Goal: Transaction & Acquisition: Purchase product/service

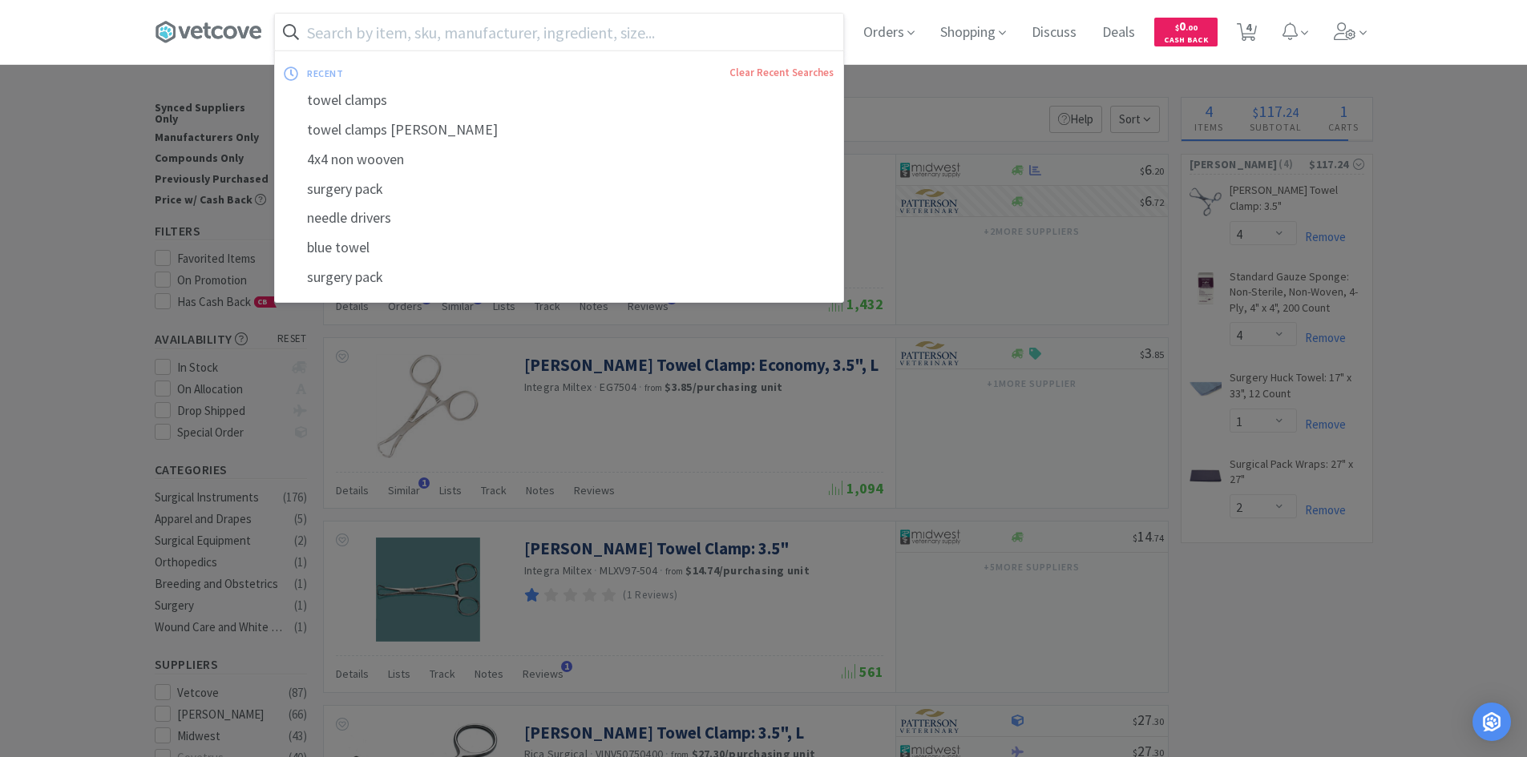
select select "4"
select select "1"
select select "2"
click at [527, 33] on input "text" at bounding box center [559, 32] width 568 height 37
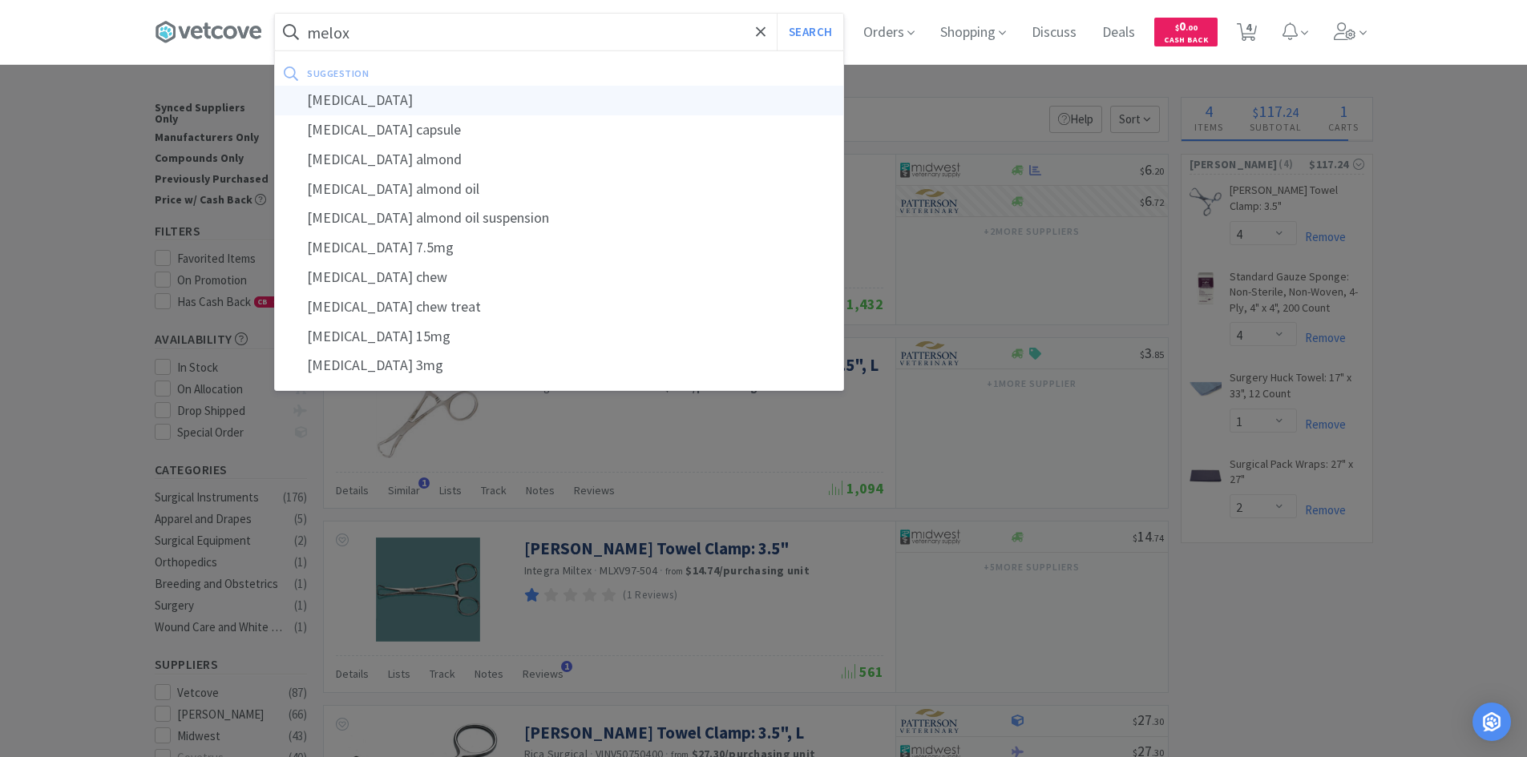
click at [402, 93] on div "[MEDICAL_DATA]" at bounding box center [559, 101] width 568 height 30
type input "[MEDICAL_DATA]"
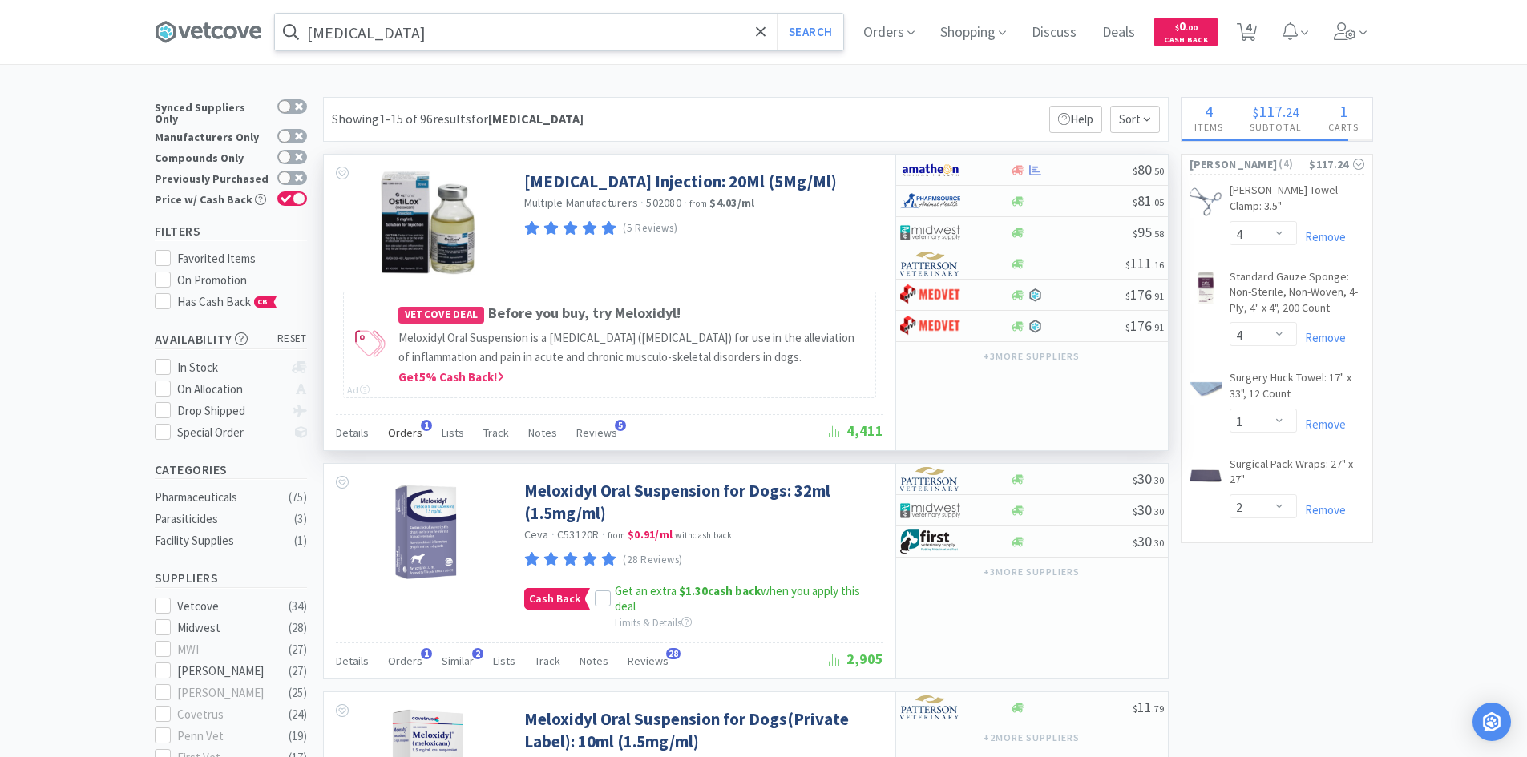
click at [408, 426] on span "Orders" at bounding box center [405, 433] width 34 height 14
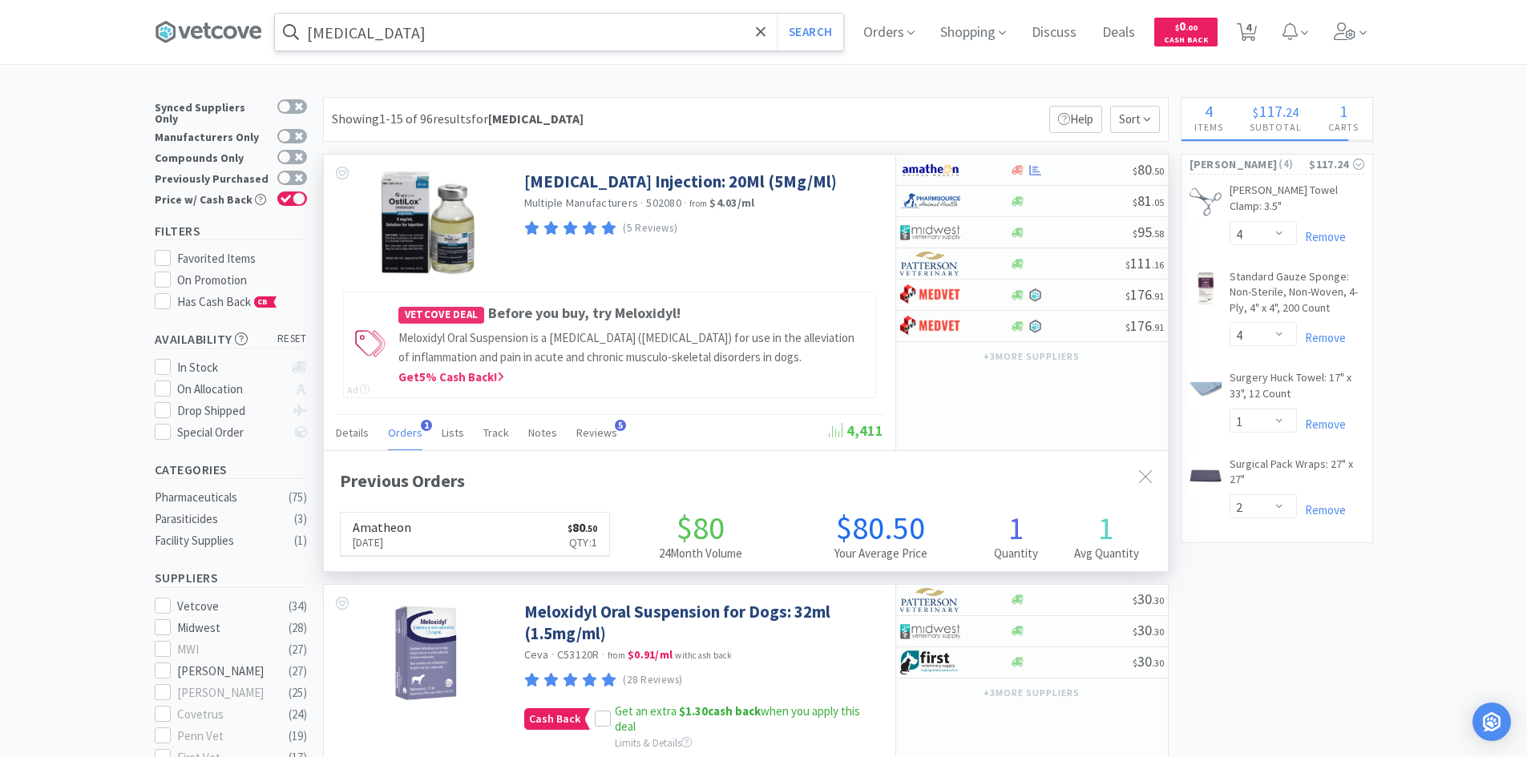
scroll to position [415, 844]
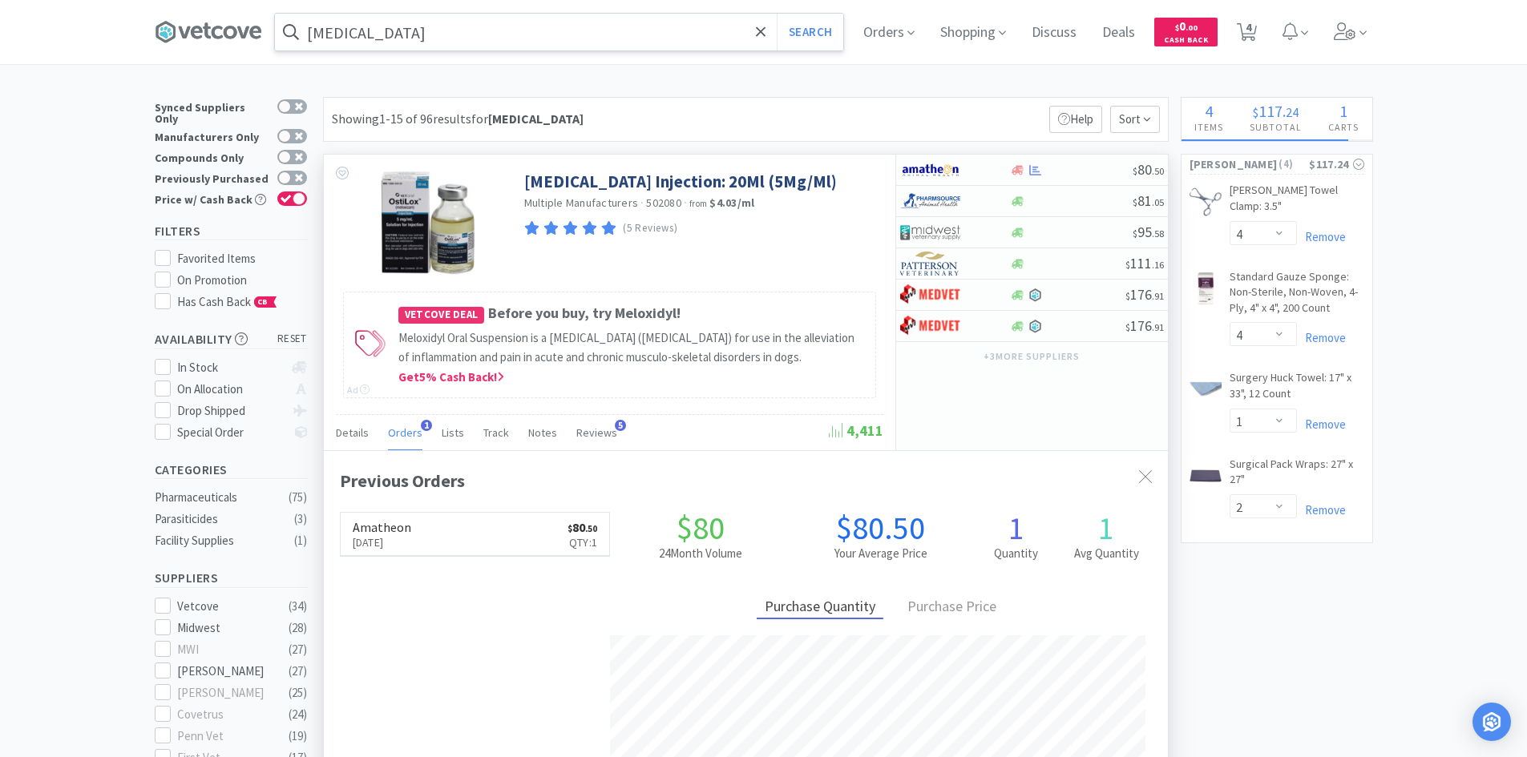
click at [408, 426] on span "Orders" at bounding box center [405, 433] width 34 height 14
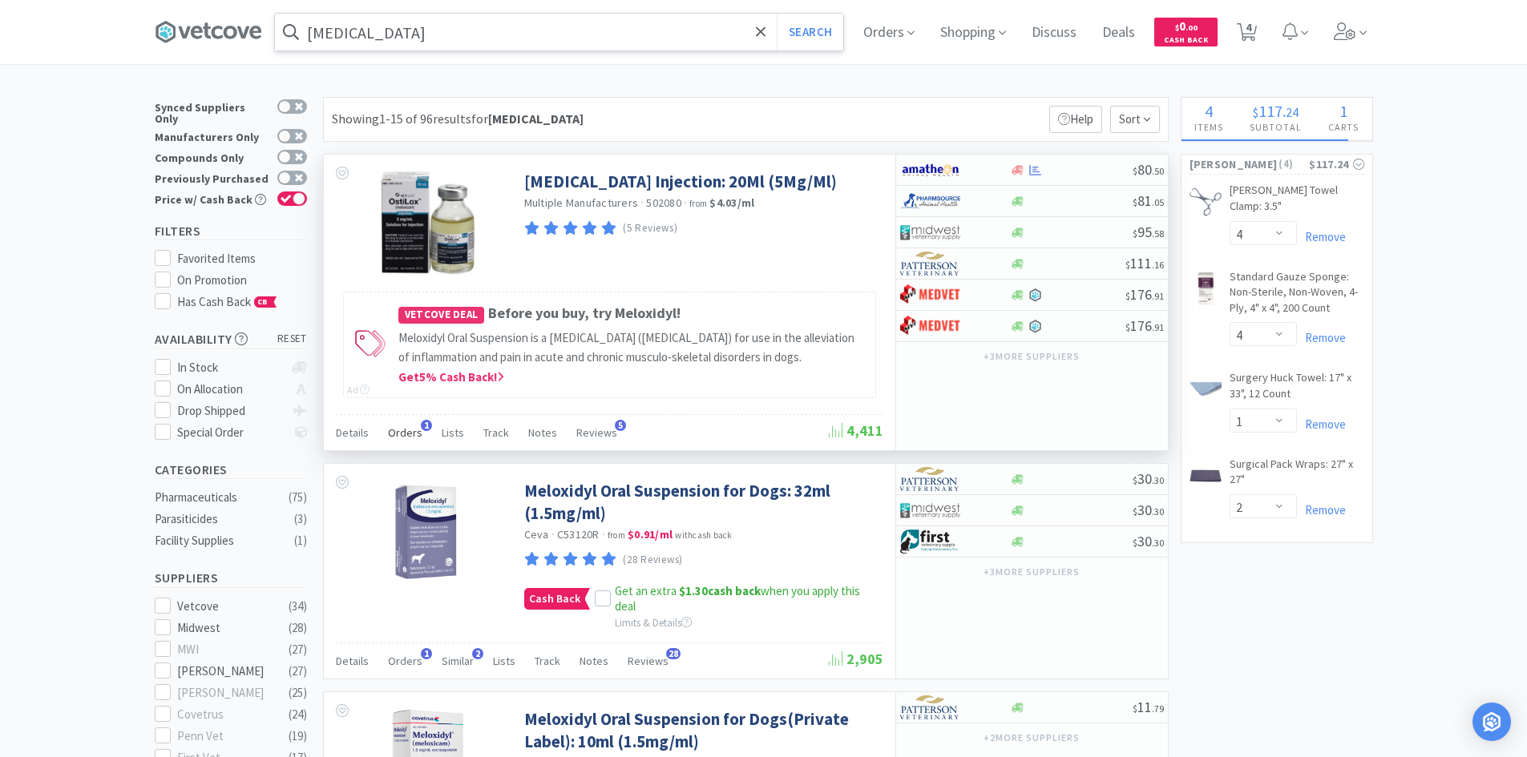
click at [408, 432] on span "Orders" at bounding box center [405, 433] width 34 height 14
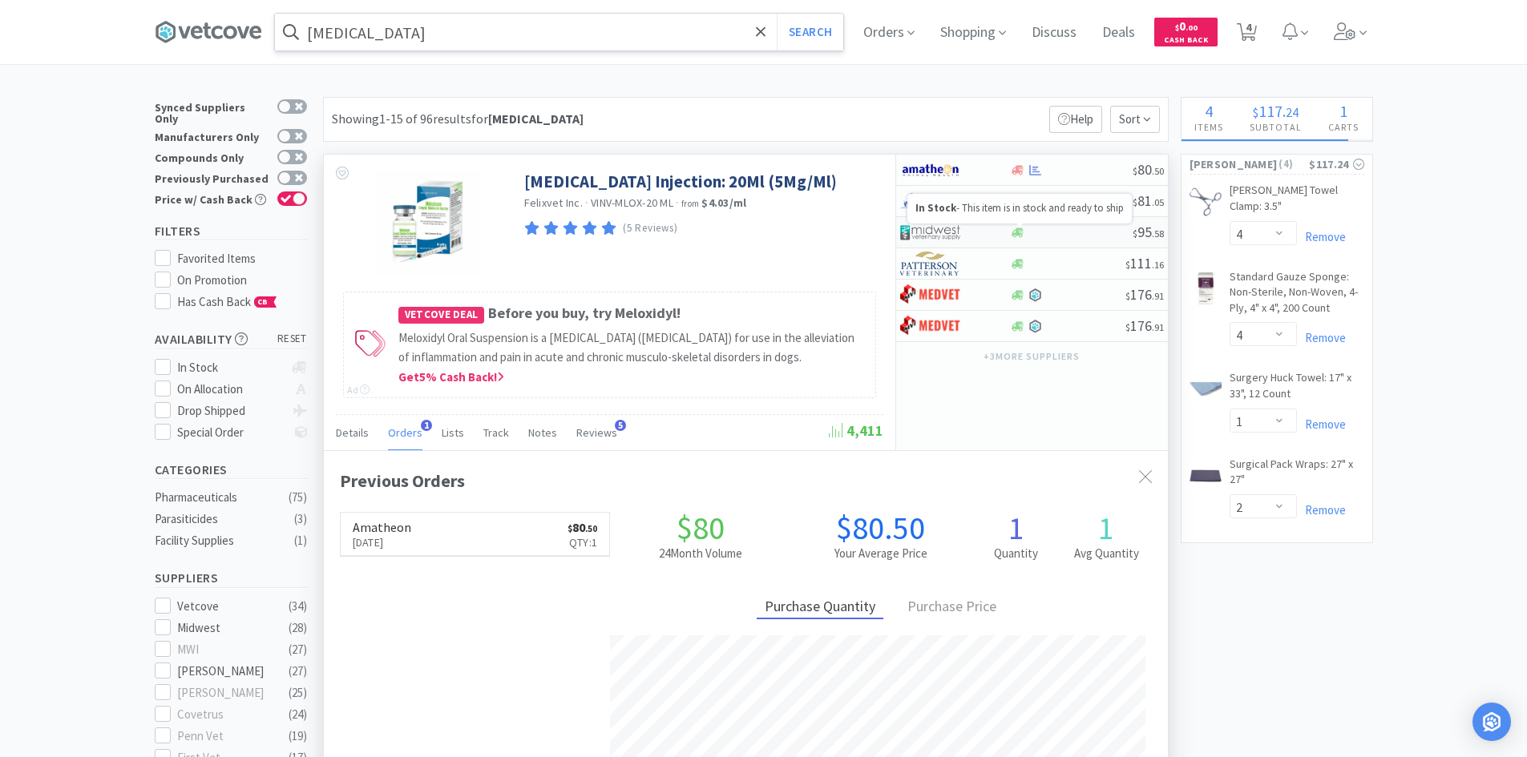
click at [1012, 235] on icon at bounding box center [1018, 233] width 12 height 10
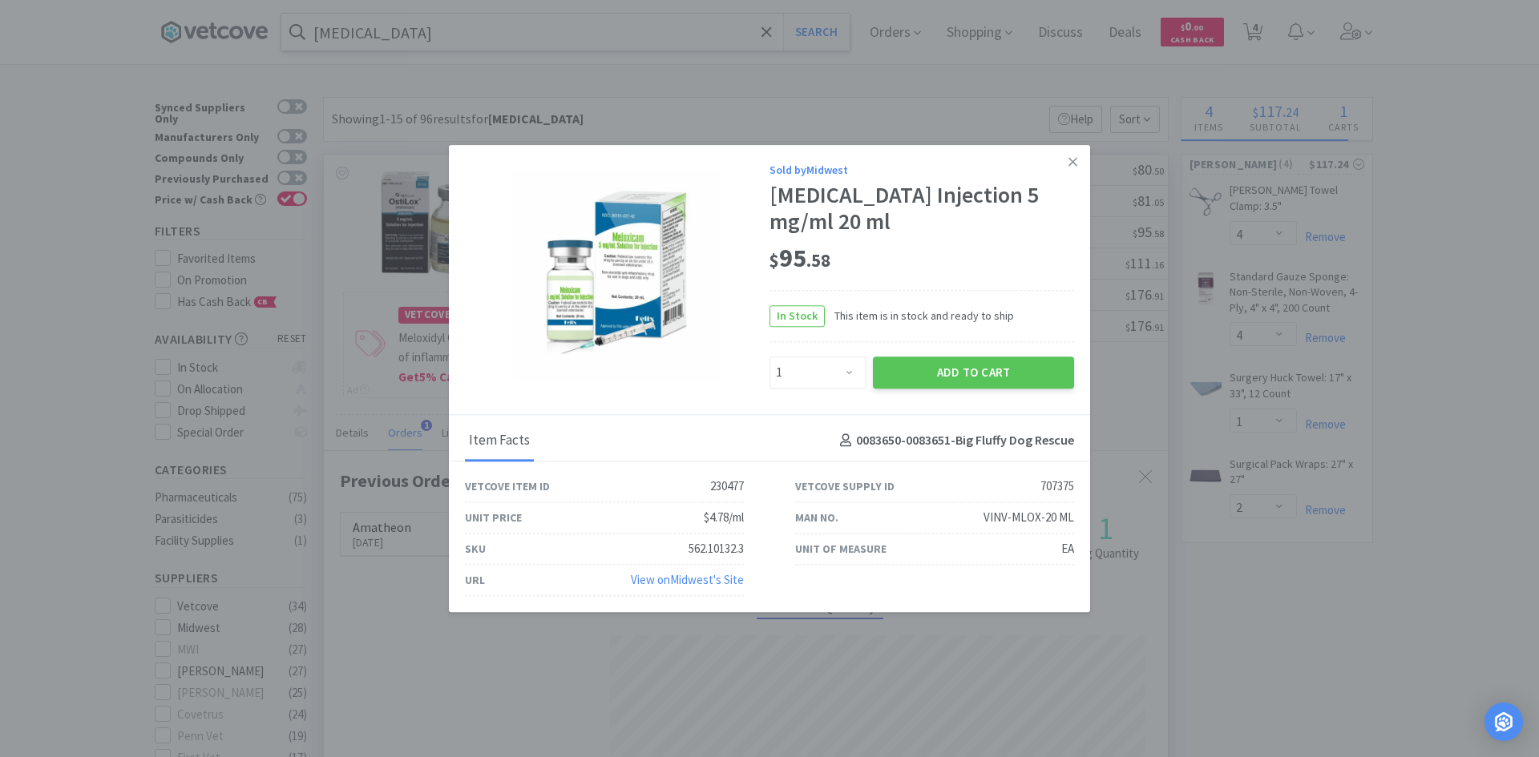
drag, startPoint x: 909, startPoint y: 381, endPoint x: 842, endPoint y: 375, distance: 67.6
click at [842, 375] on div "Enter Quantity 1 2 3 4 5 6 7 8 9 10 11 12 13 14 15 16 17 18 19 20 Enter Quantit…" at bounding box center [921, 372] width 311 height 38
click at [856, 369] on select "Enter Quantity 1 2 3 4 5 6 7 8 9 10 11 12 13 14 15 16 17 18 19 20 Enter Quantity" at bounding box center [817, 373] width 97 height 32
select select "2"
click at [769, 357] on select "Enter Quantity 1 2 3 4 5 6 7 8 9 10 11 12 13 14 15 16 17 18 19 20 Enter Quantity" at bounding box center [817, 373] width 97 height 32
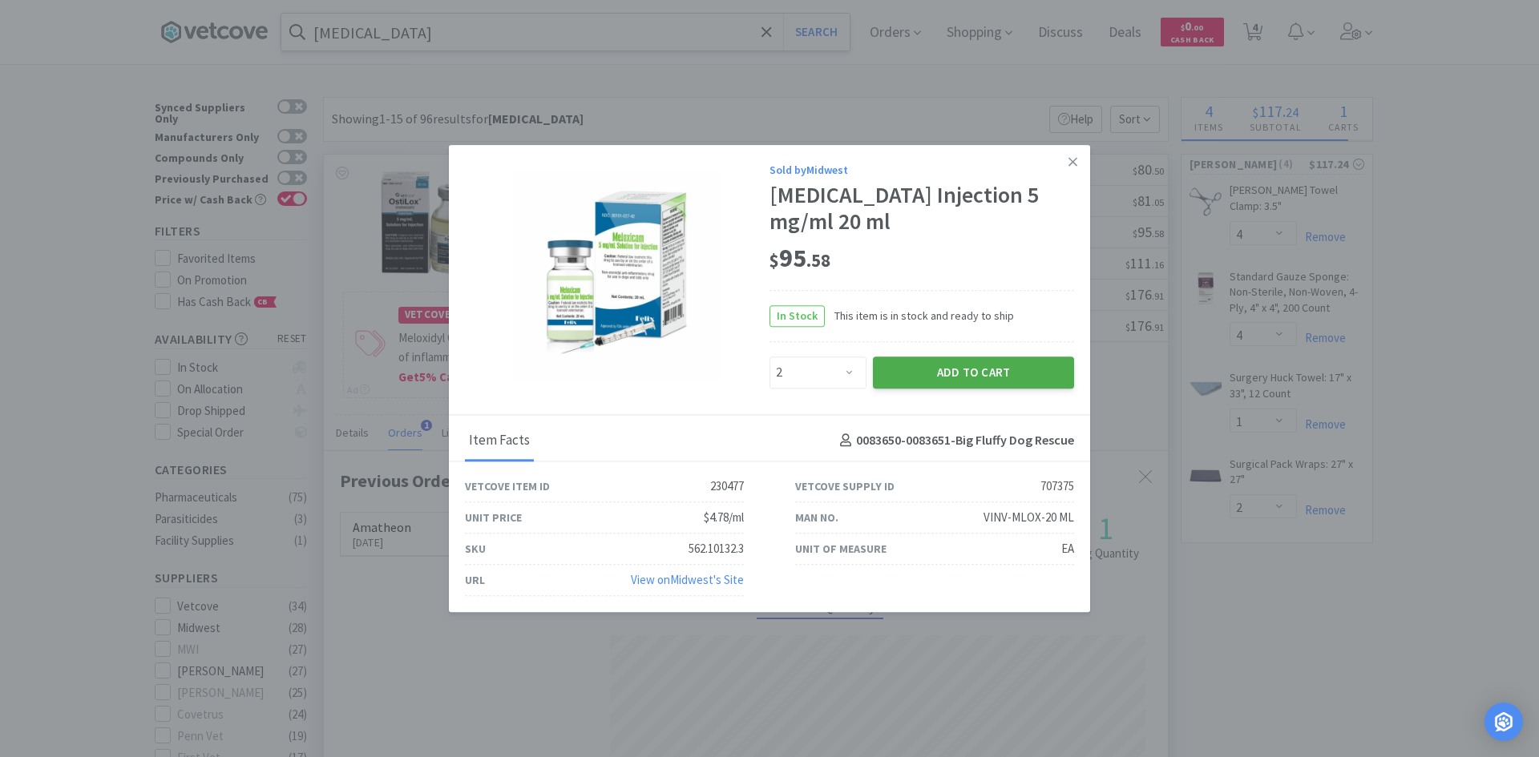
click at [948, 373] on button "Add to Cart" at bounding box center [973, 373] width 201 height 32
select select "2"
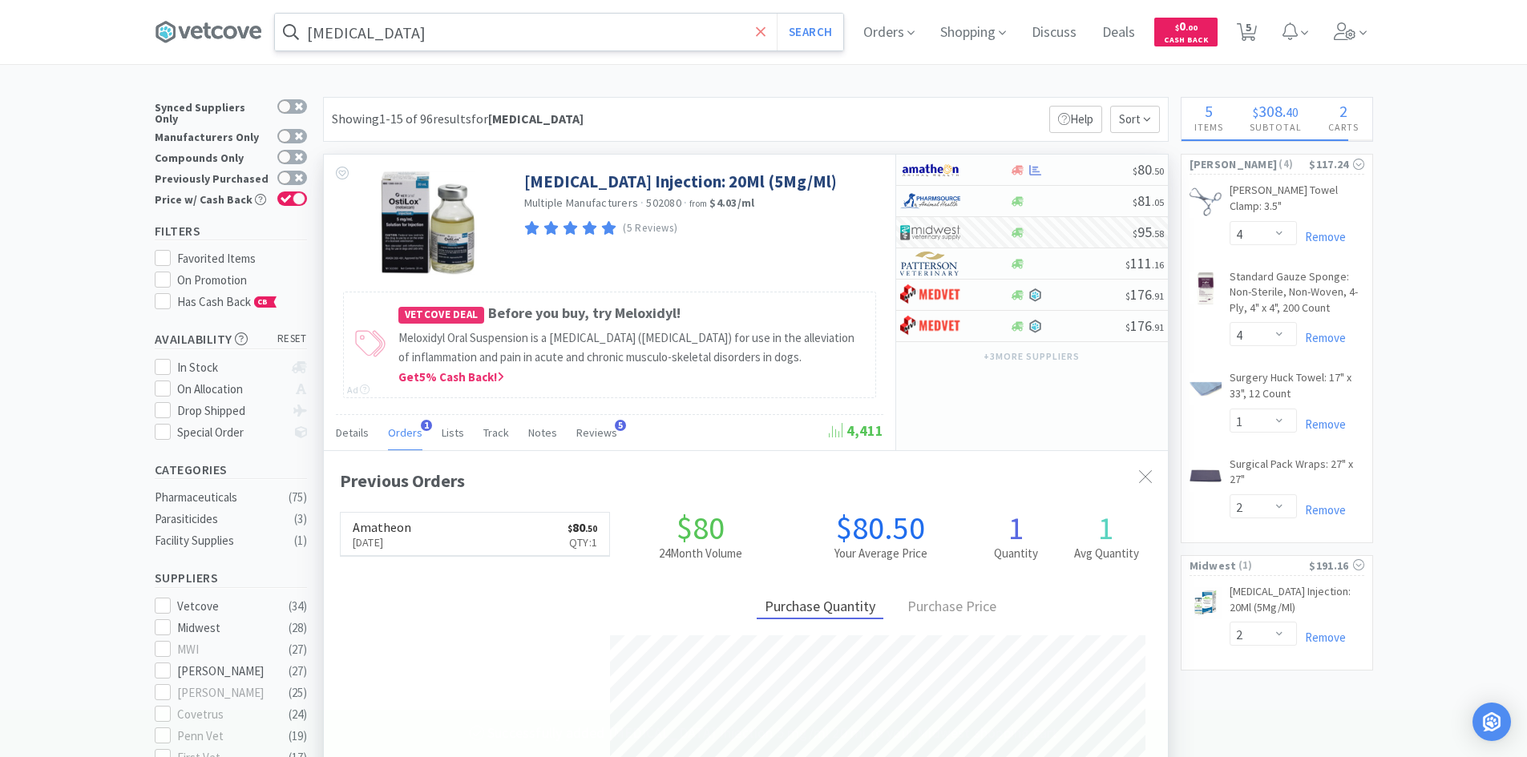
click at [766, 37] on icon at bounding box center [761, 32] width 10 height 16
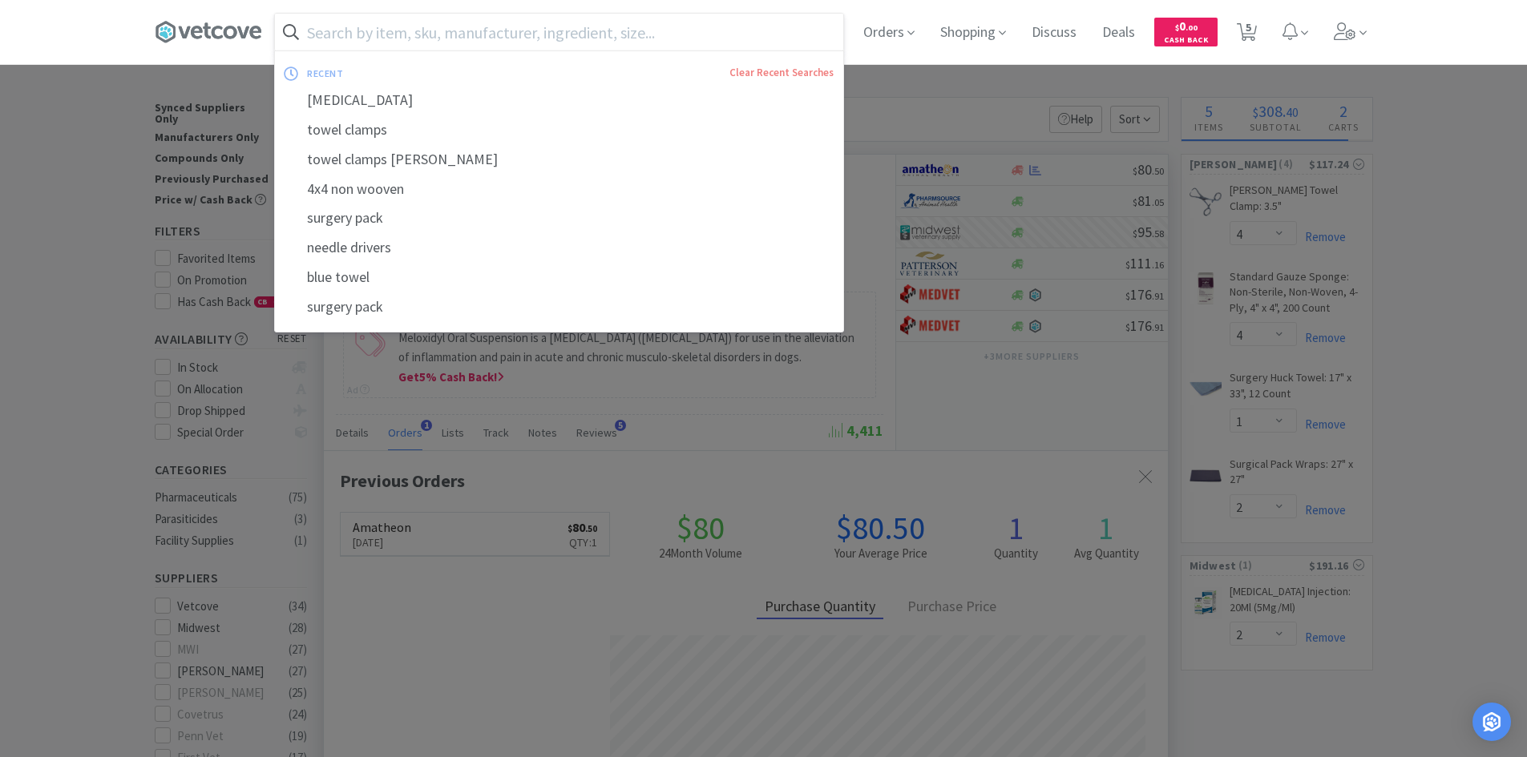
click at [696, 25] on input "text" at bounding box center [559, 32] width 568 height 37
click at [378, 24] on input "text" at bounding box center [559, 32] width 568 height 37
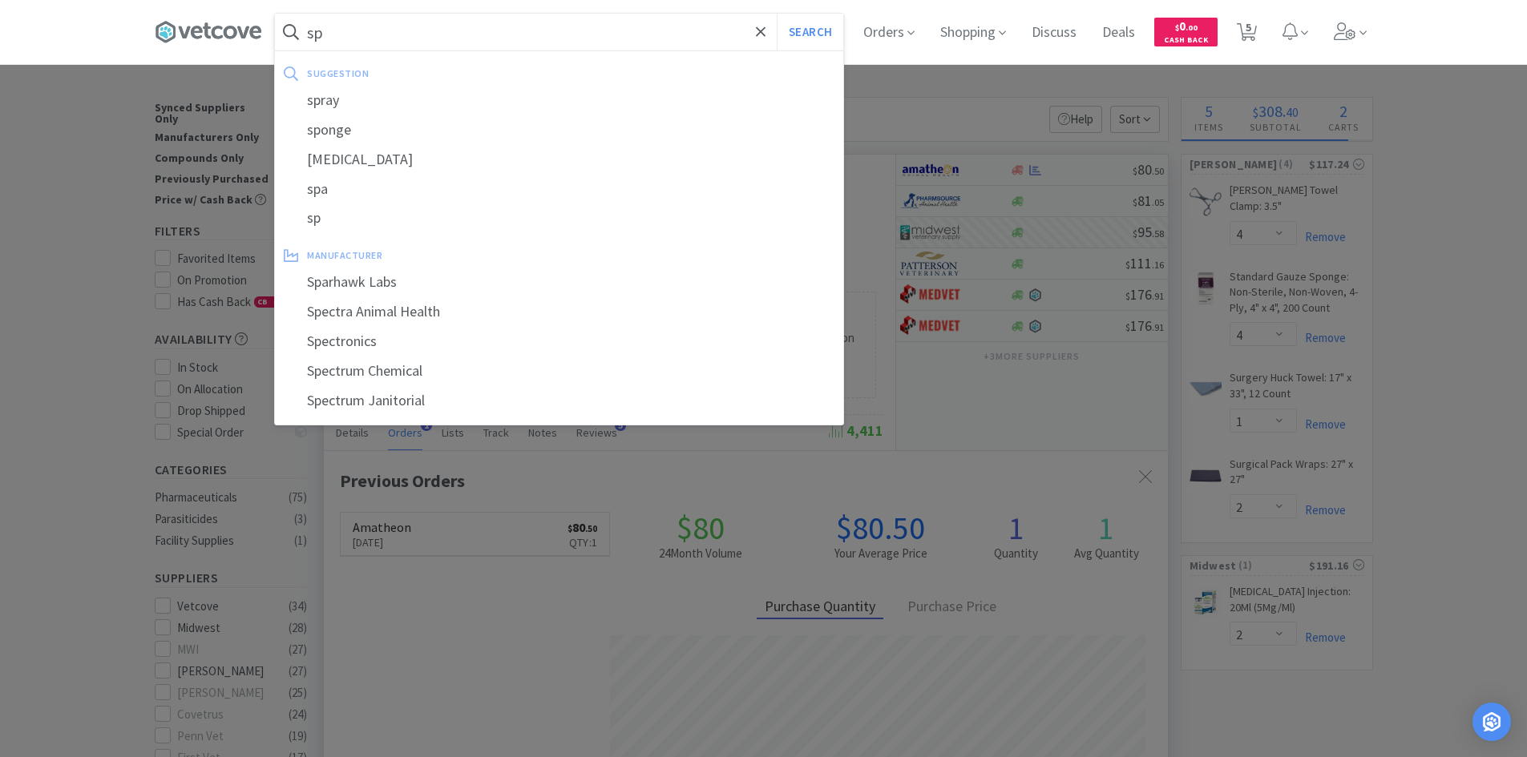
type input "s"
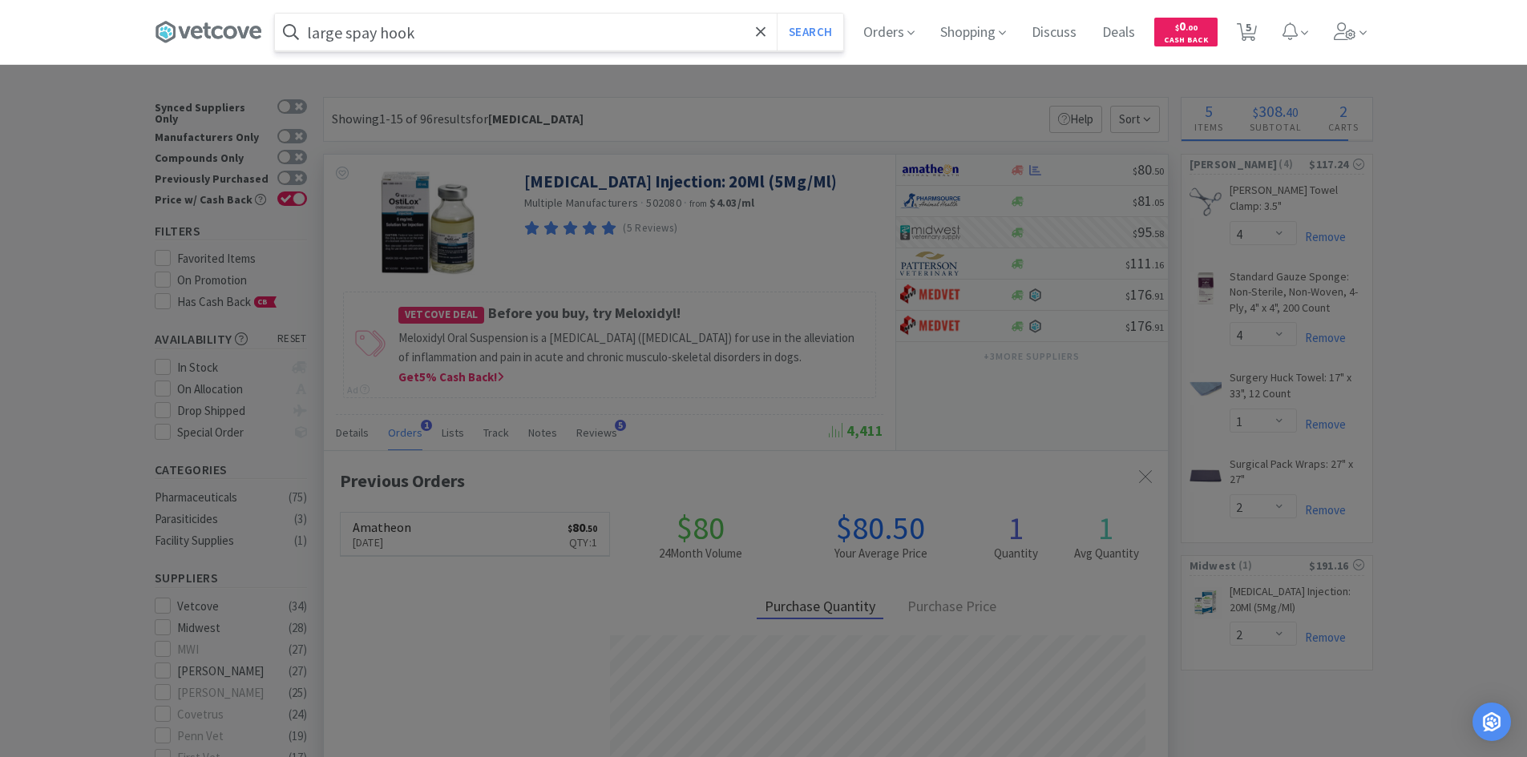
click at [777, 14] on button "Search" at bounding box center [810, 32] width 67 height 37
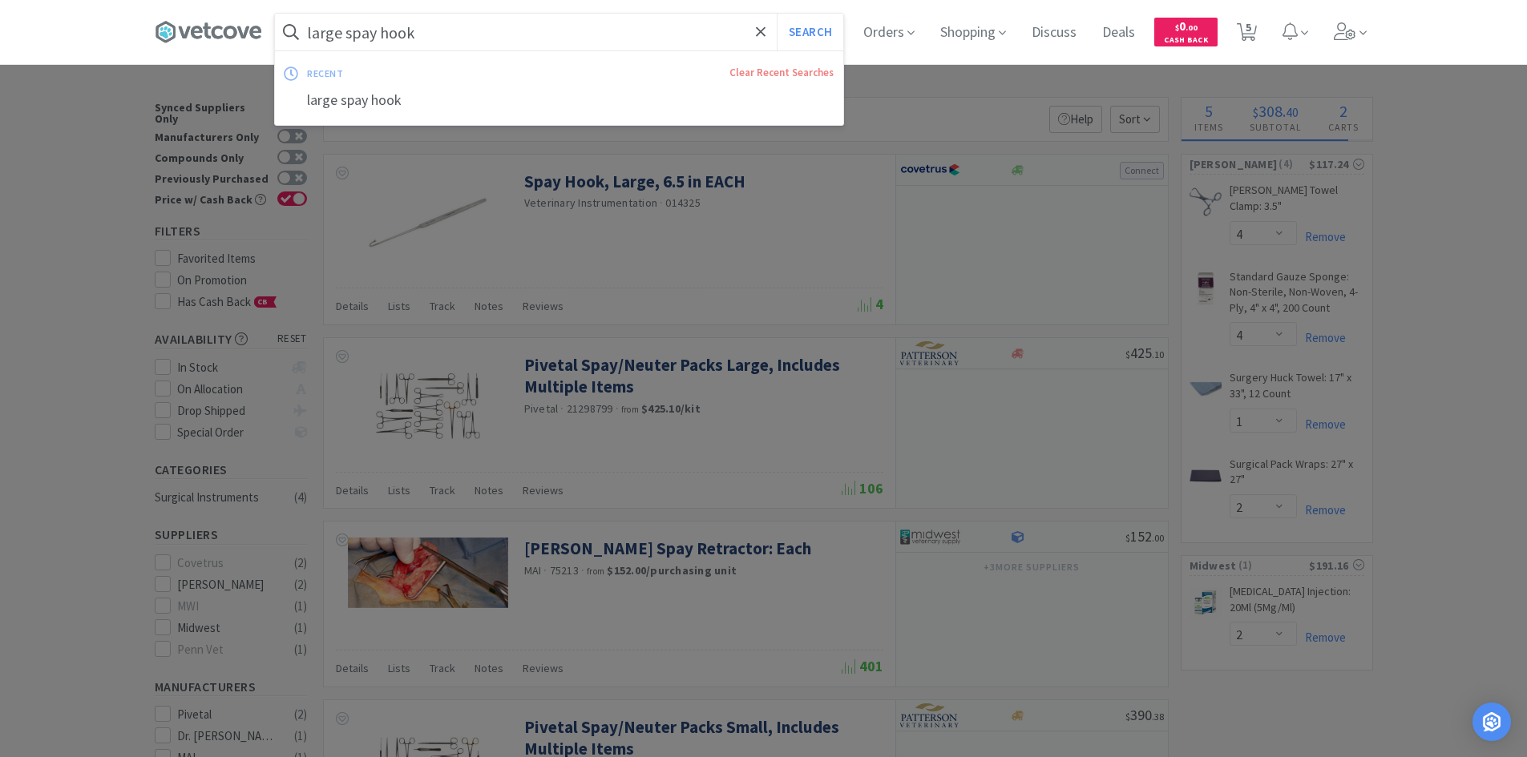
click at [341, 34] on input "large spay hook" at bounding box center [559, 32] width 568 height 37
click at [345, 34] on input "large spay hook" at bounding box center [559, 32] width 568 height 37
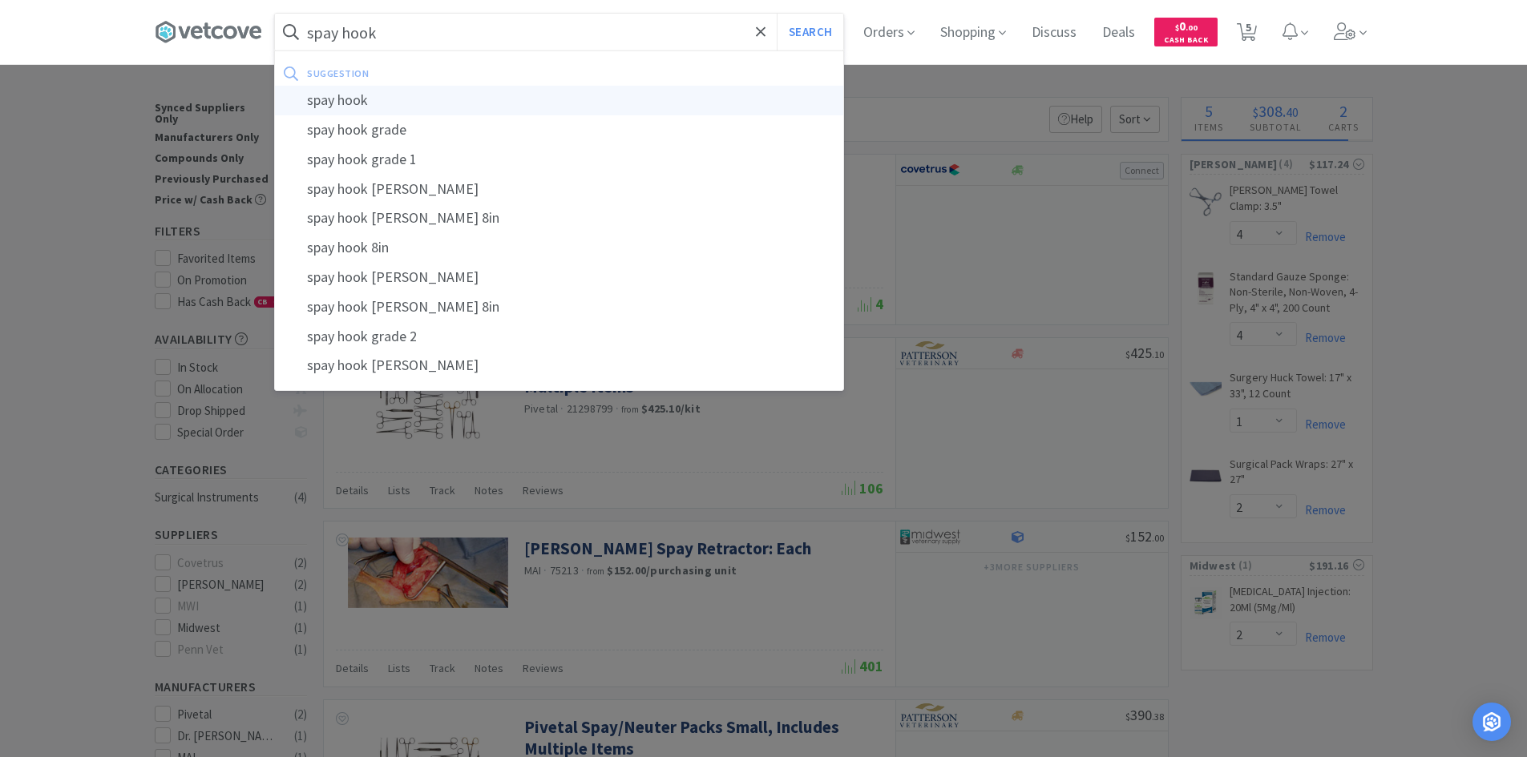
click at [470, 91] on div "spay hook" at bounding box center [559, 101] width 568 height 30
type input "spay hook"
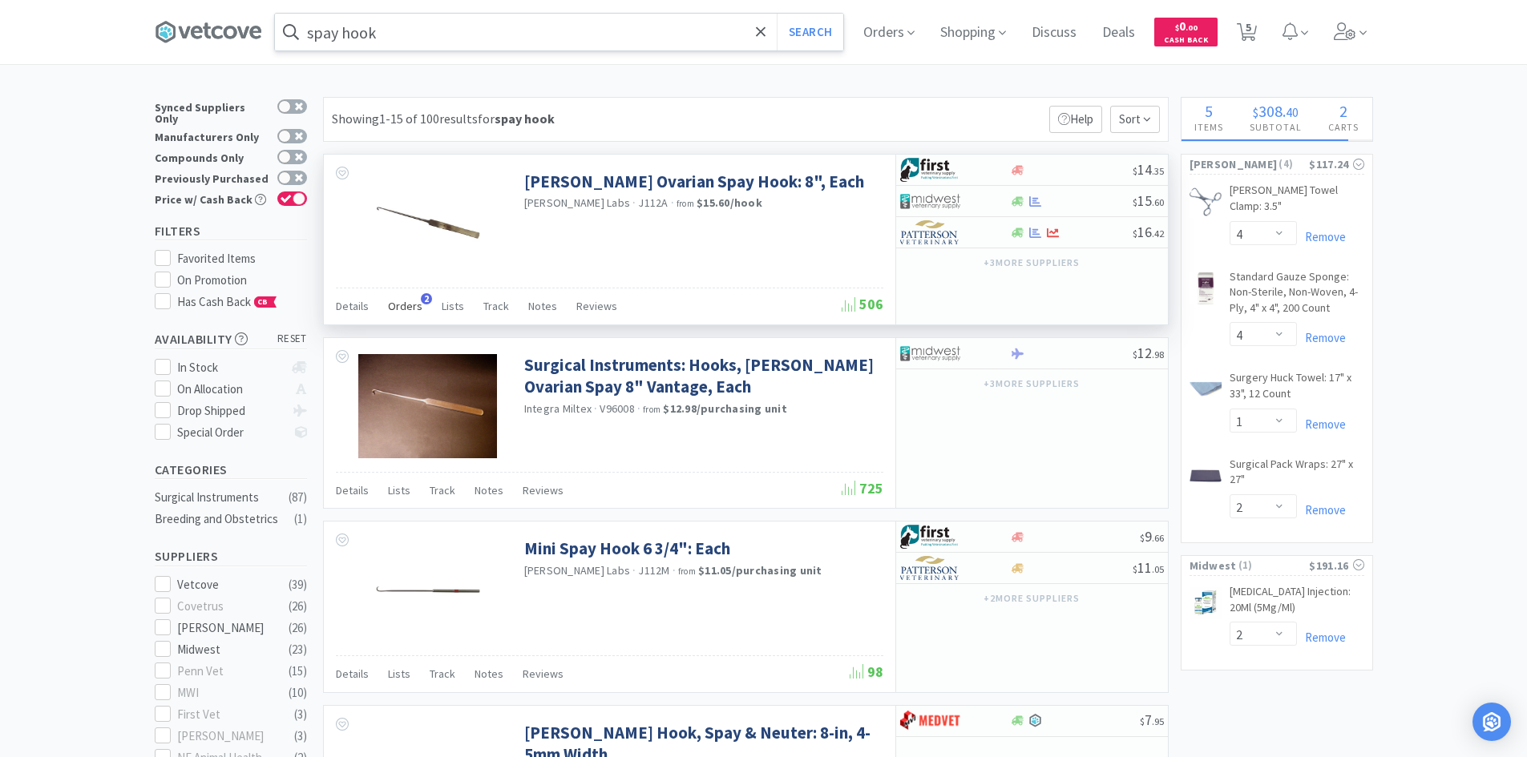
click at [398, 307] on span "Orders" at bounding box center [405, 306] width 34 height 14
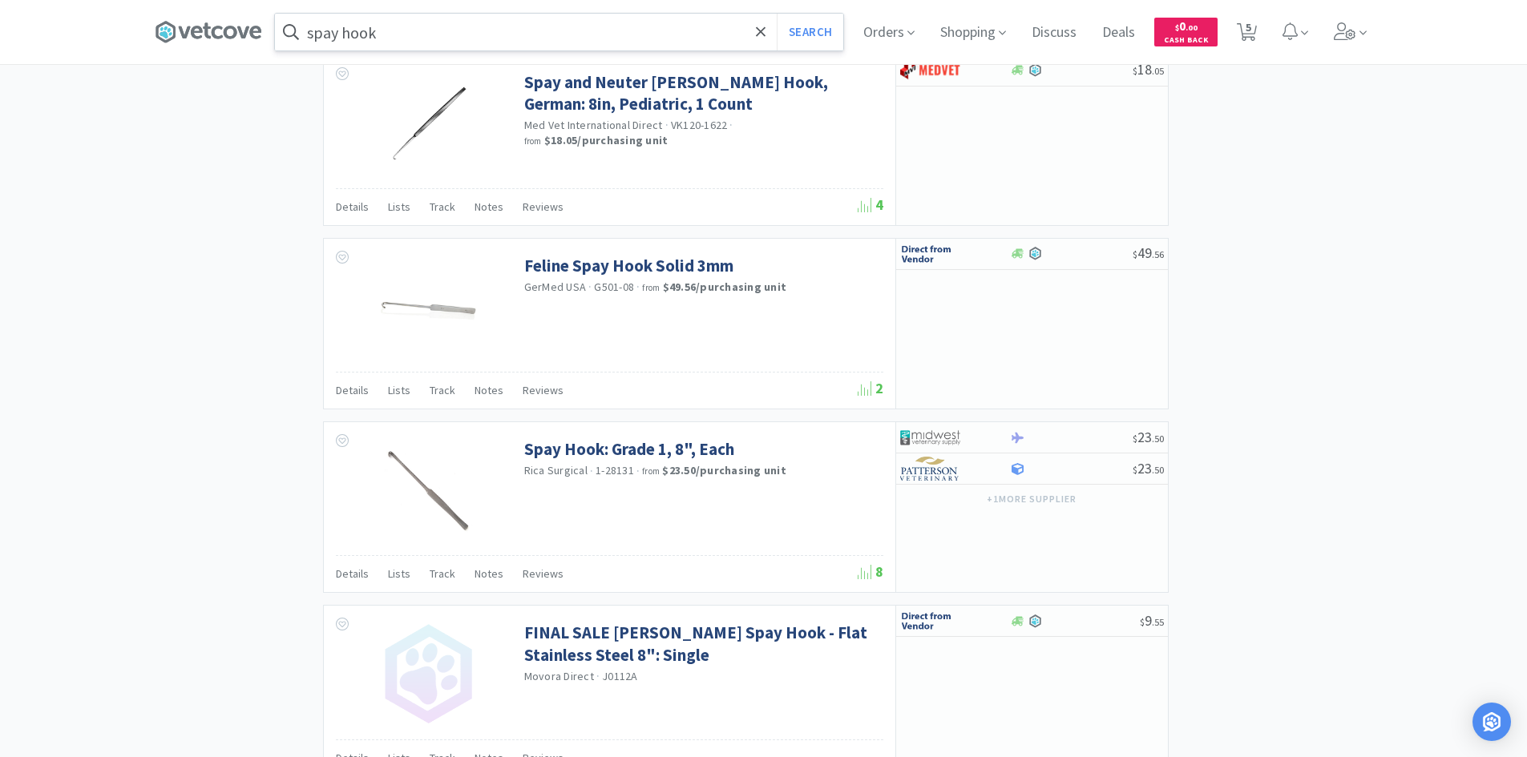
scroll to position [2698, 0]
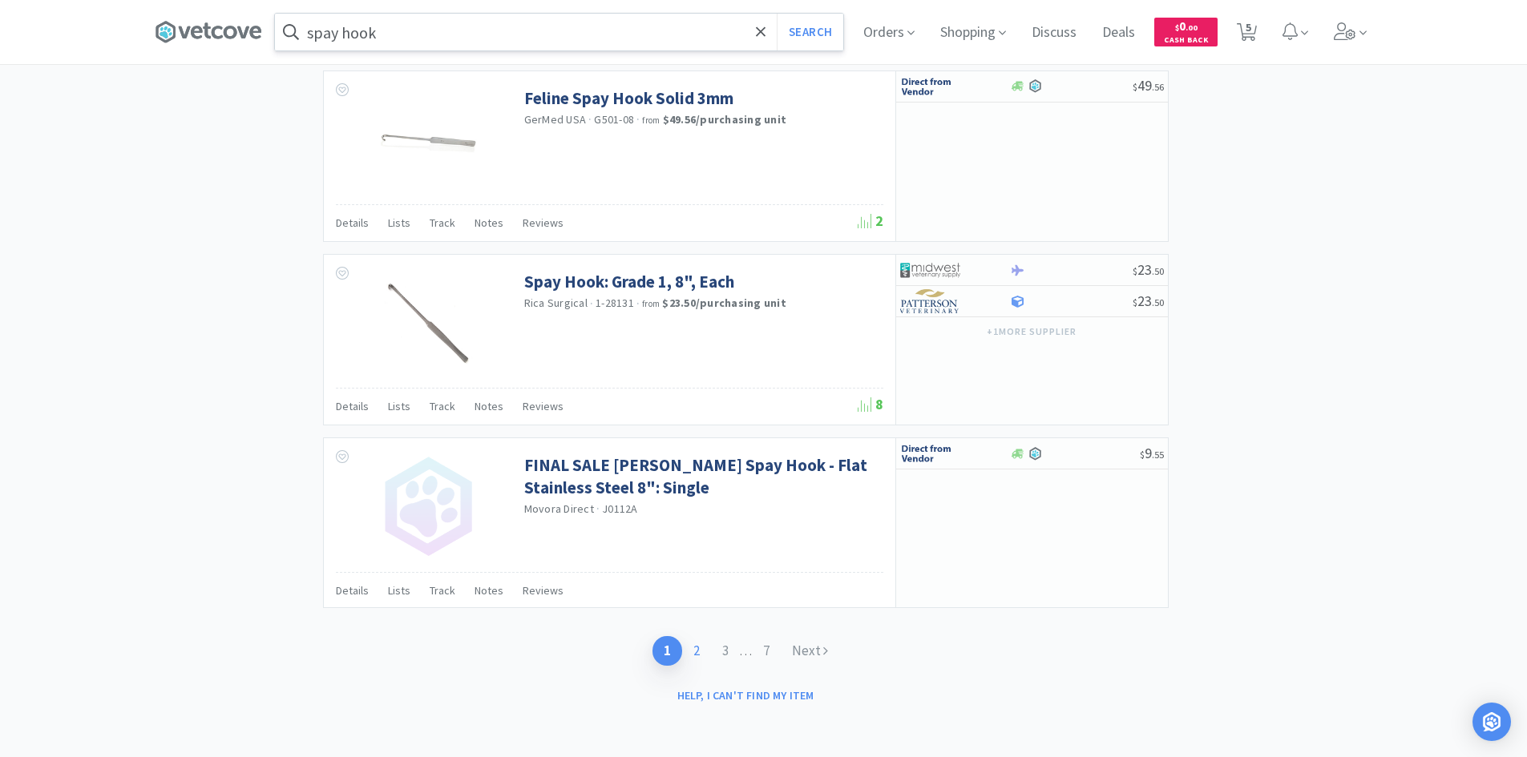
click at [690, 652] on link "2" at bounding box center [696, 651] width 29 height 30
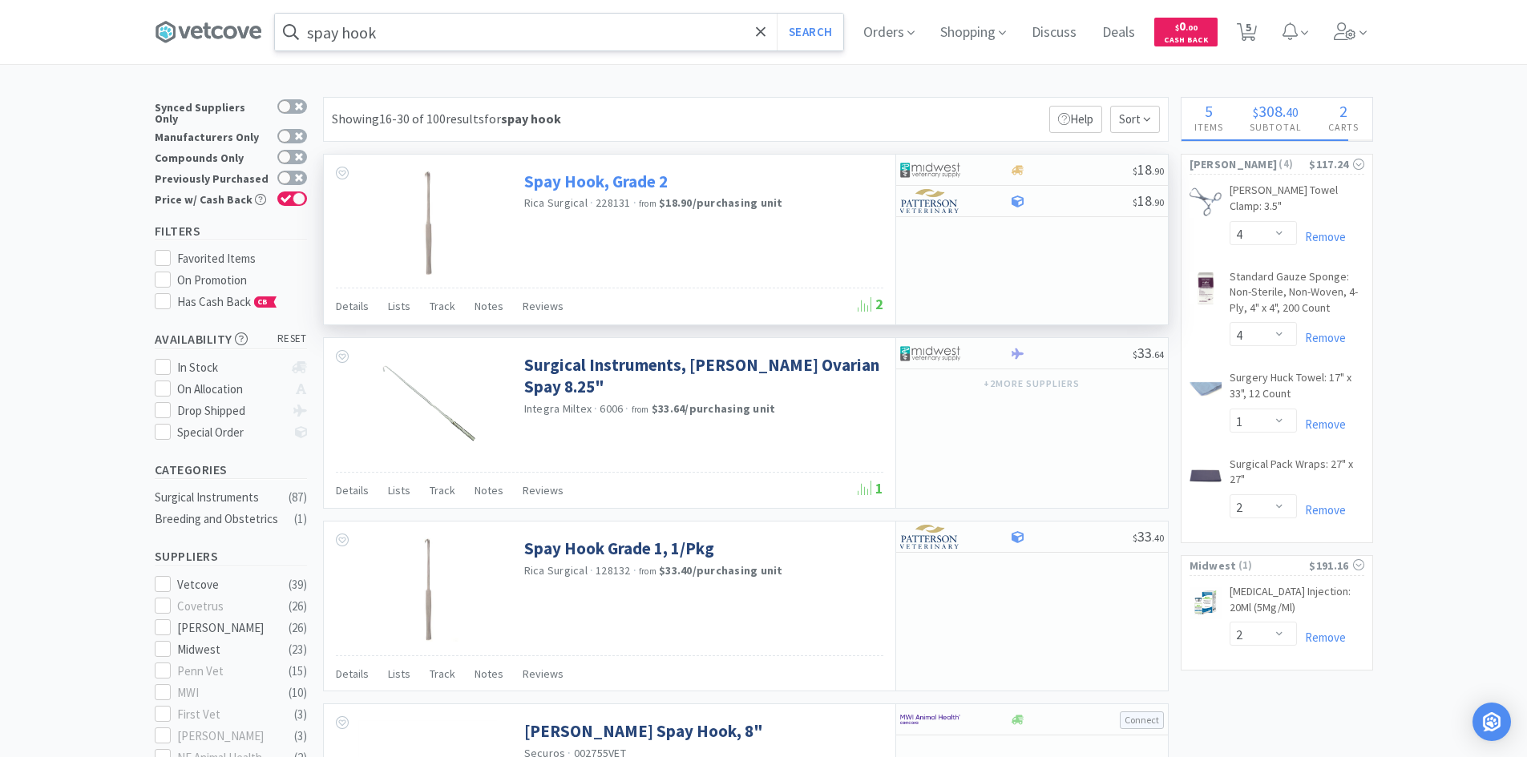
click at [600, 177] on link "Spay Hook, Grade 2" at bounding box center [595, 182] width 143 height 22
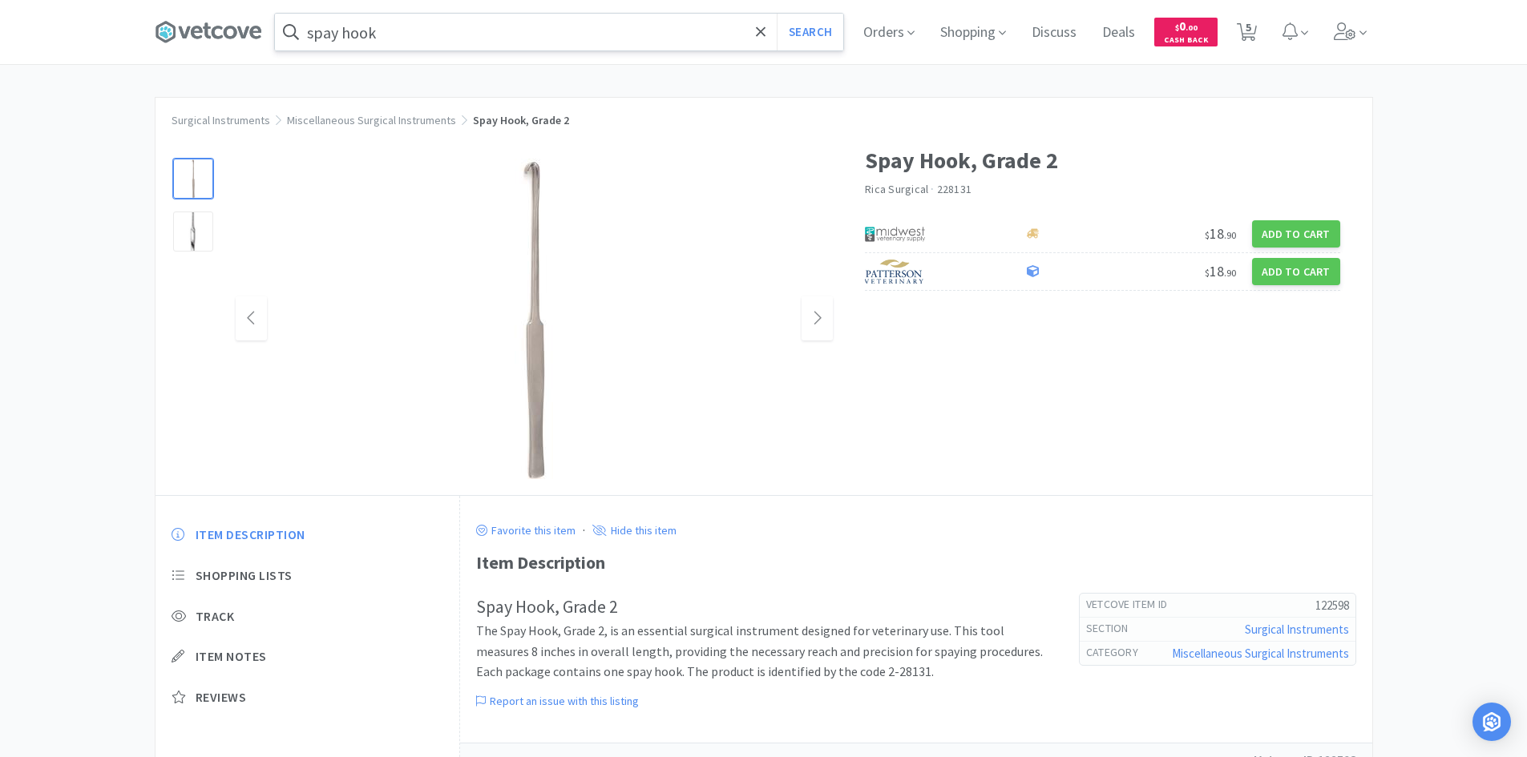
click at [526, 175] on img at bounding box center [534, 319] width 321 height 321
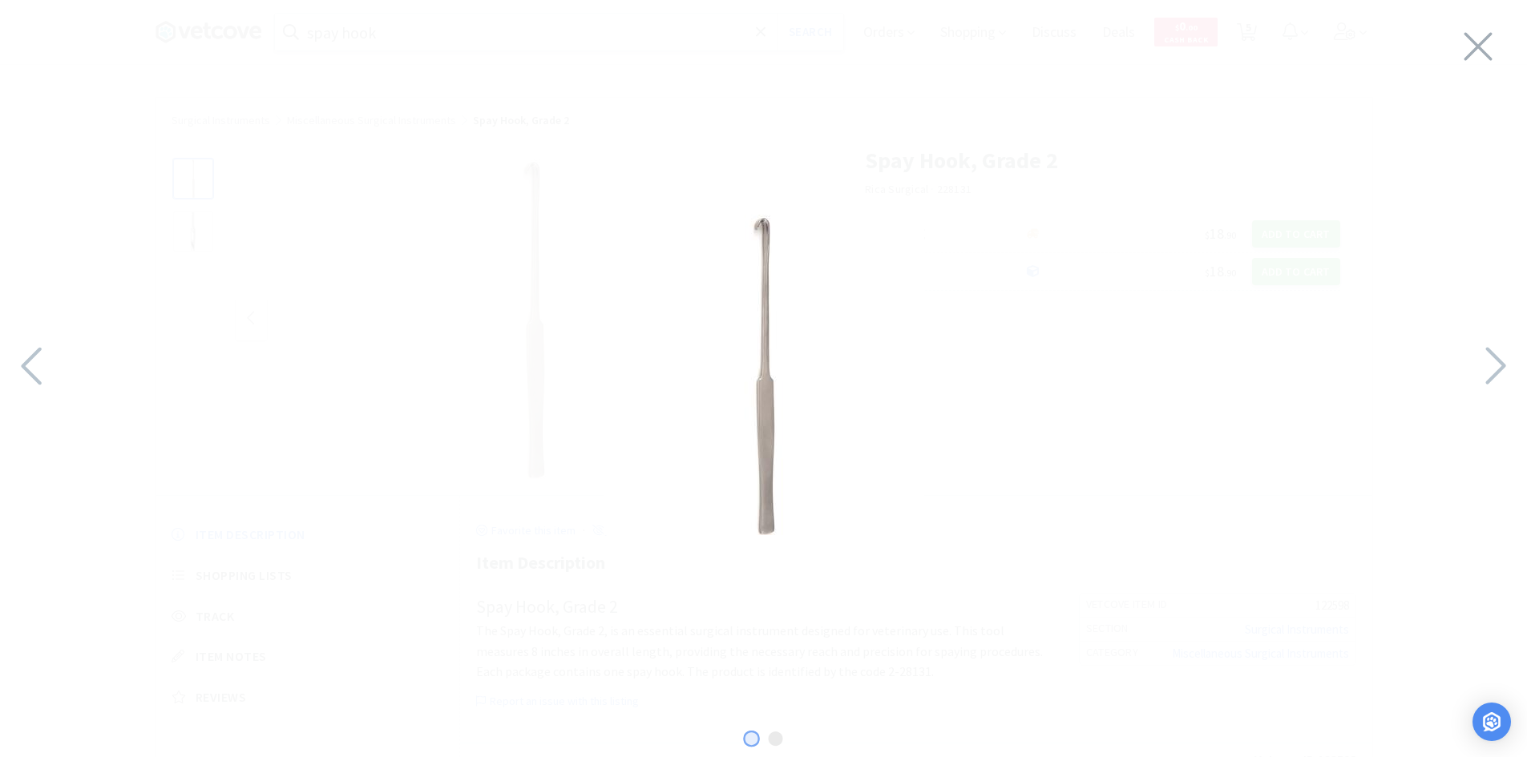
click at [754, 240] on img at bounding box center [764, 375] width 321 height 321
click at [1457, 48] on div at bounding box center [763, 374] width 1527 height 717
click at [1483, 49] on icon at bounding box center [1478, 46] width 34 height 45
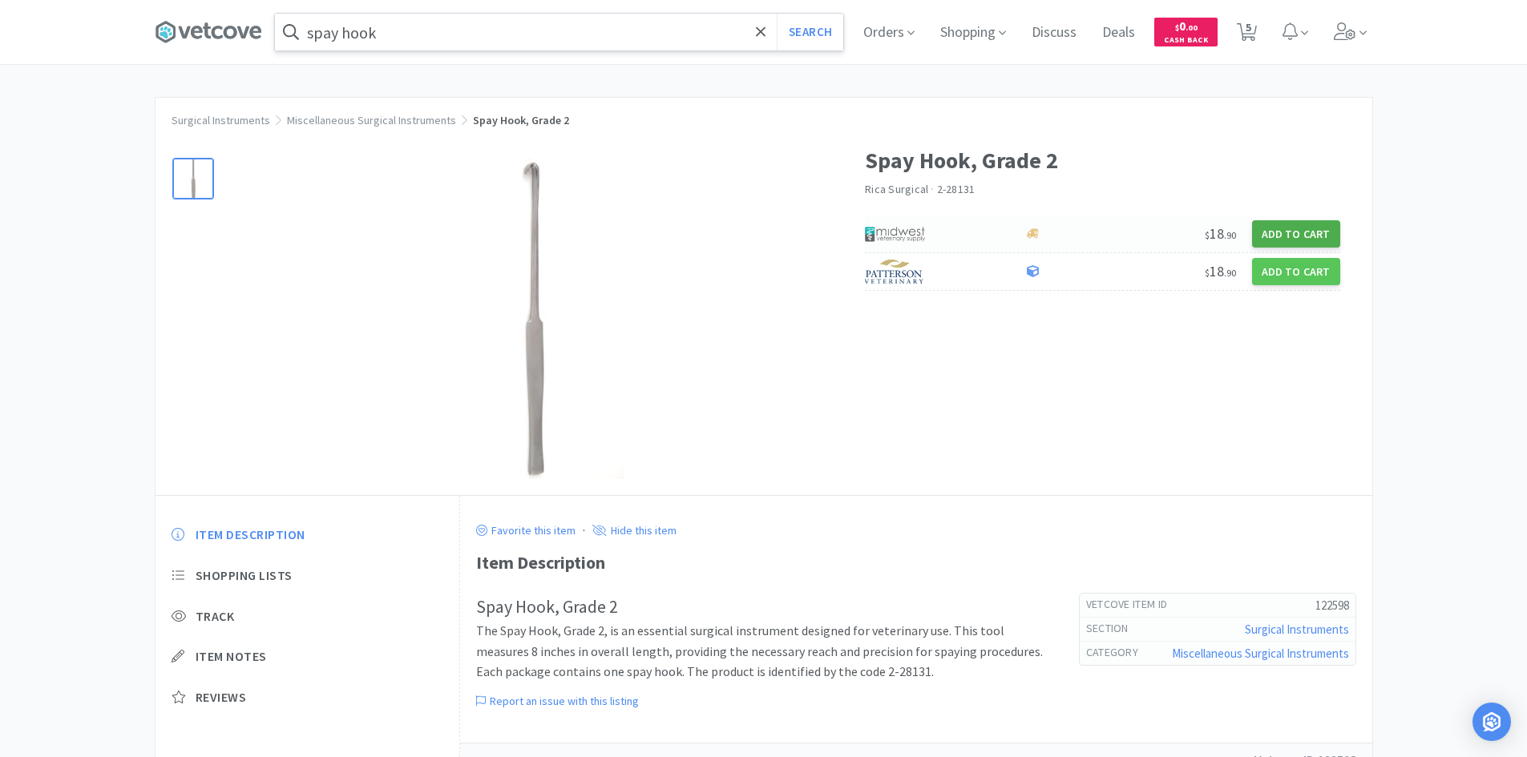
click at [1288, 236] on button "Add to Cart" at bounding box center [1296, 233] width 88 height 27
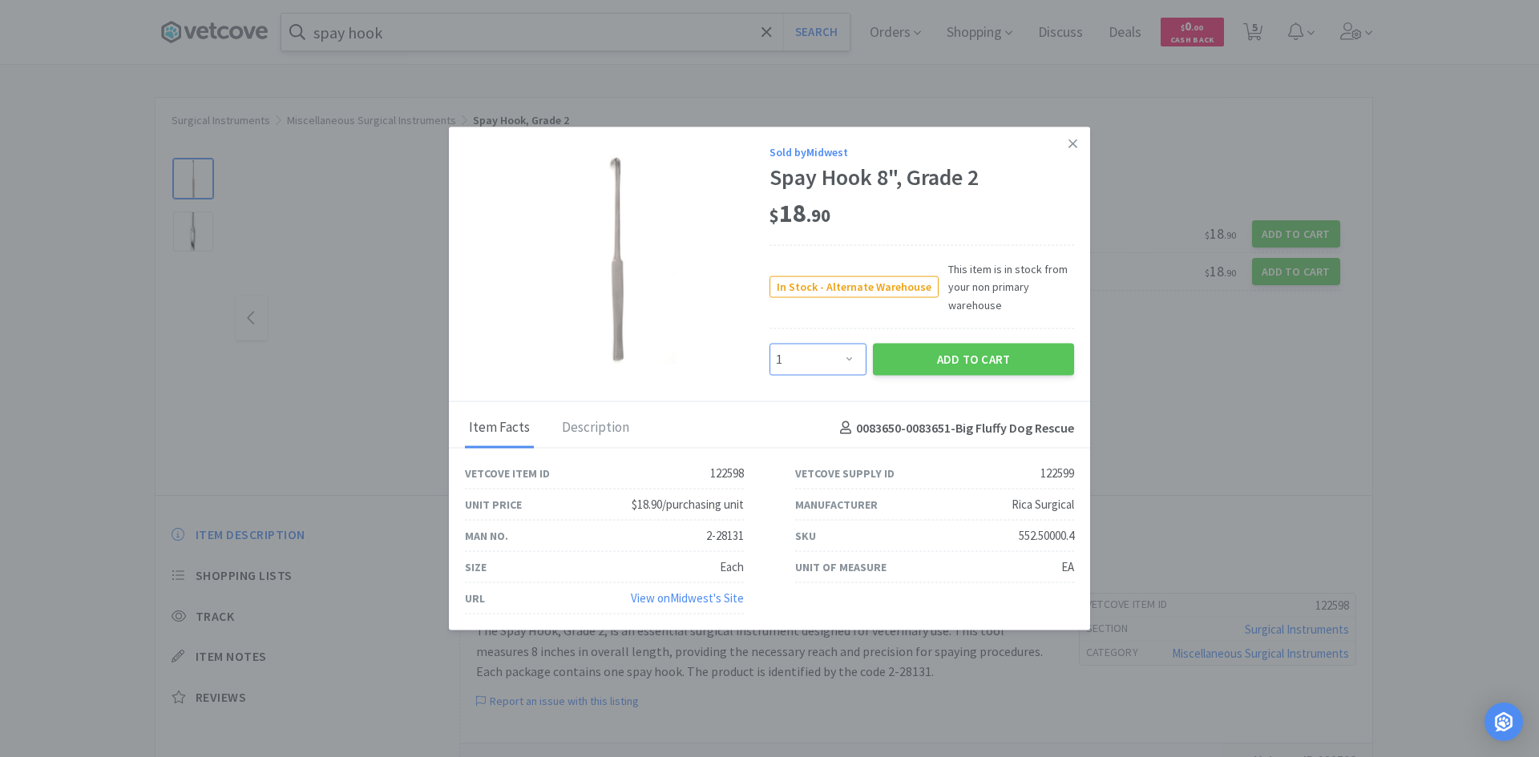
click at [851, 351] on select "Enter Quantity 1 2 3 4 5 6 7 8 9 10 11 12 13 14 15 16 17 18 19 20 Enter Quantity" at bounding box center [817, 360] width 97 height 32
select select "4"
click at [769, 344] on select "Enter Quantity 1 2 3 4 5 6 7 8 9 10 11 12 13 14 15 16 17 18 19 20 Enter Quantity" at bounding box center [817, 360] width 97 height 32
click at [958, 355] on button "Add to Cart" at bounding box center [973, 360] width 201 height 32
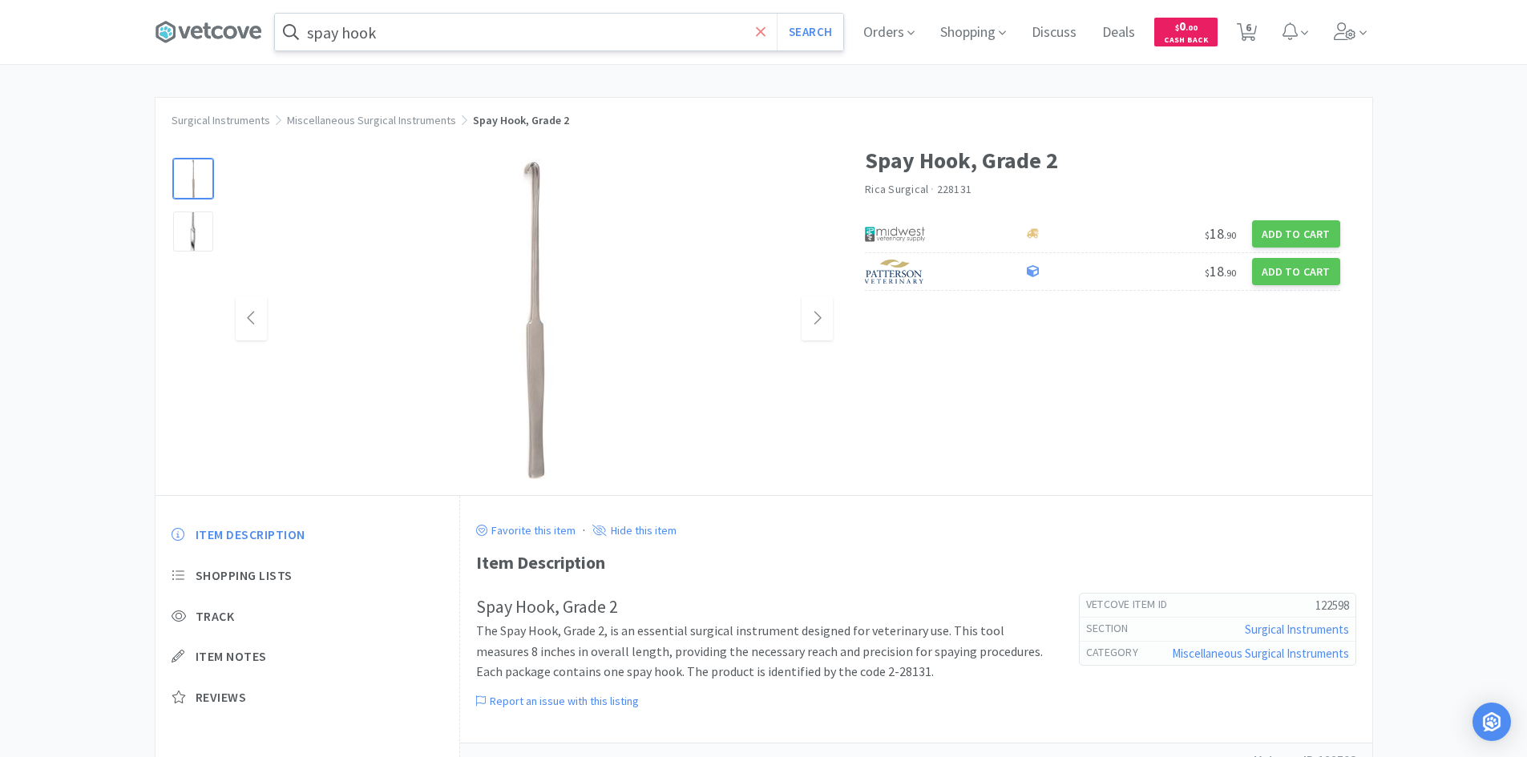
click at [765, 34] on icon at bounding box center [761, 32] width 10 height 16
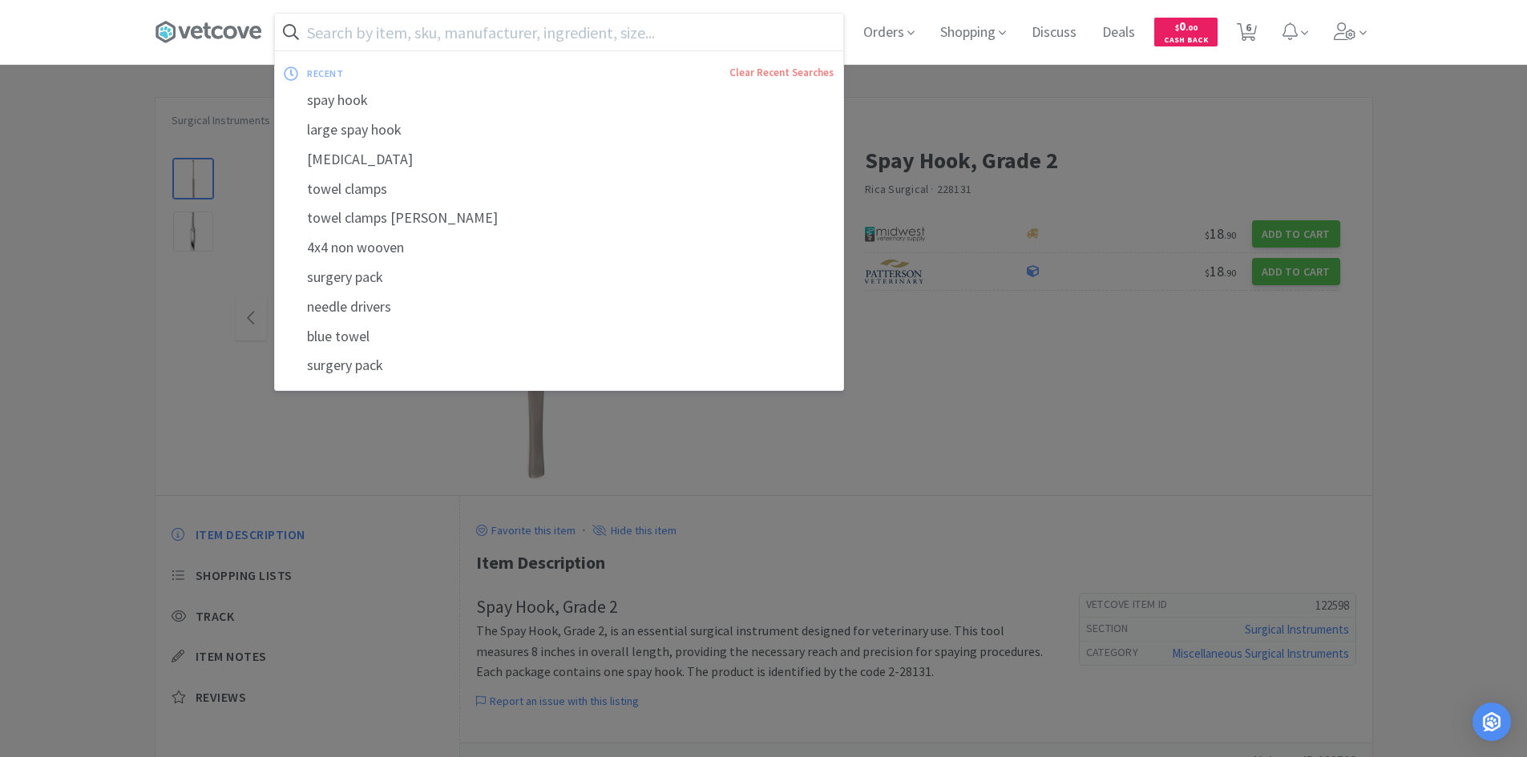
click at [728, 31] on input "text" at bounding box center [559, 32] width 568 height 37
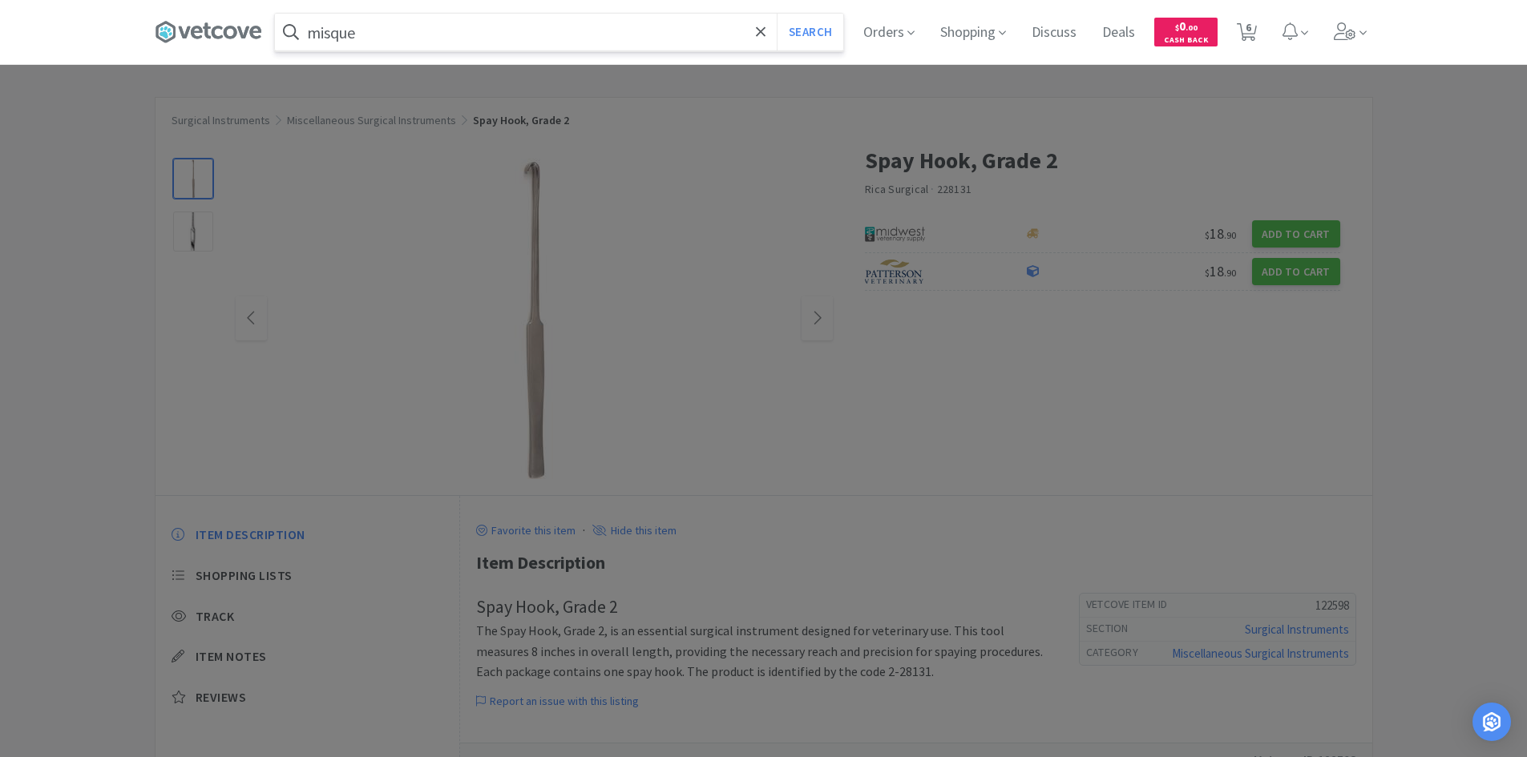
click at [628, 39] on input "misque" at bounding box center [559, 32] width 568 height 37
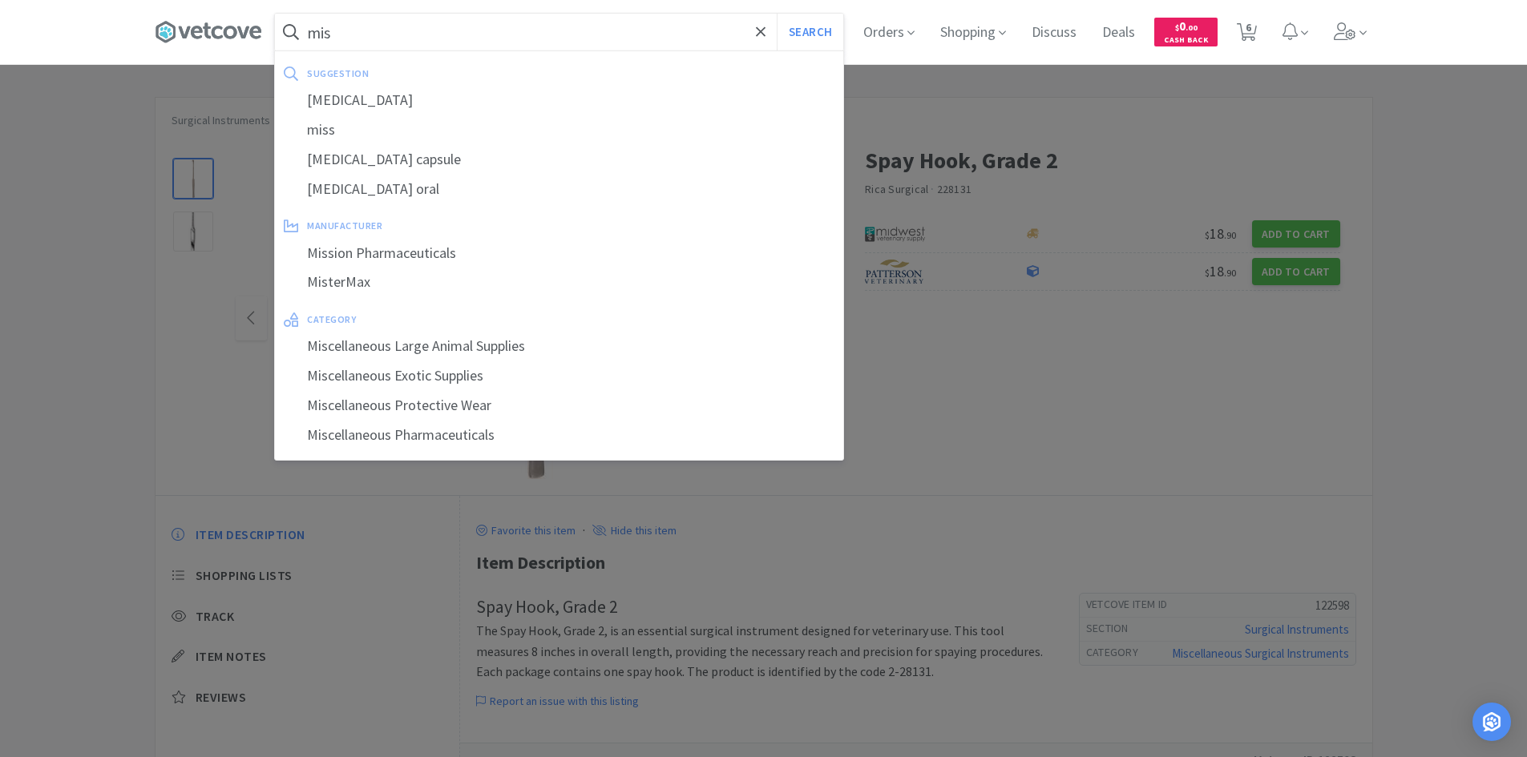
paste input "[GEOGRAPHIC_DATA]"
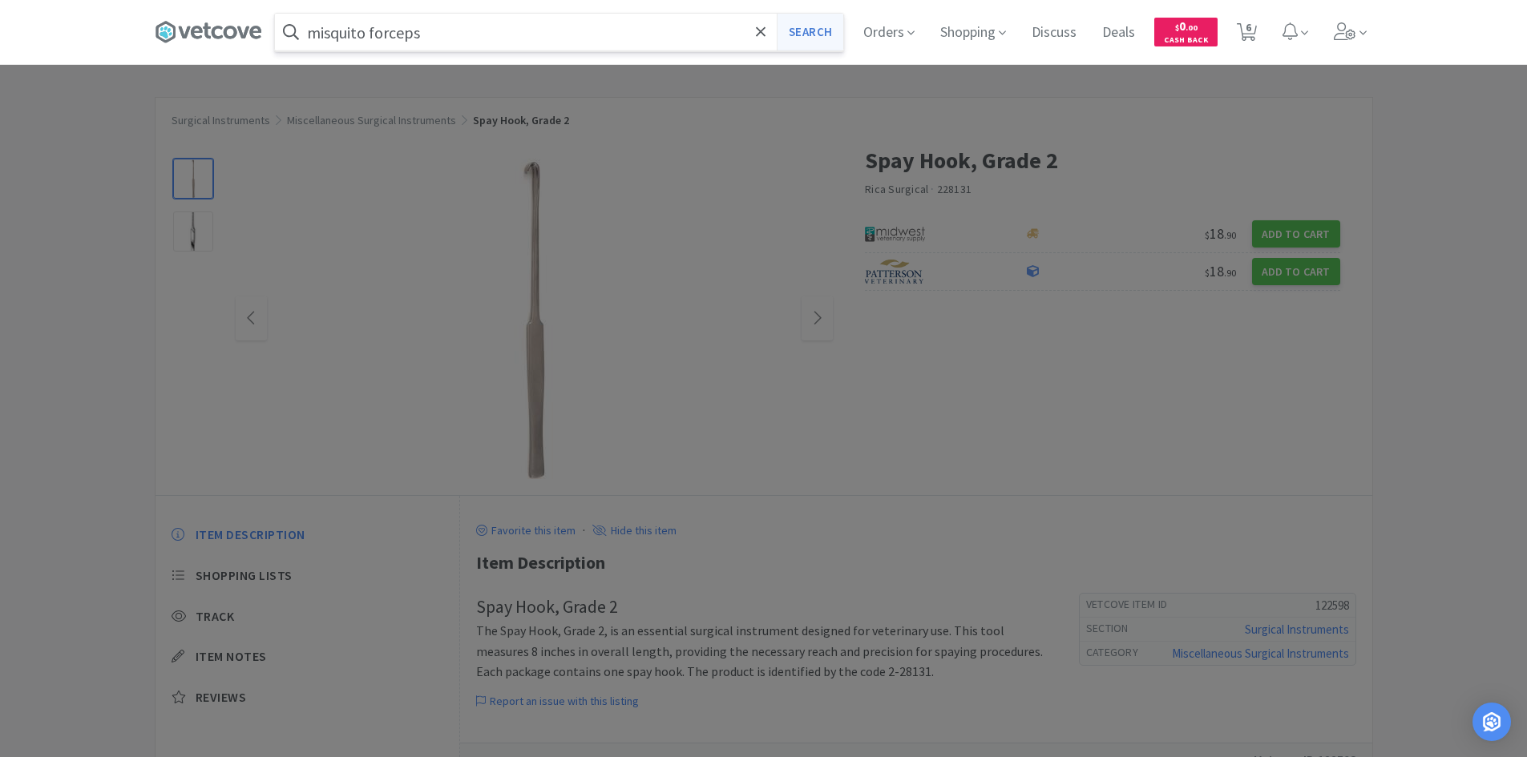
type input "misquito forceps"
click at [821, 28] on button "Search" at bounding box center [810, 32] width 67 height 37
select select "4"
select select "1"
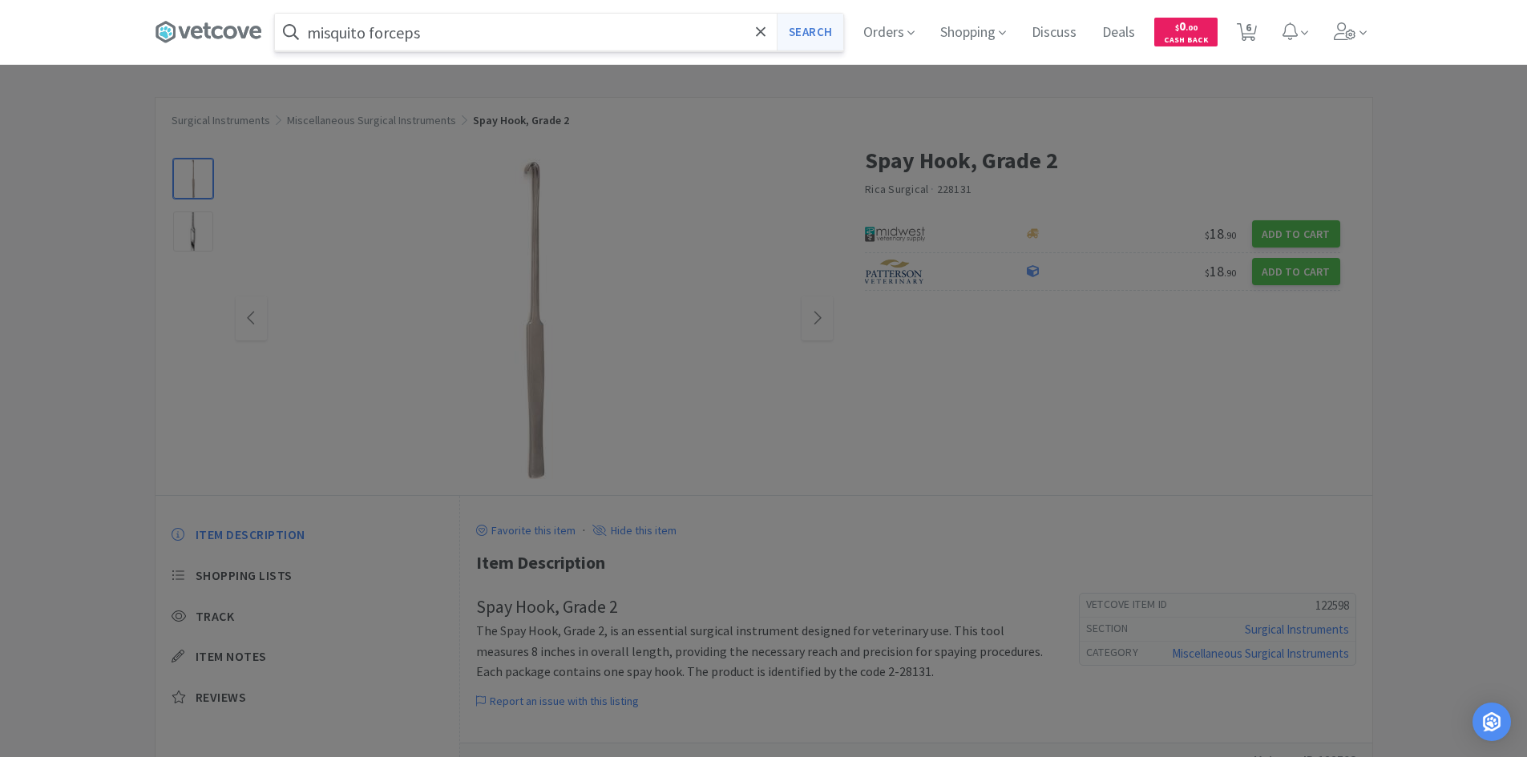
select select "2"
select select "4"
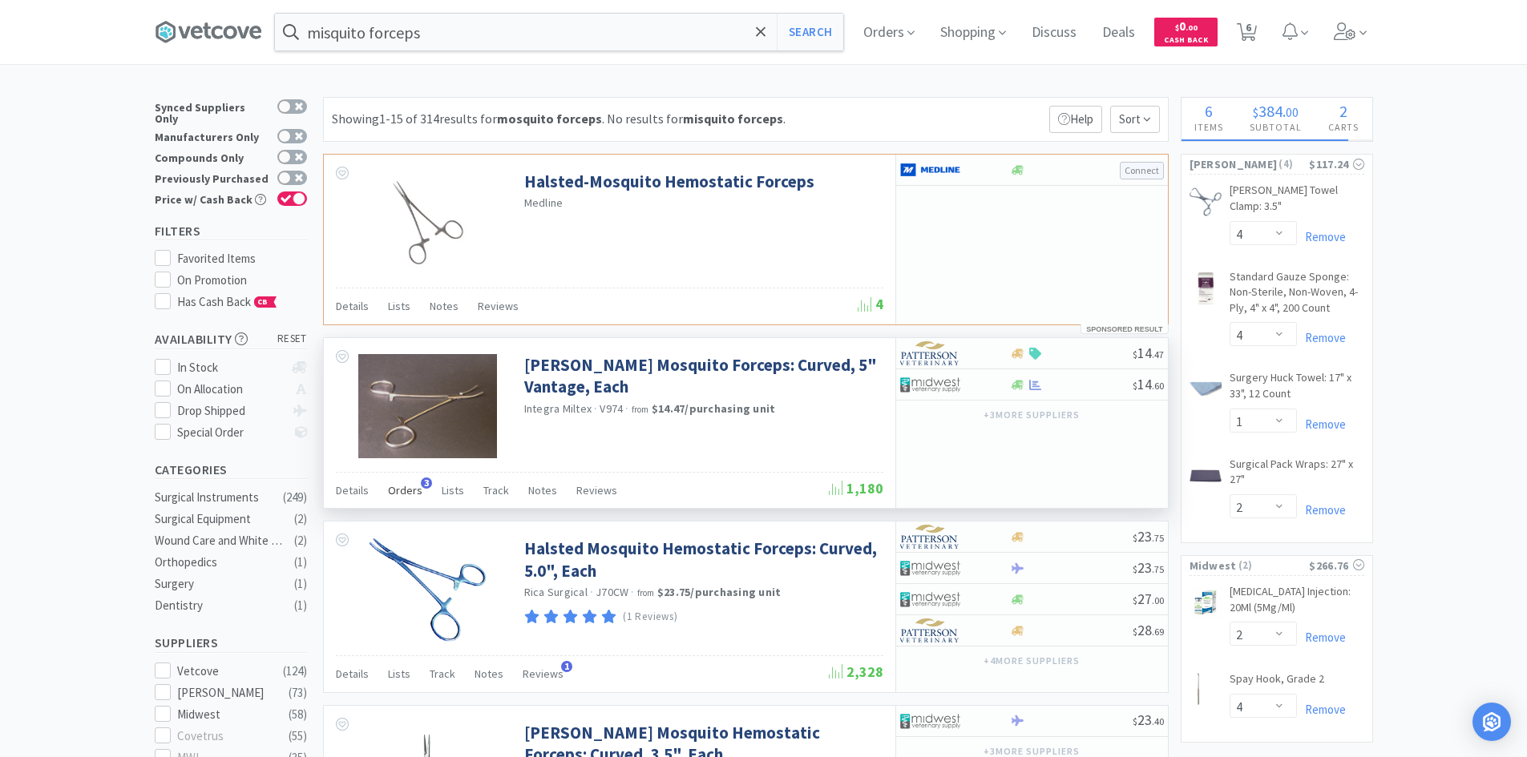
click at [413, 487] on span "Orders" at bounding box center [405, 490] width 34 height 14
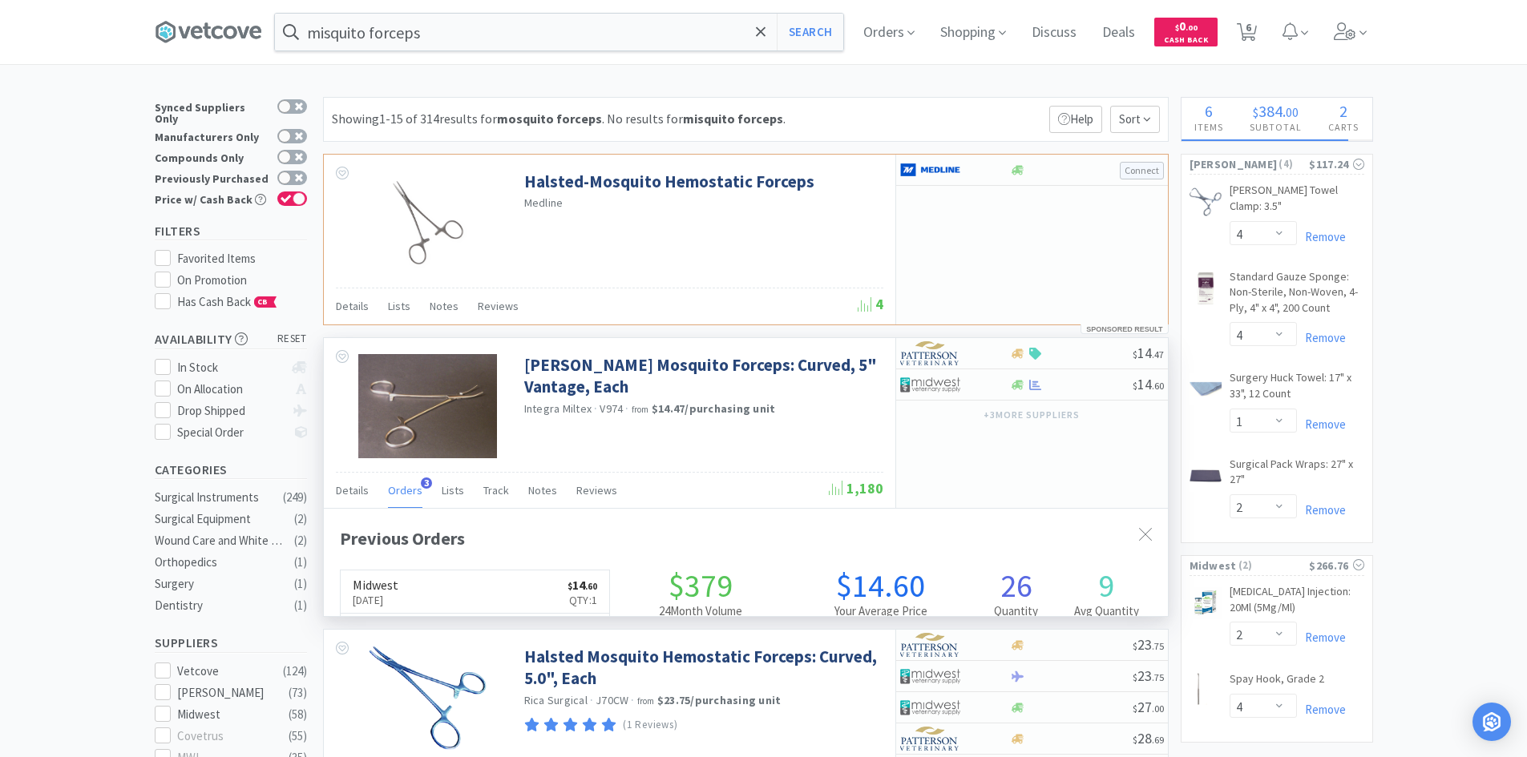
scroll to position [415, 844]
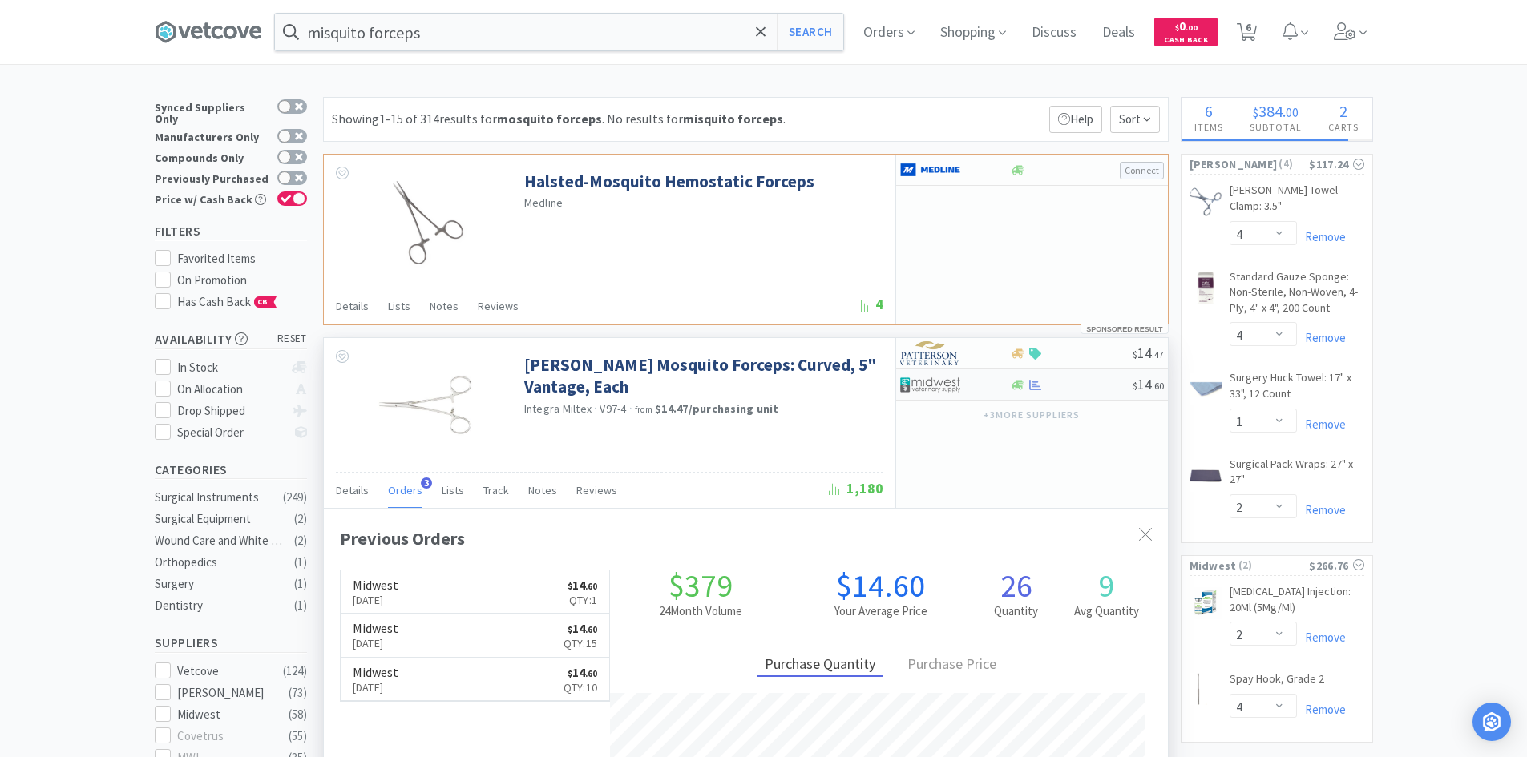
click at [995, 386] on div at bounding box center [955, 384] width 110 height 27
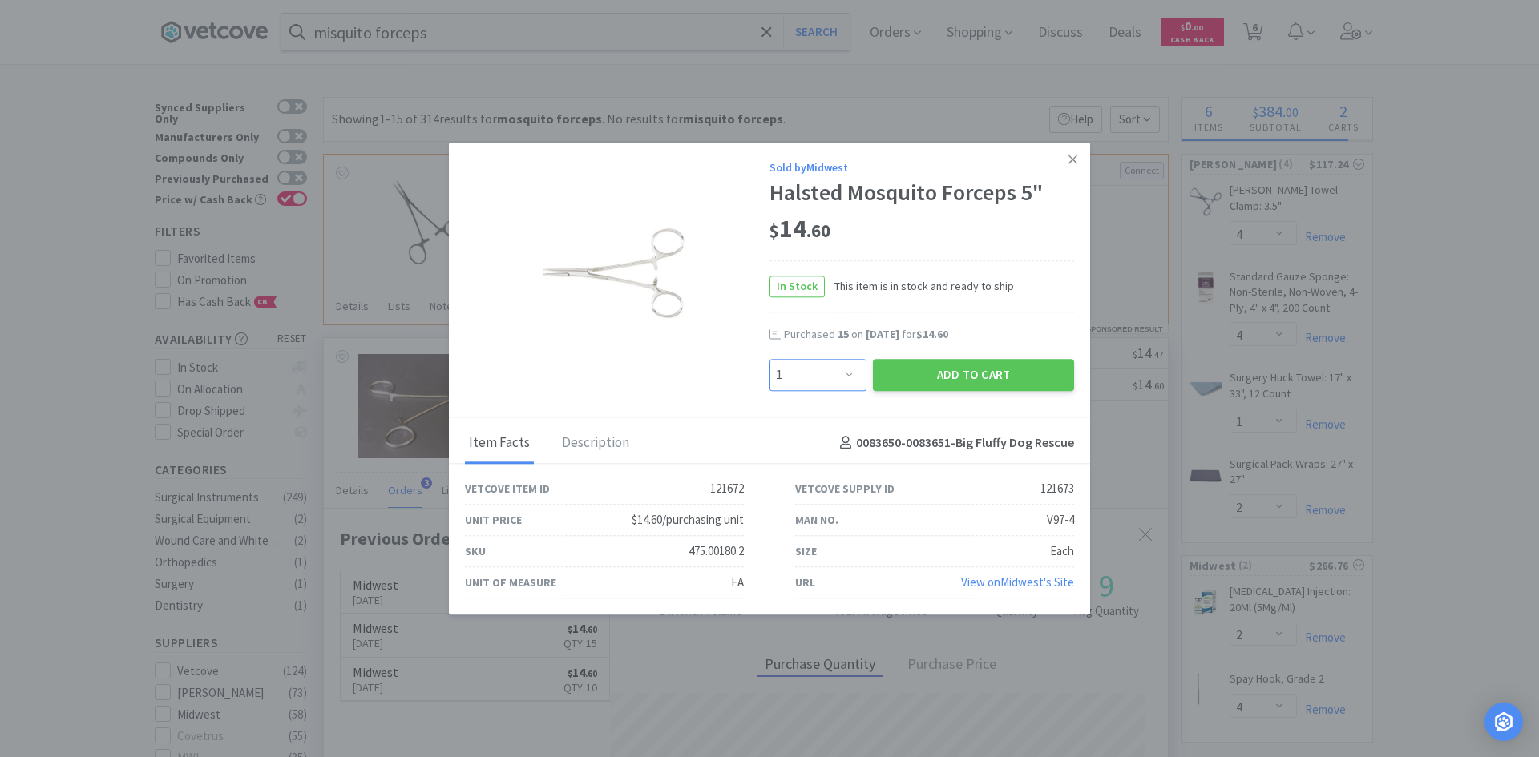
click at [858, 377] on select "Enter Quantity 1 2 3 4 5 6 7 8 9 10 11 12 13 14 15 16 17 18 19 20 Enter Quantity" at bounding box center [817, 375] width 97 height 32
select select "6"
click at [769, 359] on select "Enter Quantity 1 2 3 4 5 6 7 8 9 10 11 12 13 14 15 16 17 18 19 20 Enter Quantity" at bounding box center [817, 375] width 97 height 32
click at [930, 378] on button "Add to Cart" at bounding box center [973, 375] width 201 height 32
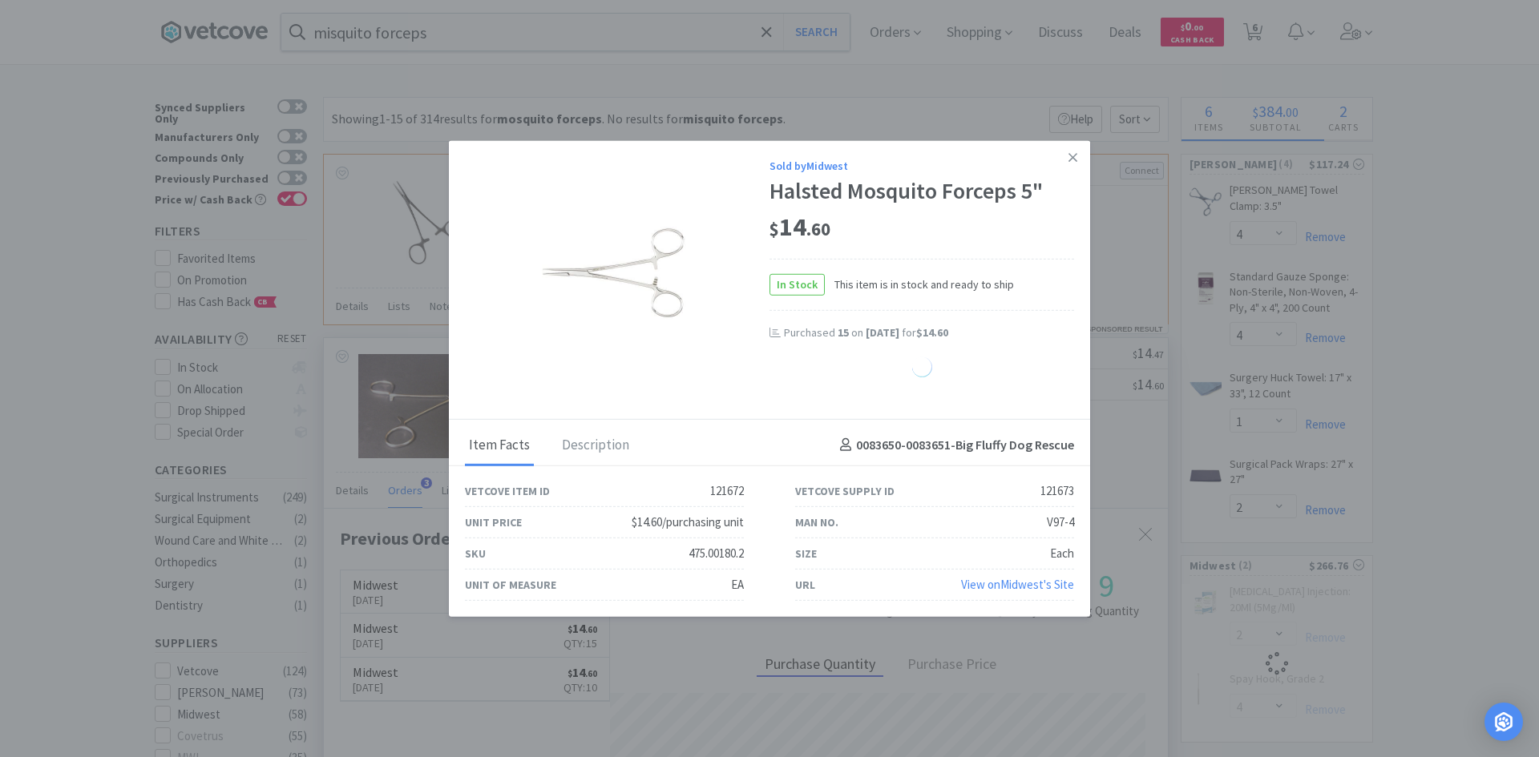
select select "6"
select select "2"
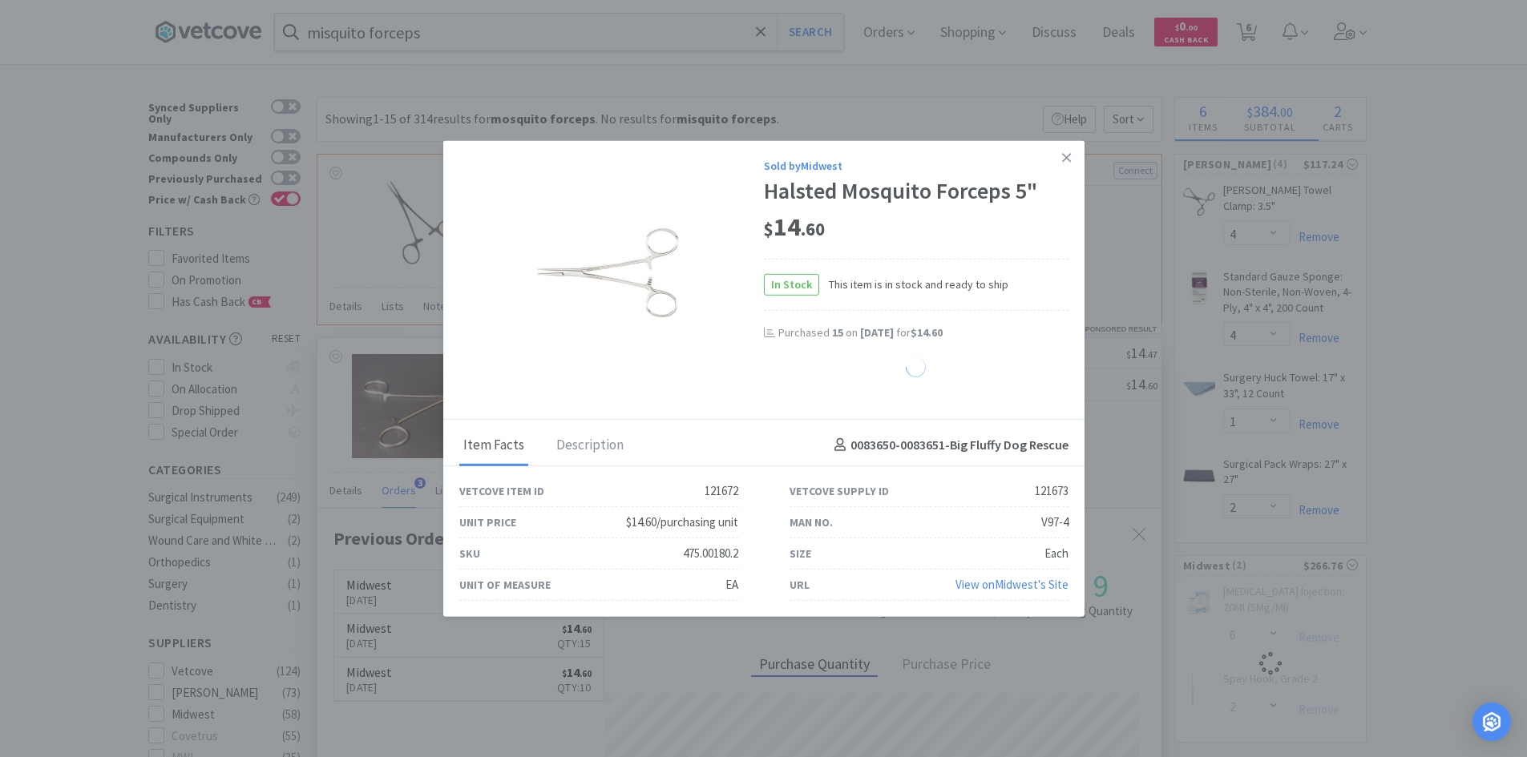
select select "4"
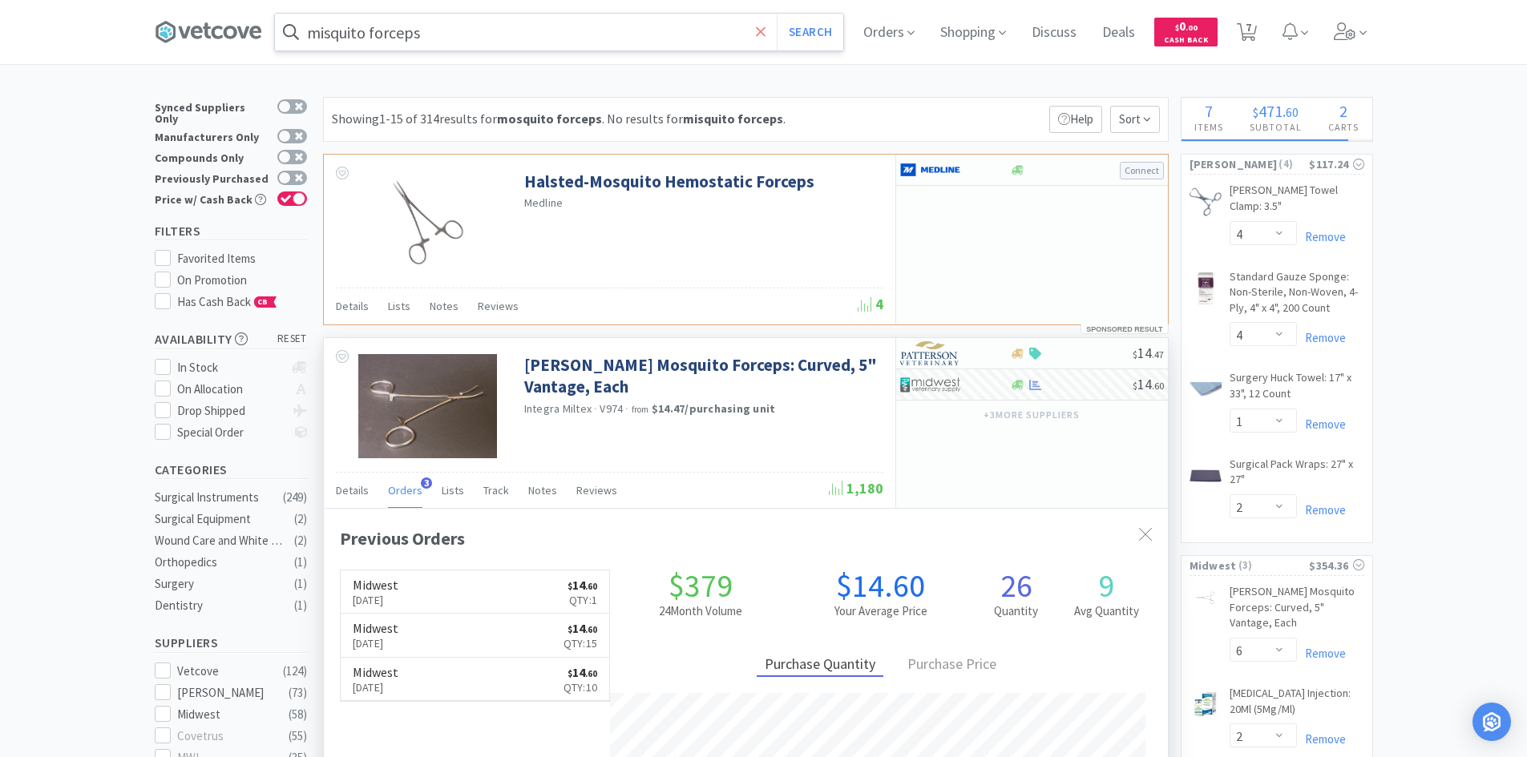
click at [762, 29] on icon at bounding box center [761, 31] width 10 height 10
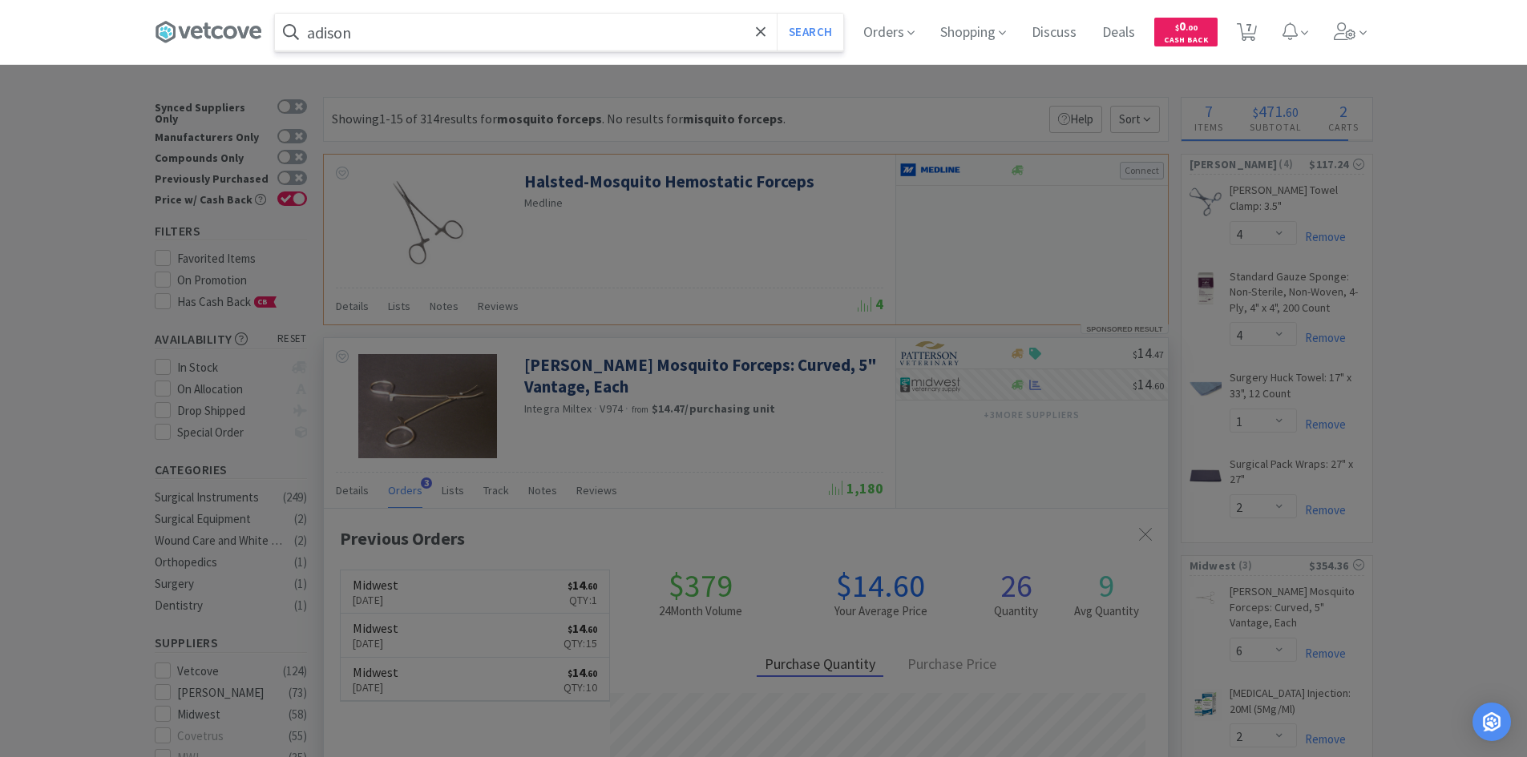
click at [777, 14] on button "Search" at bounding box center [810, 32] width 67 height 37
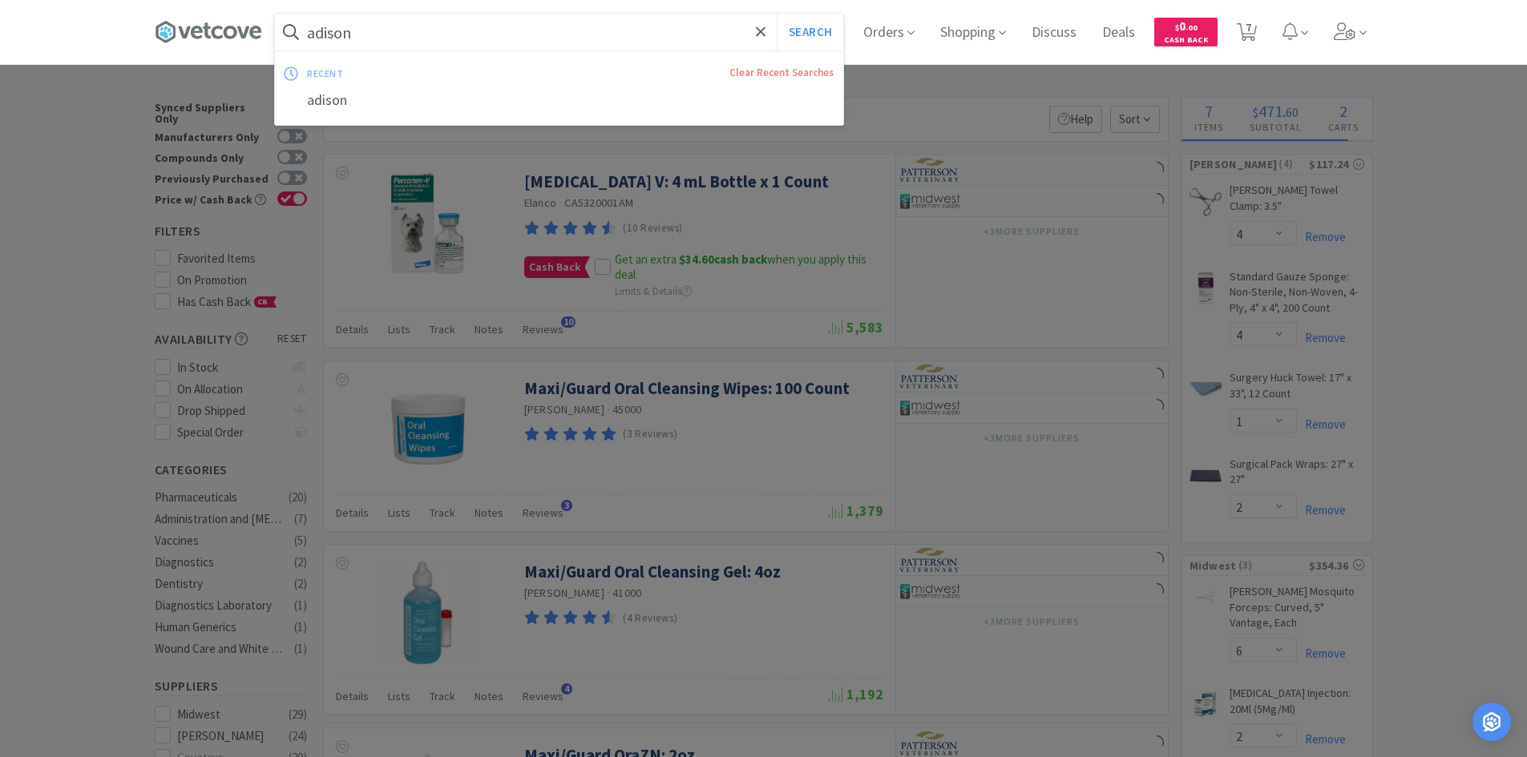
click at [573, 19] on input "adison" at bounding box center [559, 32] width 568 height 37
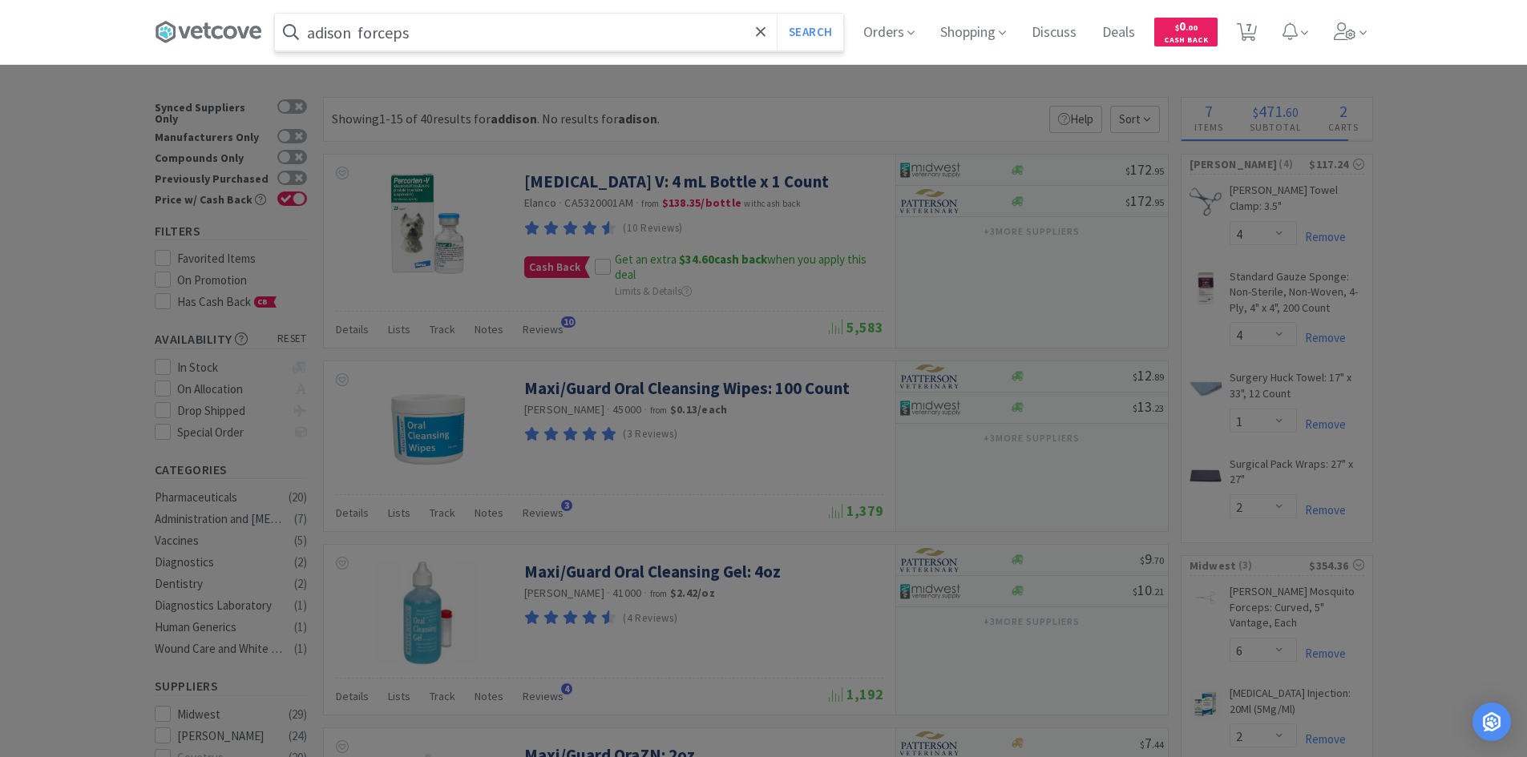
click at [777, 14] on button "Search" at bounding box center [810, 32] width 67 height 37
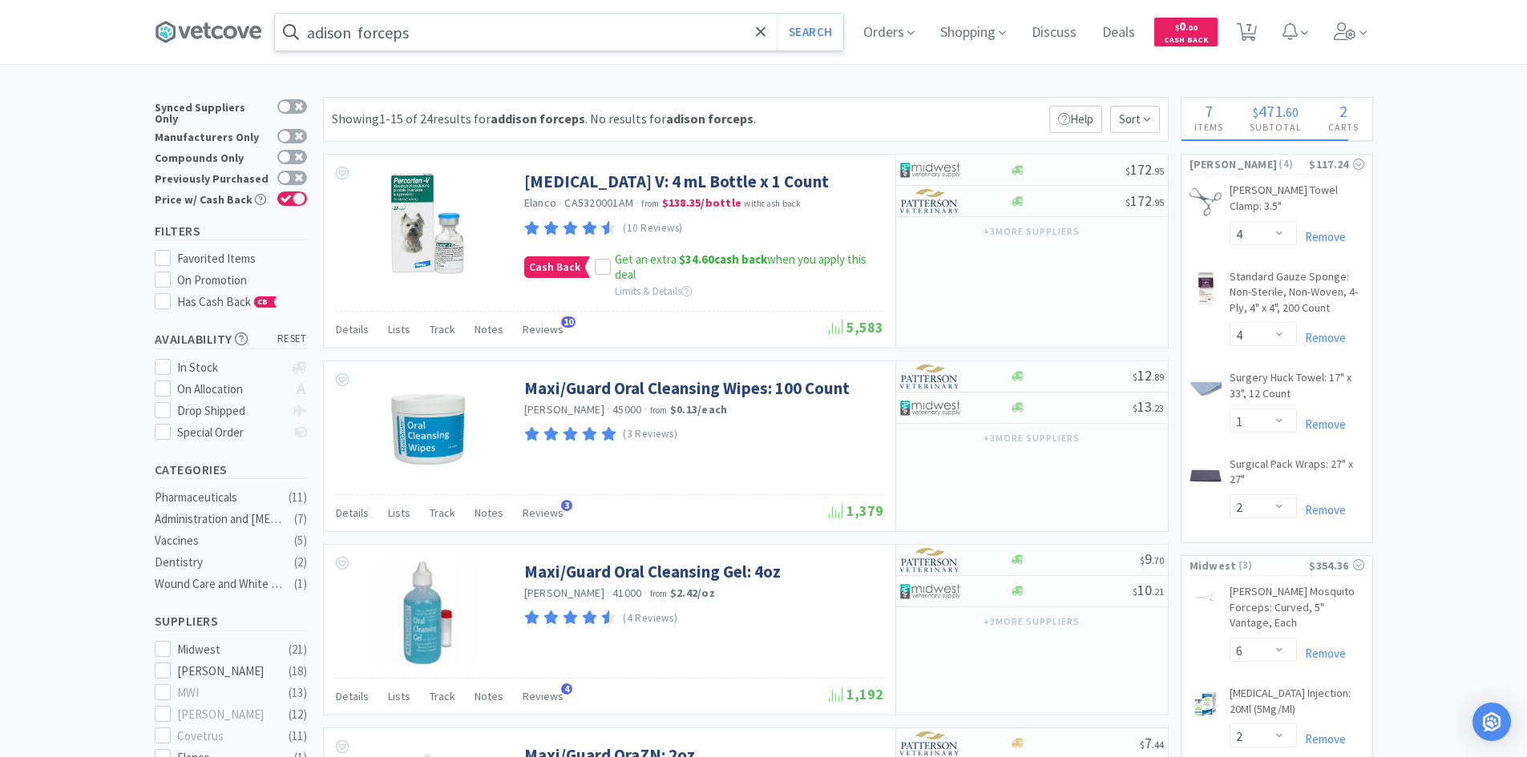
click at [335, 31] on input "adison forceps" at bounding box center [559, 32] width 568 height 37
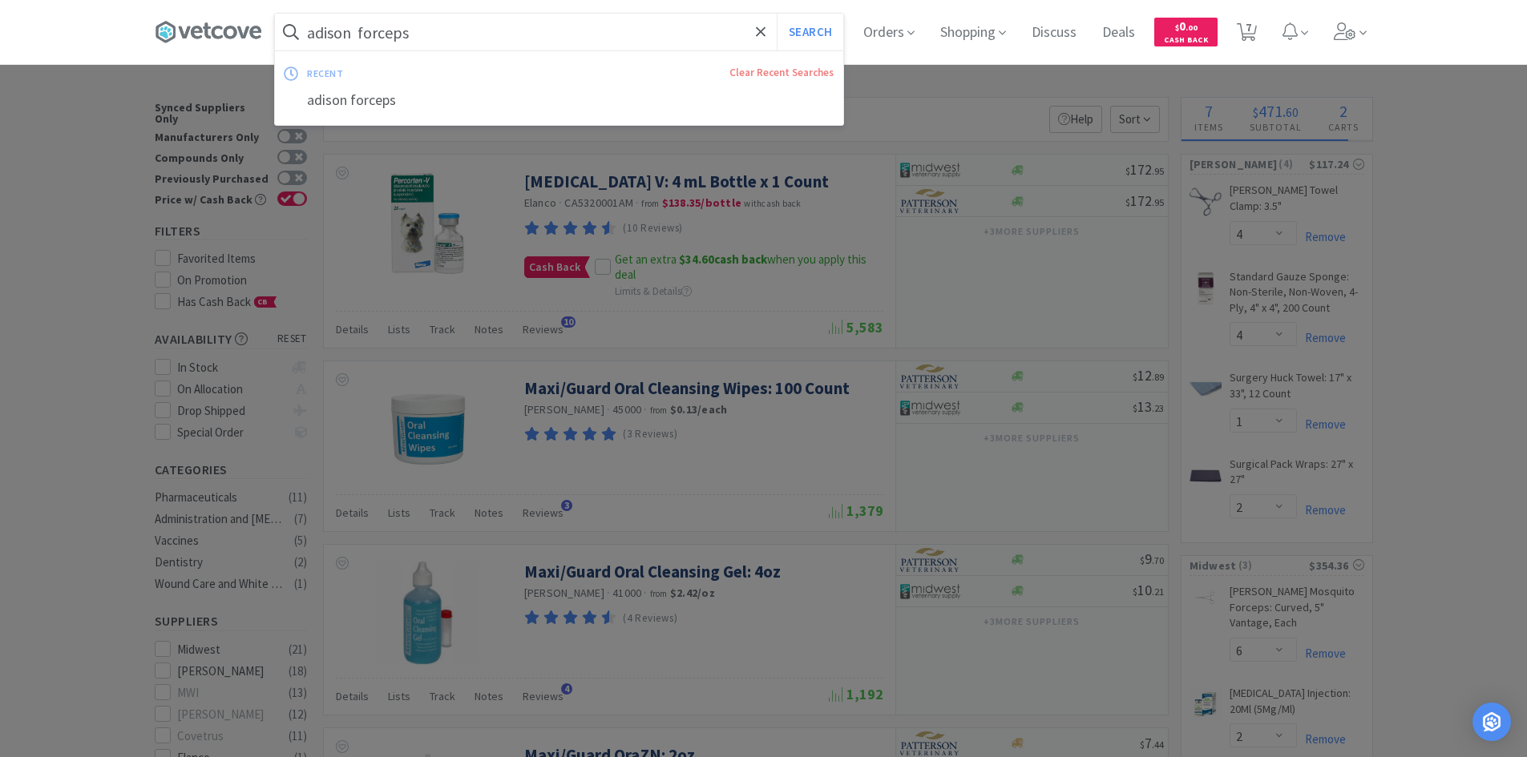
click at [333, 31] on input "adison forceps" at bounding box center [559, 32] width 568 height 37
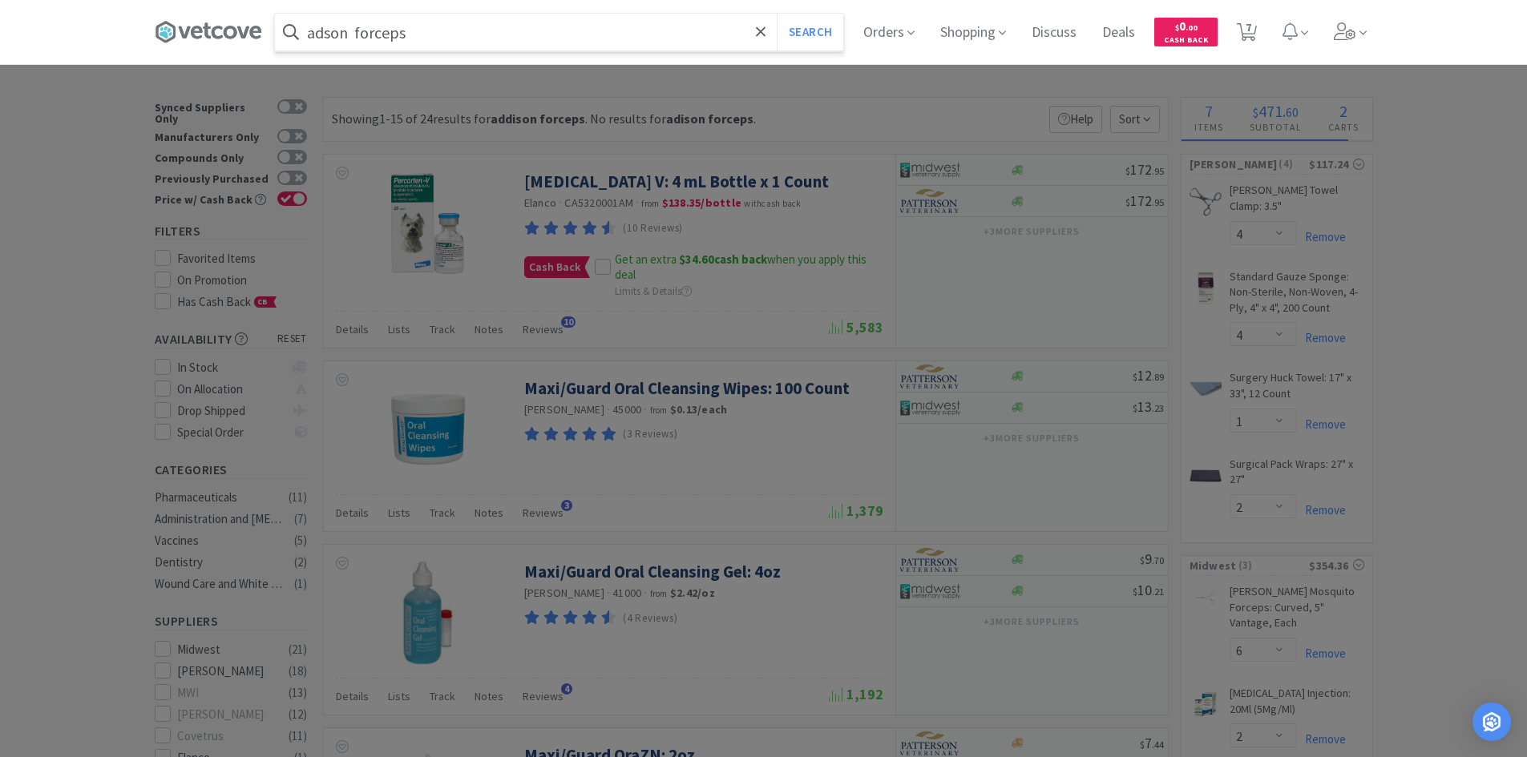
type input "adson forceps"
click at [777, 14] on button "Search" at bounding box center [810, 32] width 67 height 37
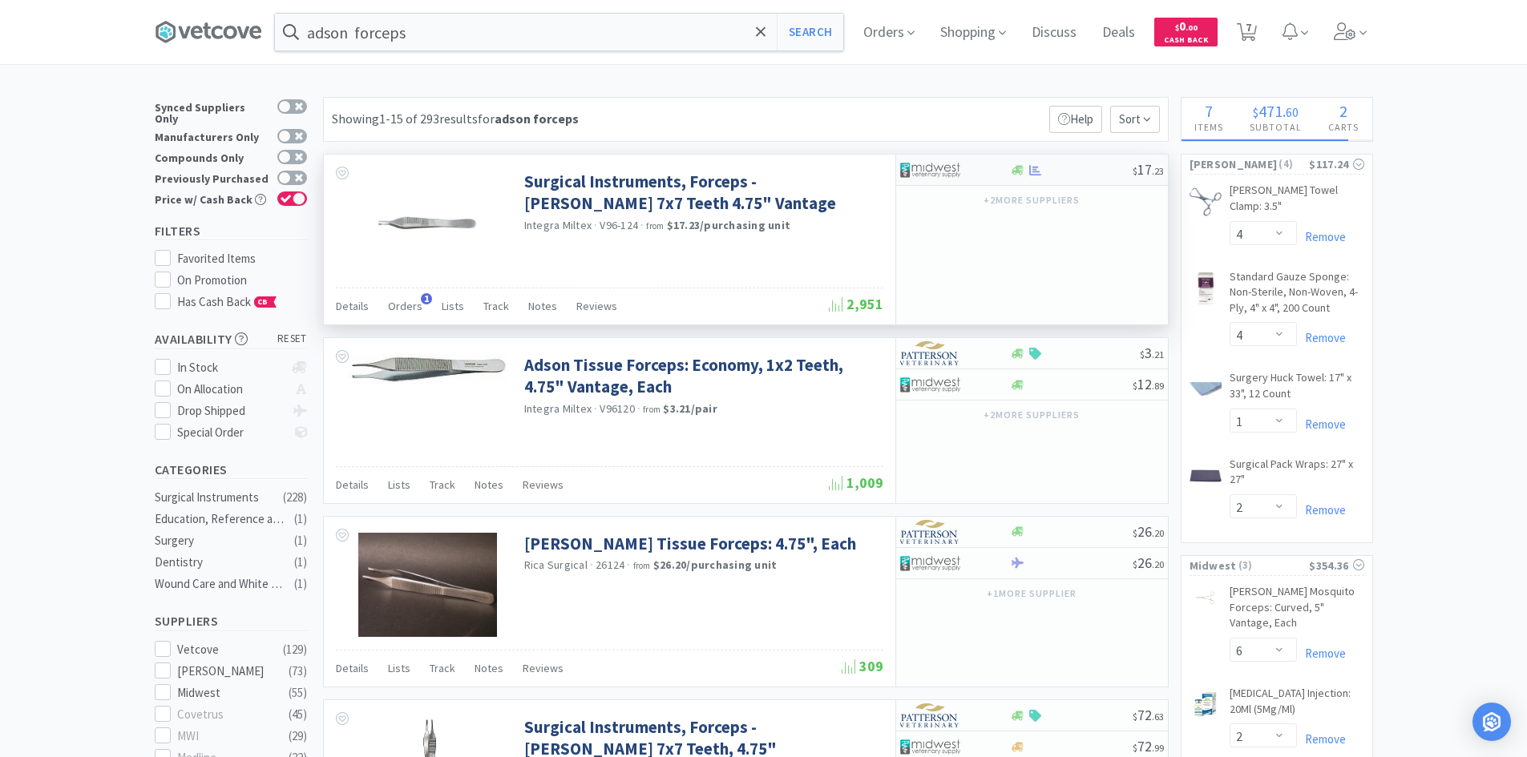
click at [1088, 172] on div at bounding box center [1071, 170] width 123 height 12
select select "1"
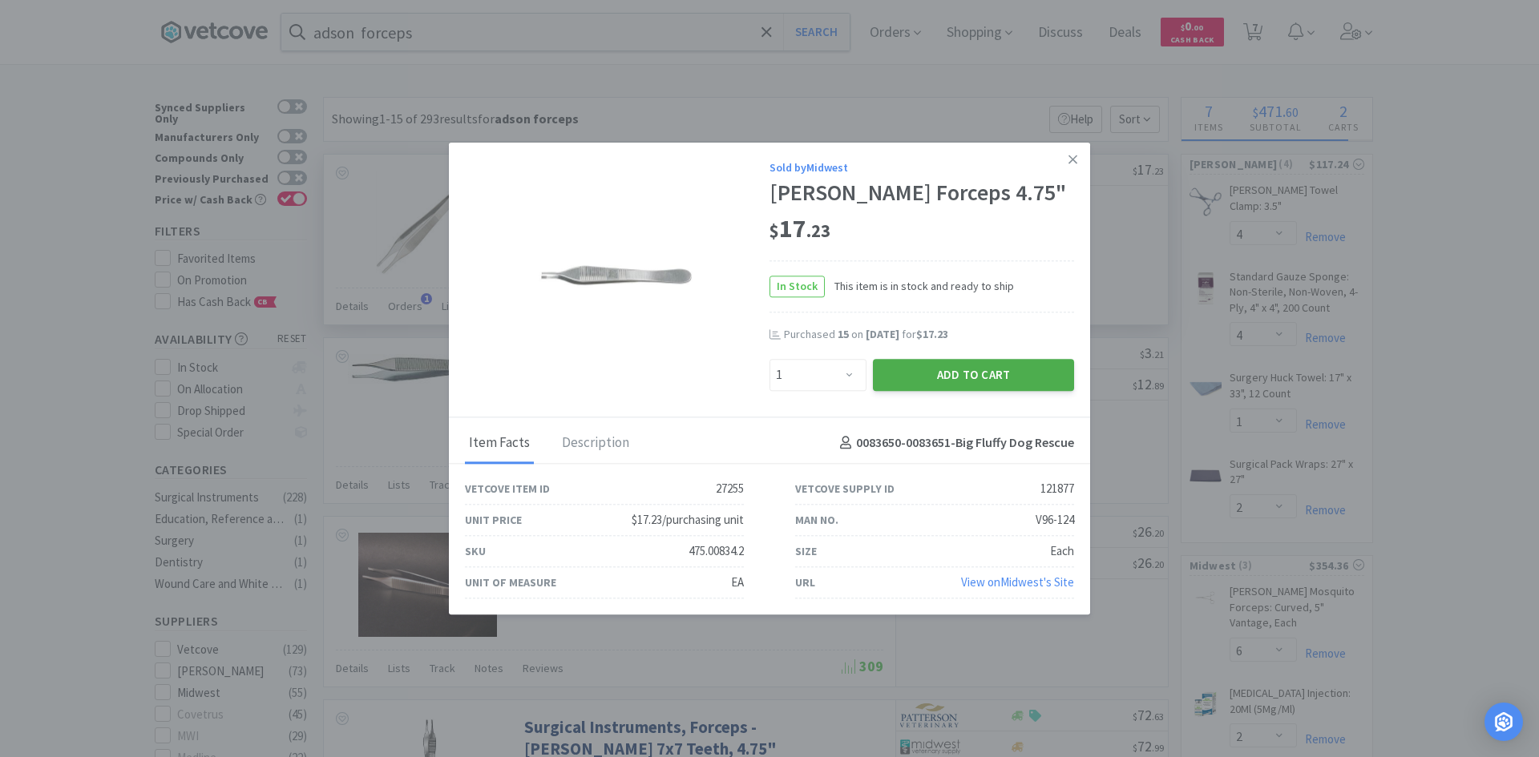
click at [916, 366] on button "Add to Cart" at bounding box center [973, 375] width 201 height 32
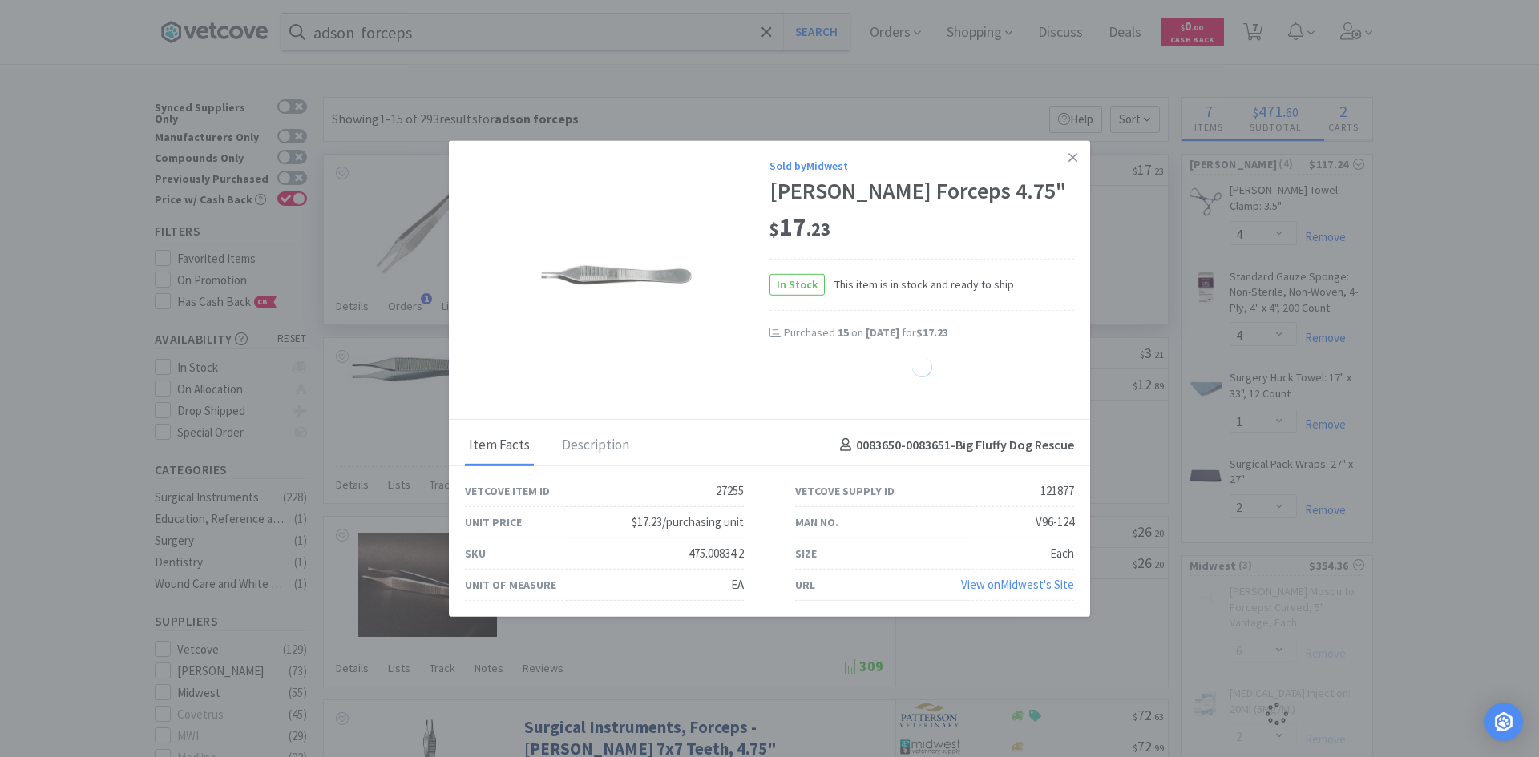
select select "1"
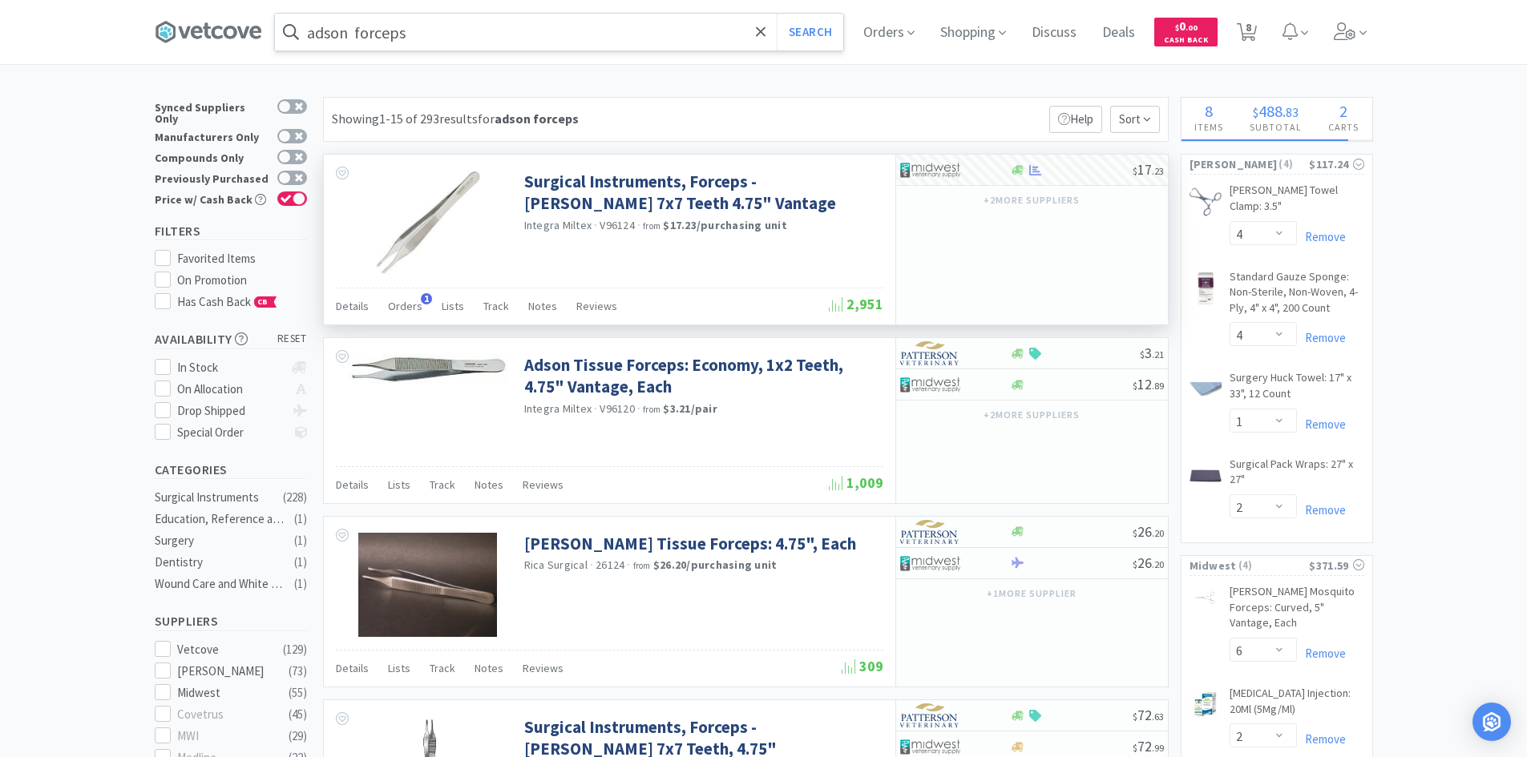
click at [699, 40] on input "adson forceps" at bounding box center [559, 32] width 568 height 37
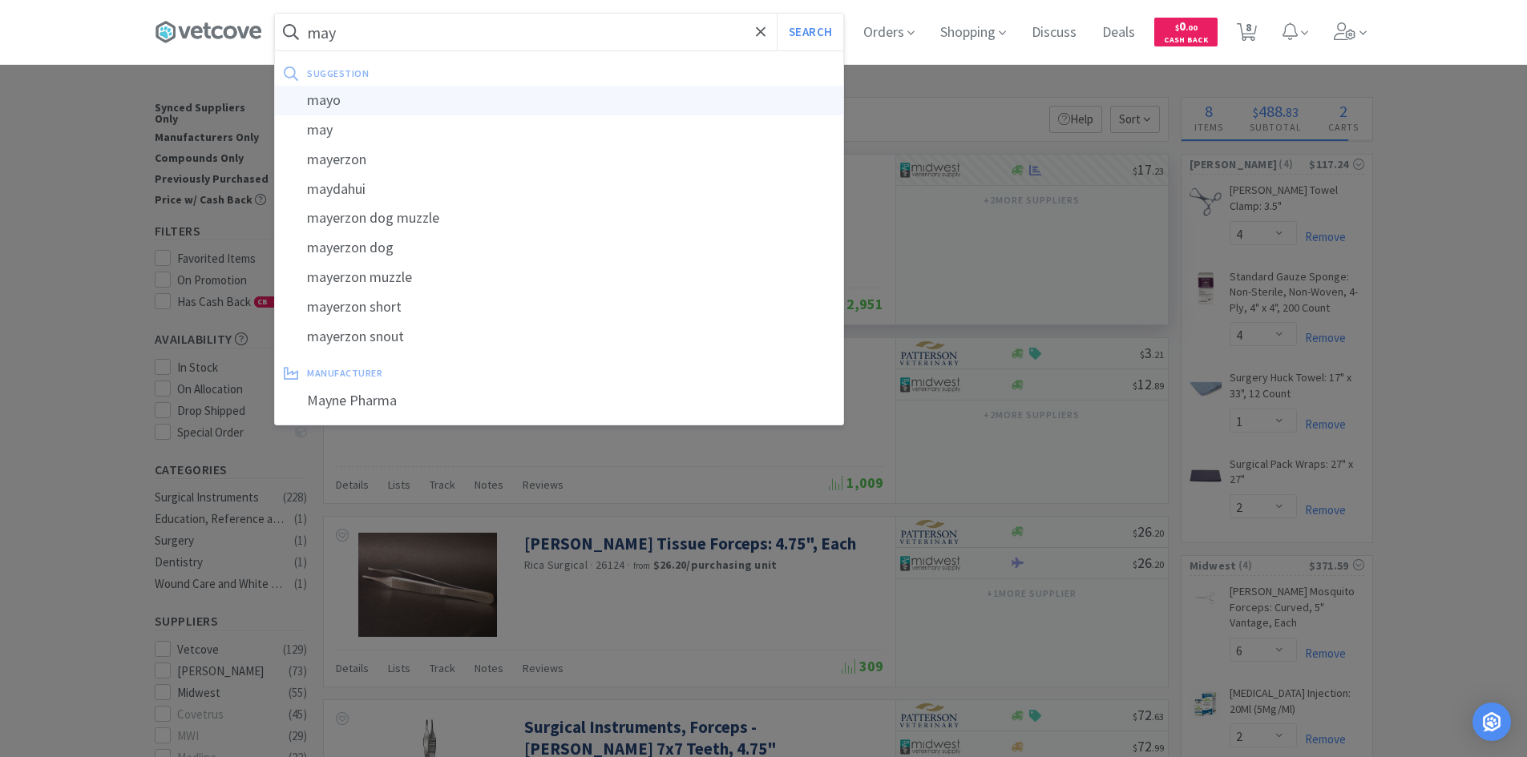
click at [588, 95] on div "mayo" at bounding box center [559, 101] width 568 height 30
type input "mayo"
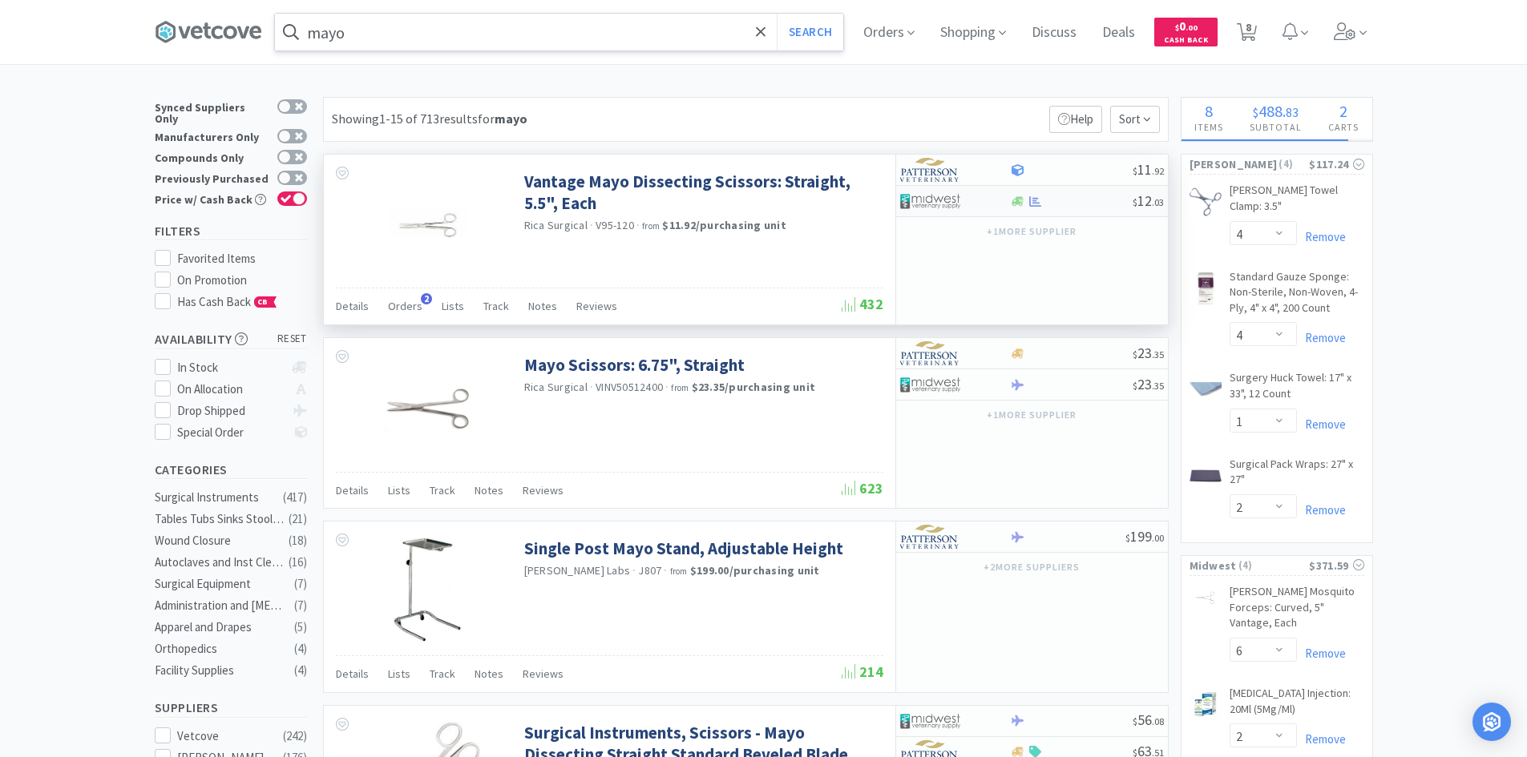
click at [1003, 201] on div at bounding box center [955, 201] width 110 height 27
select select "1"
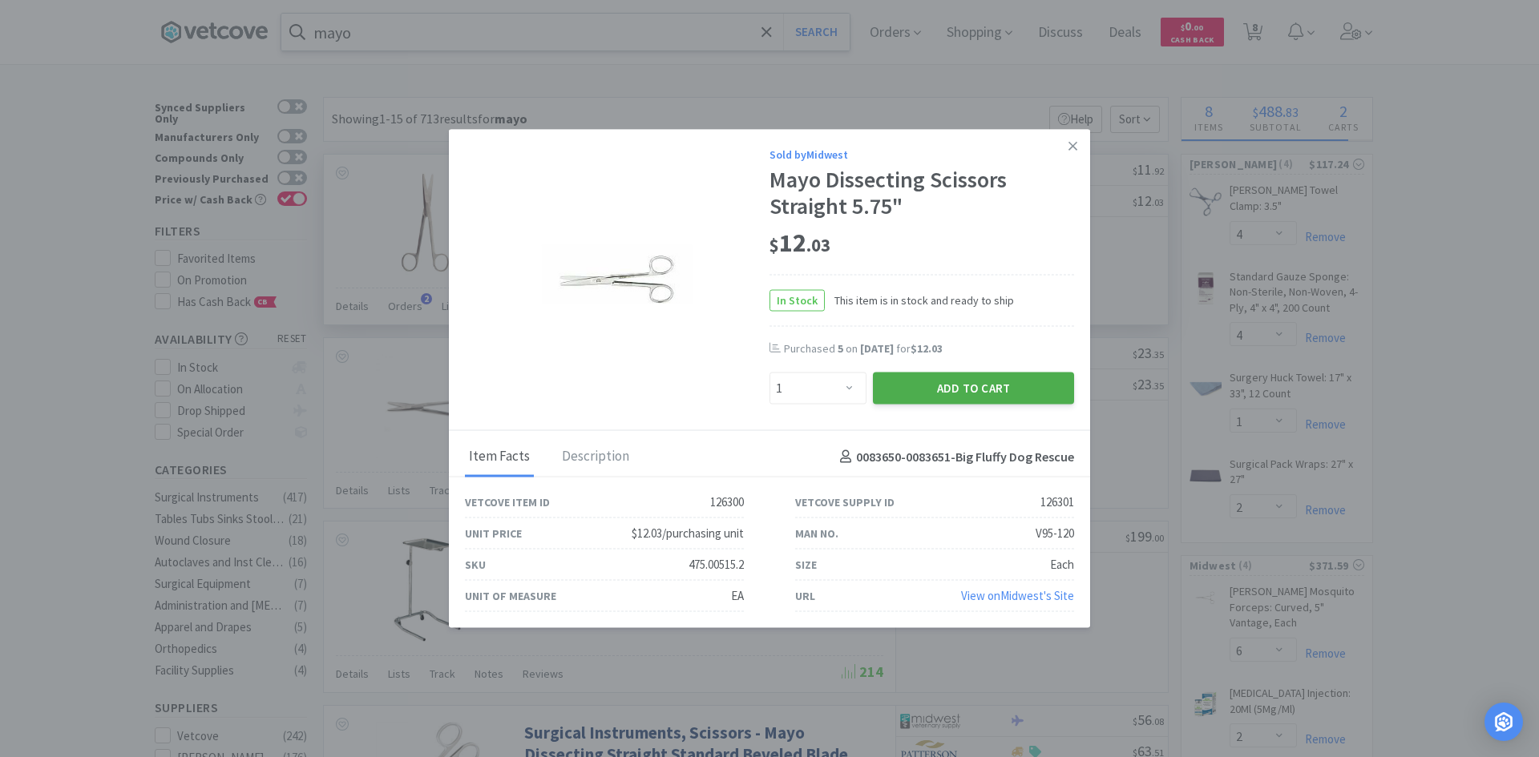
click at [931, 384] on button "Add to Cart" at bounding box center [973, 389] width 201 height 32
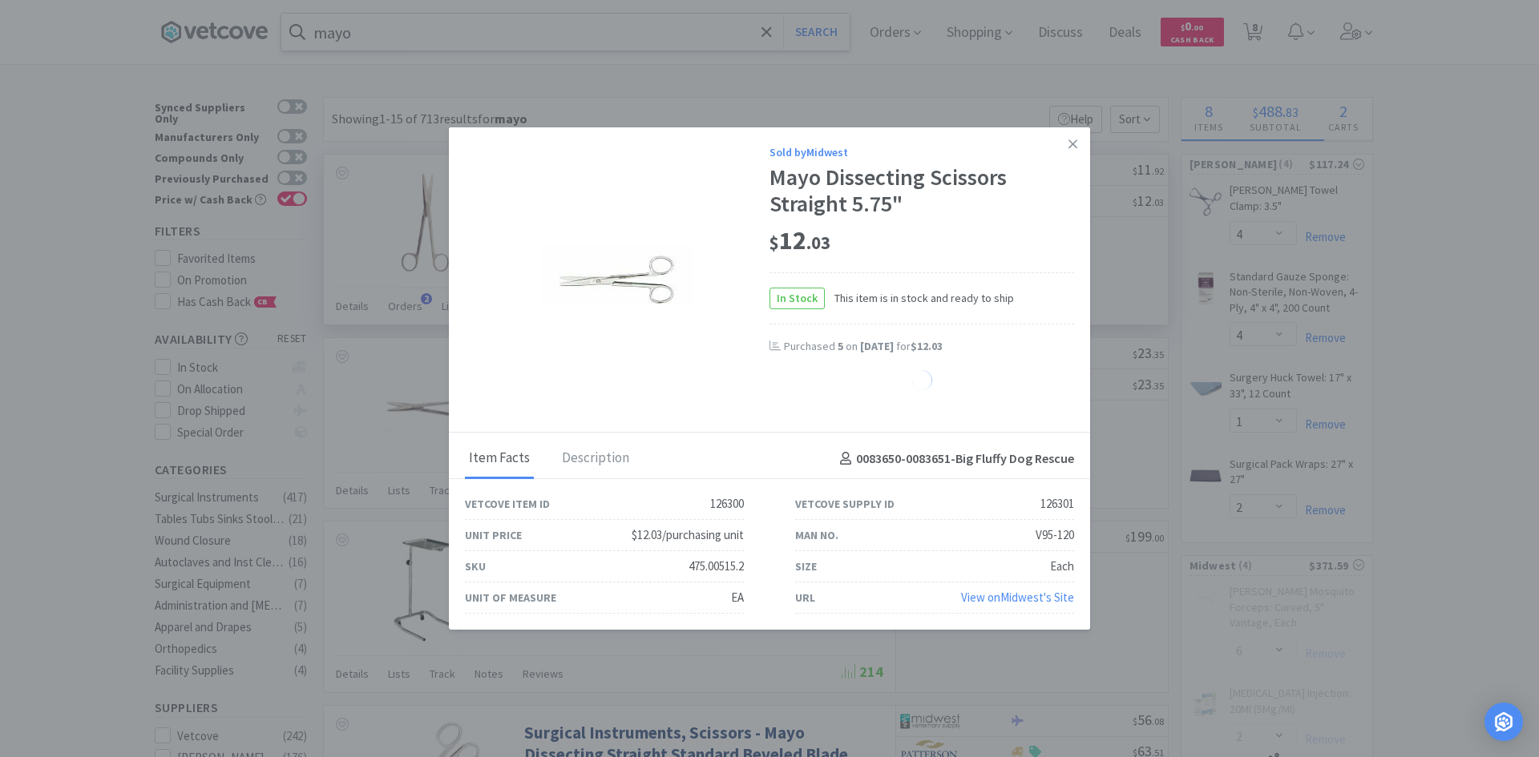
select select "1"
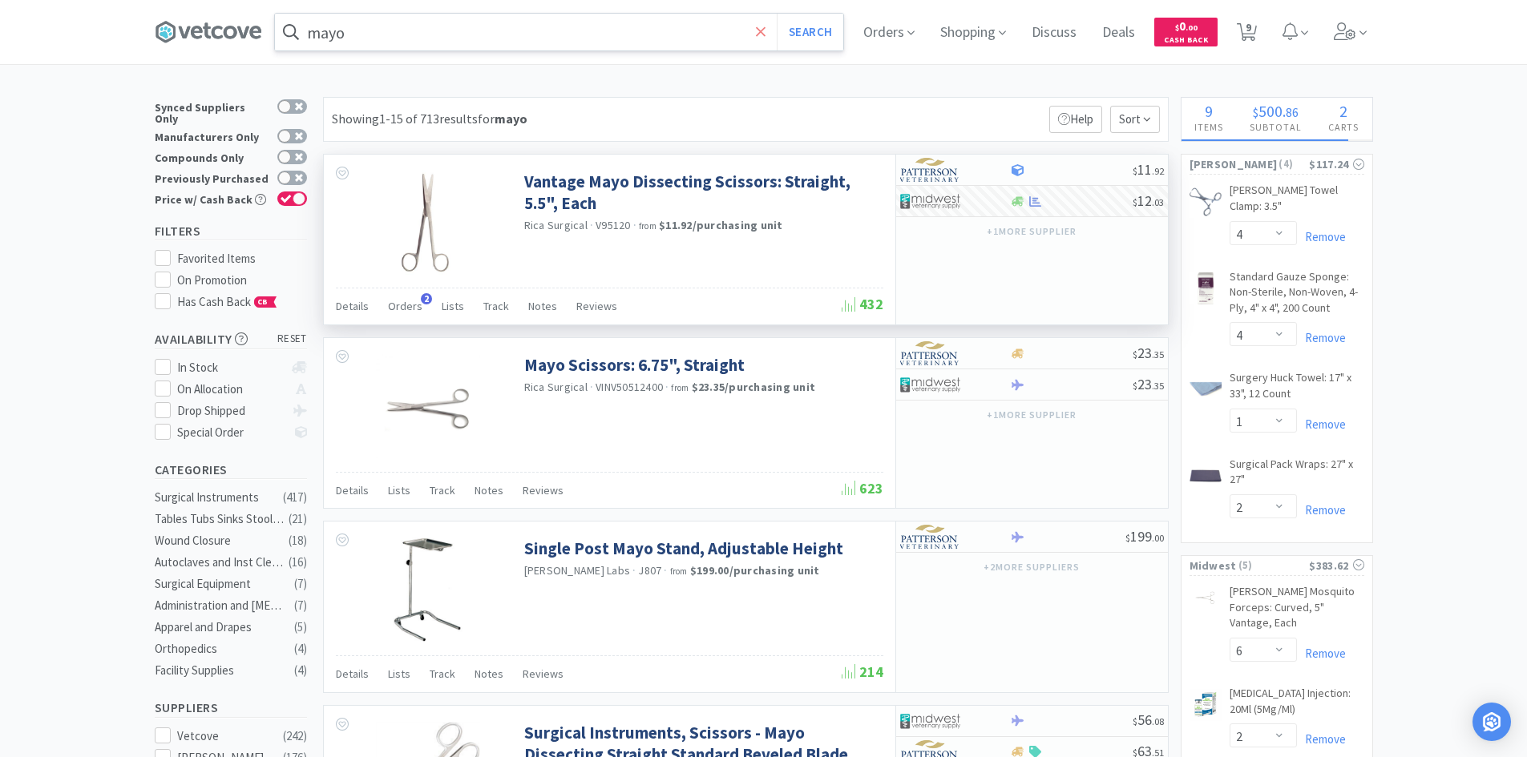
click at [759, 33] on span at bounding box center [761, 32] width 18 height 34
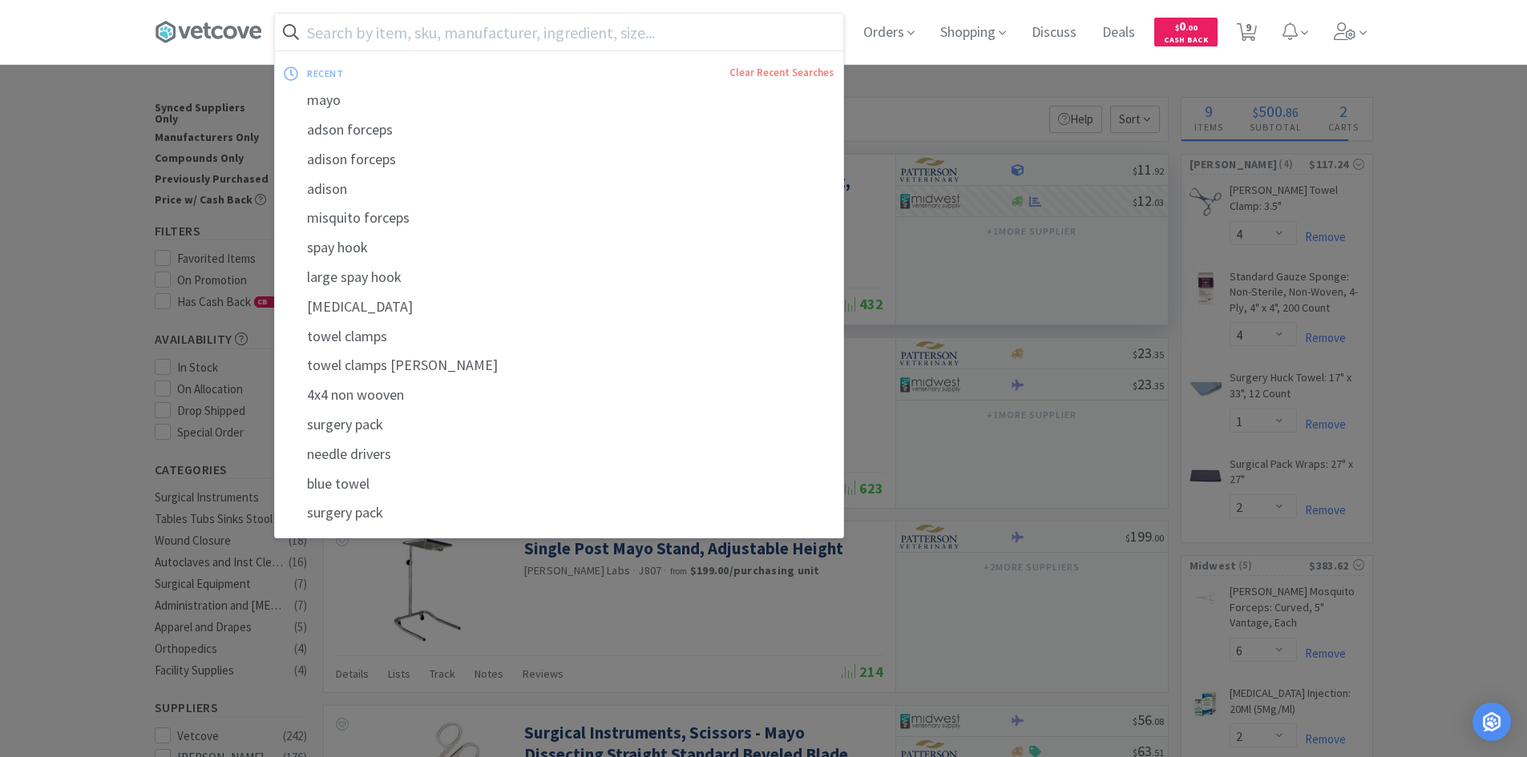
click at [721, 35] on input "text" at bounding box center [559, 32] width 568 height 37
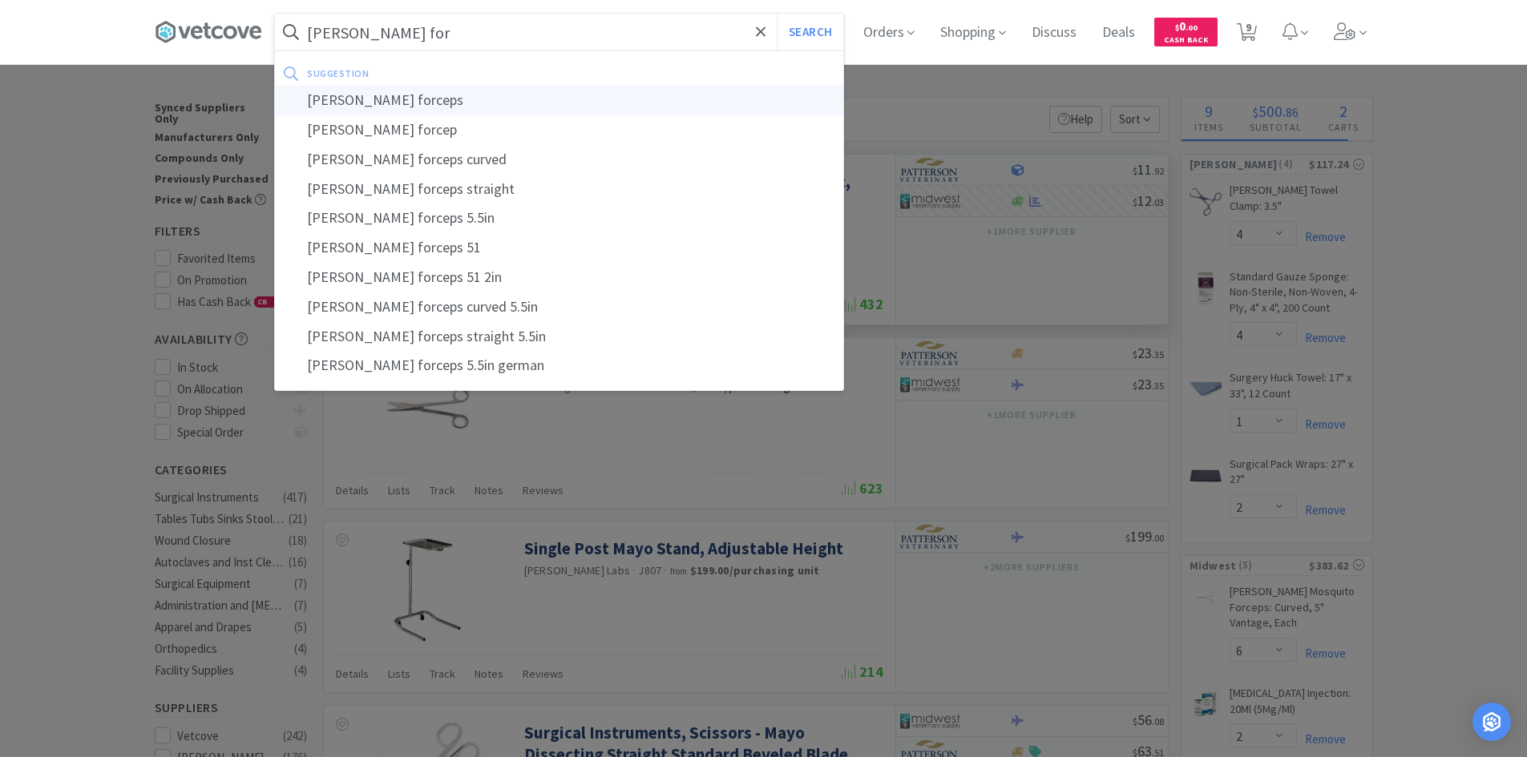
click at [644, 98] on div "[PERSON_NAME] forceps" at bounding box center [559, 101] width 568 height 30
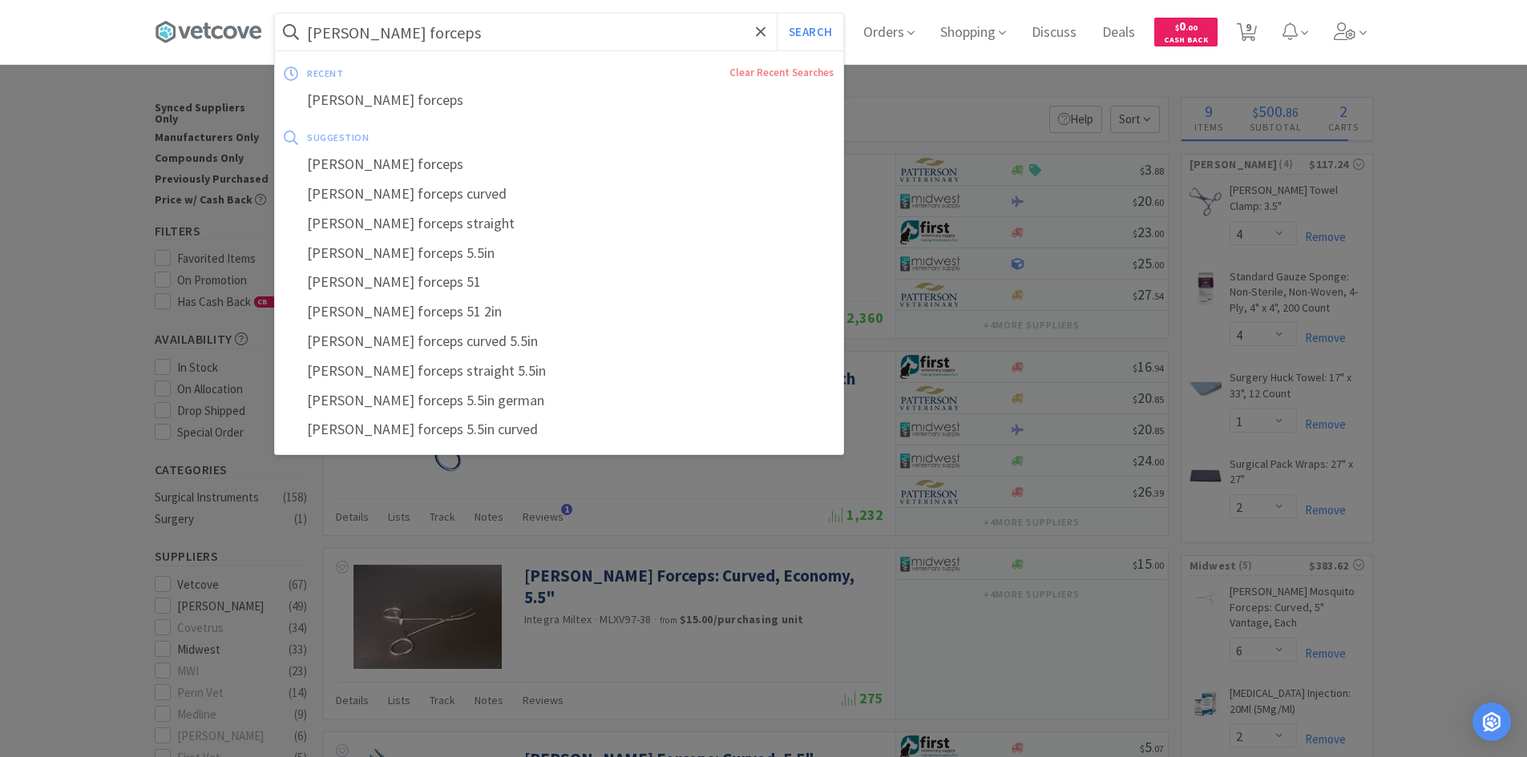
click at [466, 36] on input "[PERSON_NAME] forceps" at bounding box center [559, 32] width 568 height 37
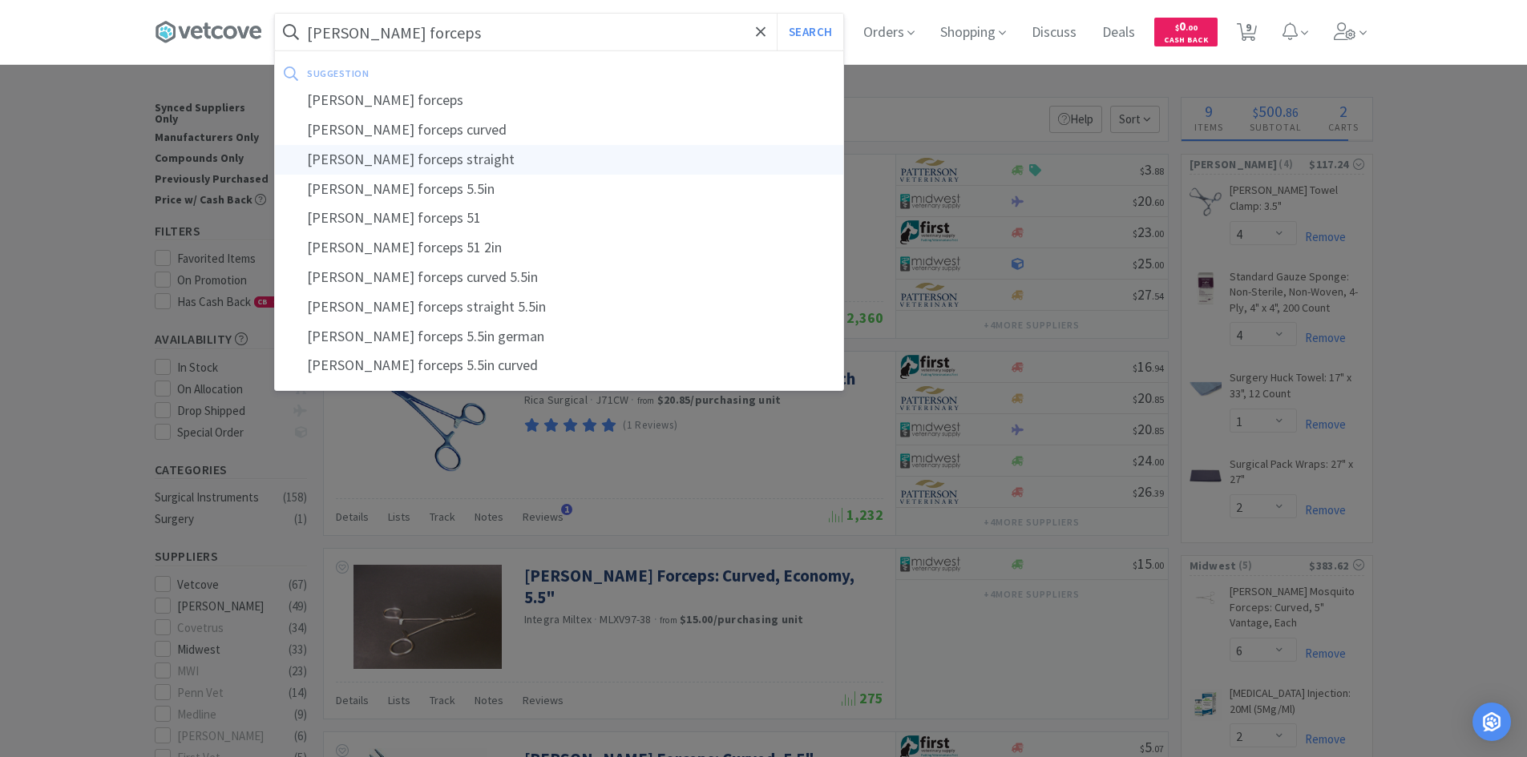
click at [438, 160] on div "[PERSON_NAME] forceps straight" at bounding box center [559, 160] width 568 height 30
type input "[PERSON_NAME] forceps straight"
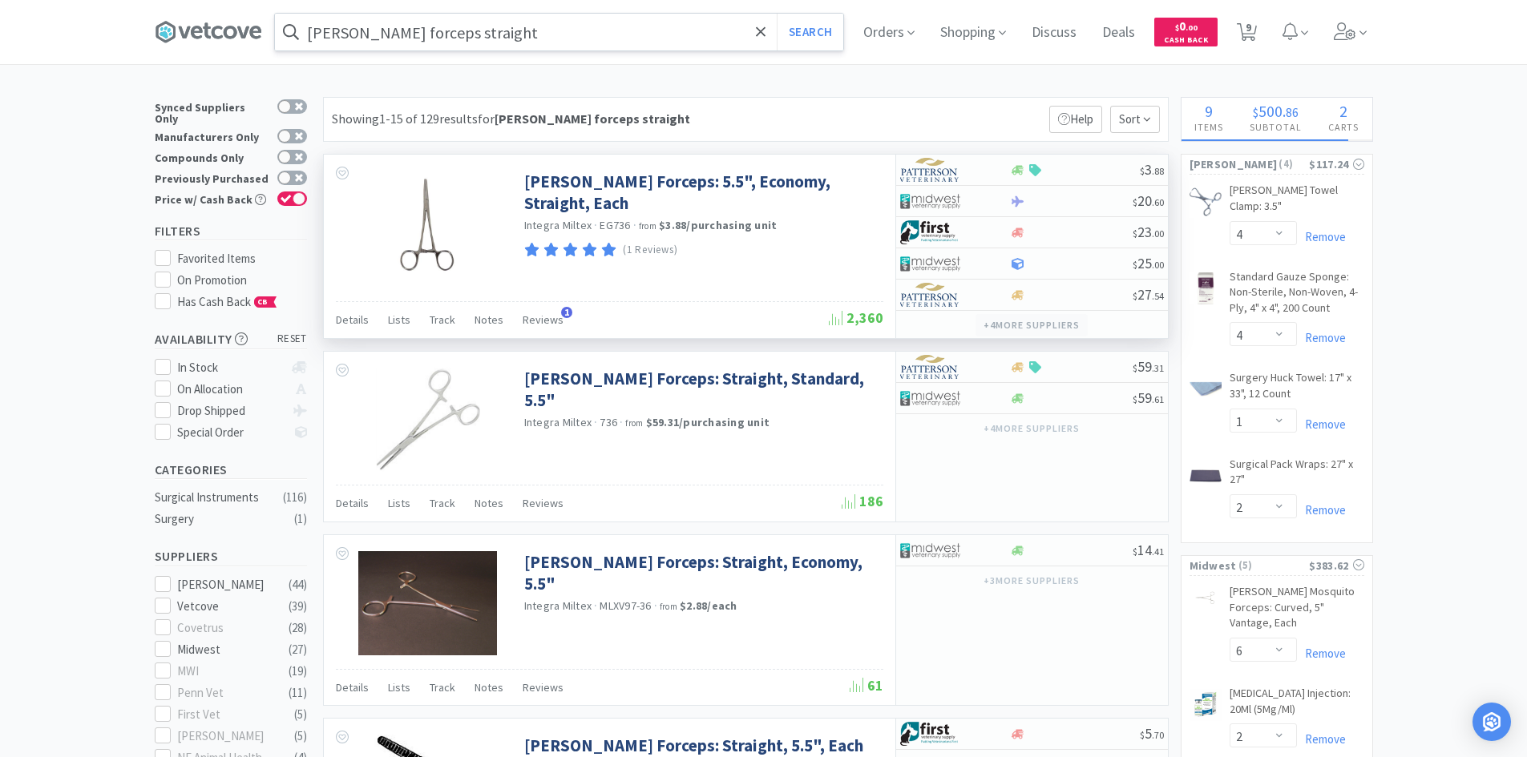
click at [1020, 322] on button "+ 4 more supplier s" at bounding box center [1030, 325] width 111 height 22
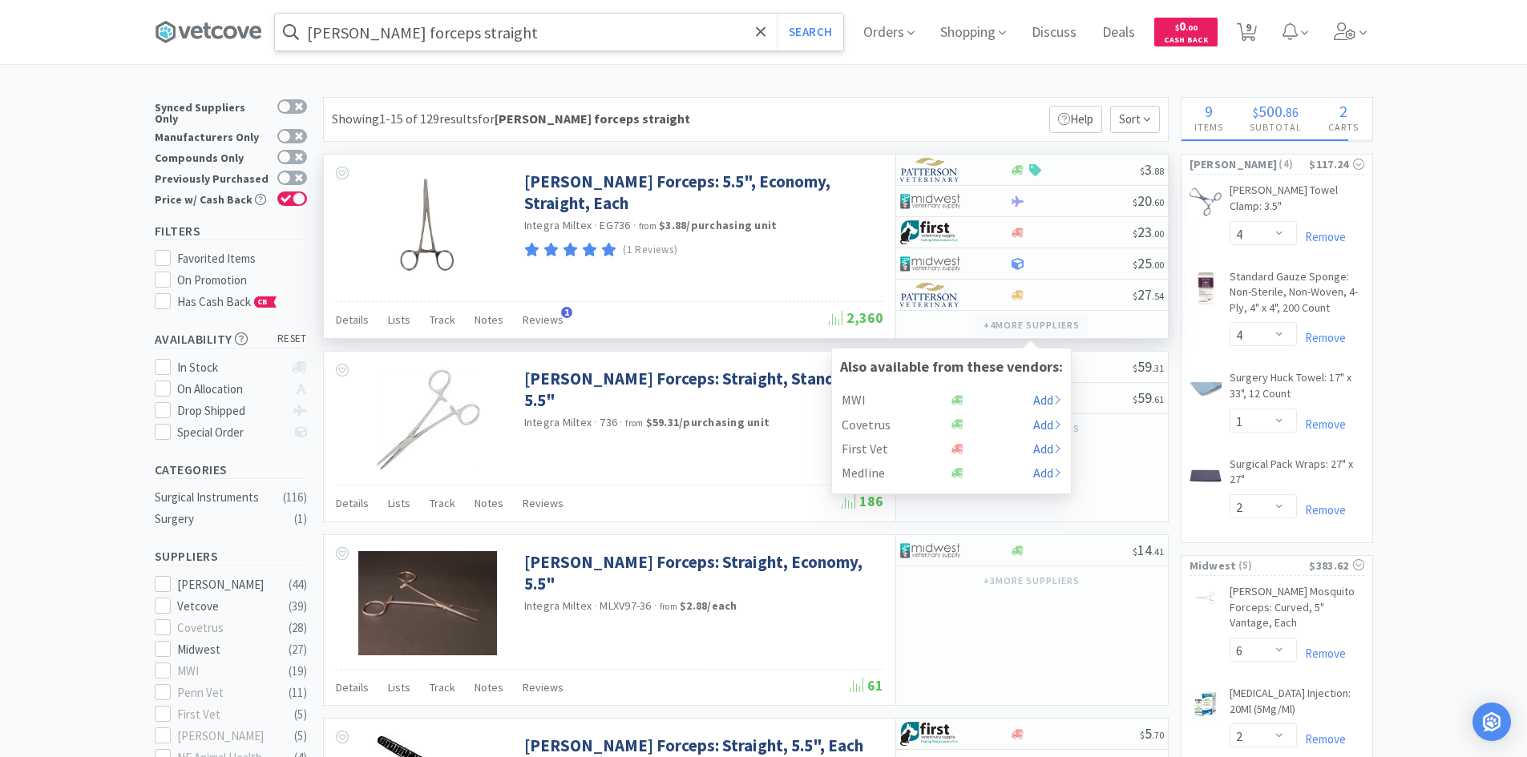
click at [1020, 322] on button "+ 4 more supplier s" at bounding box center [1030, 325] width 111 height 22
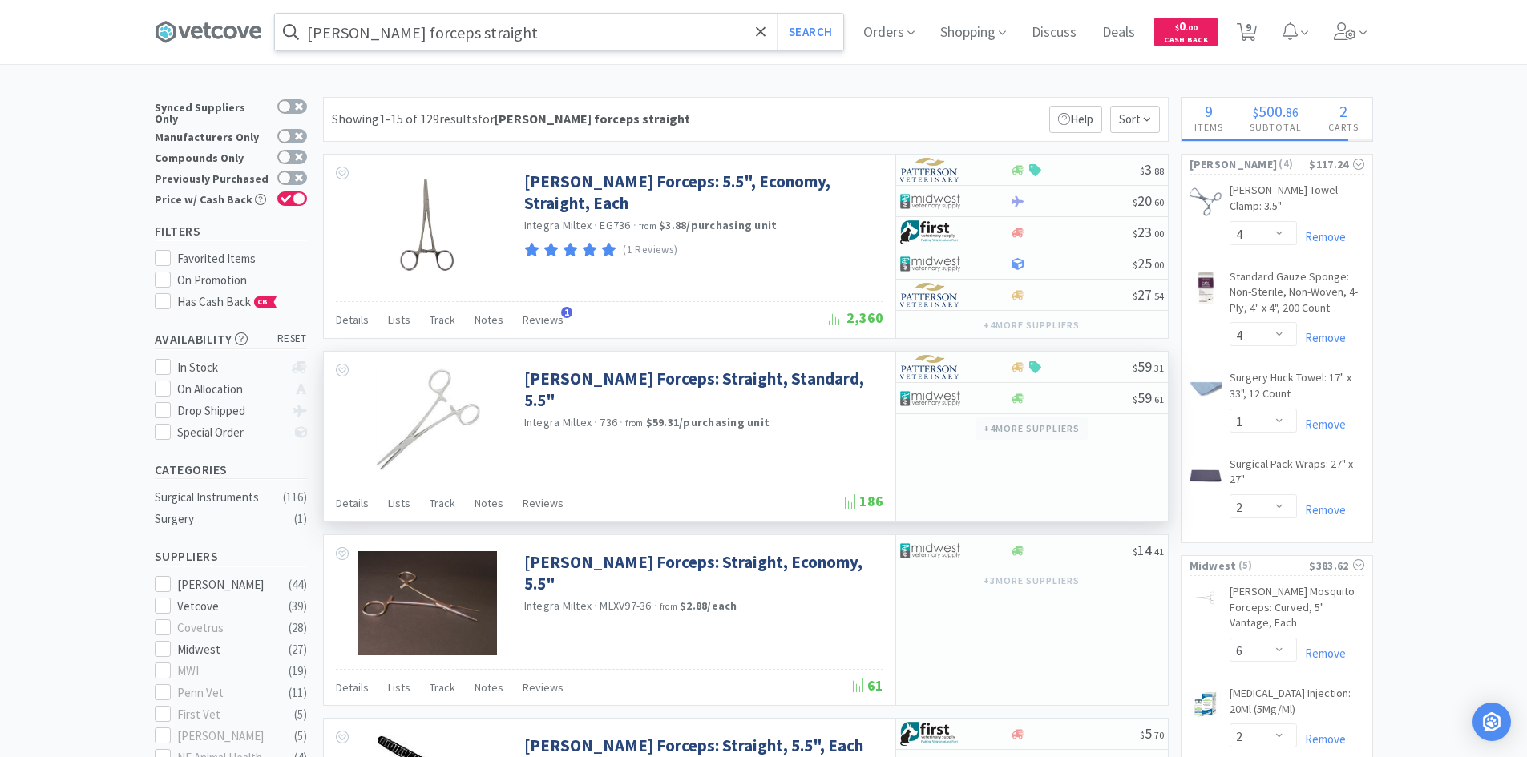
click at [999, 430] on button "+ 4 more supplier s" at bounding box center [1030, 429] width 111 height 22
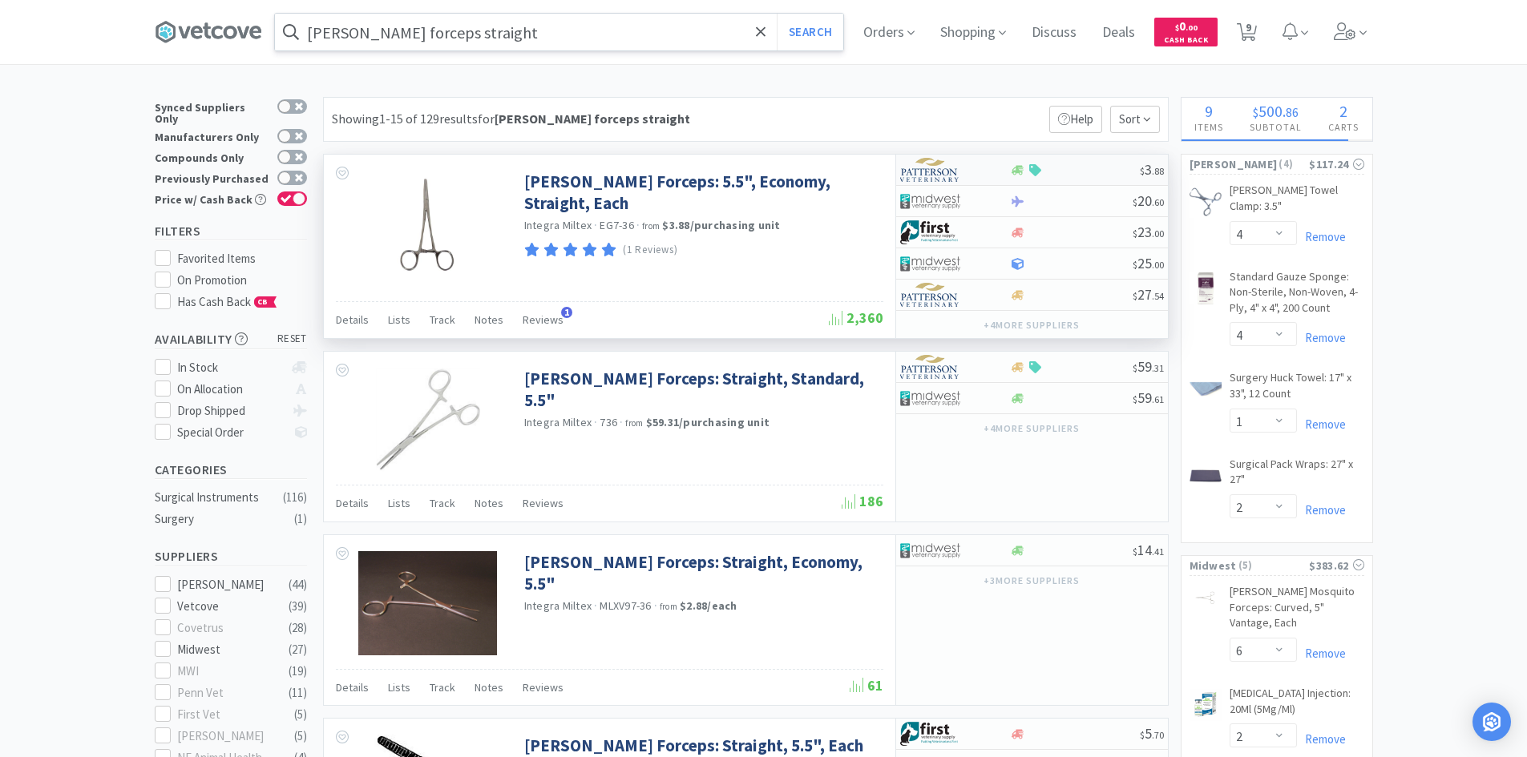
click at [992, 168] on div at bounding box center [955, 169] width 110 height 27
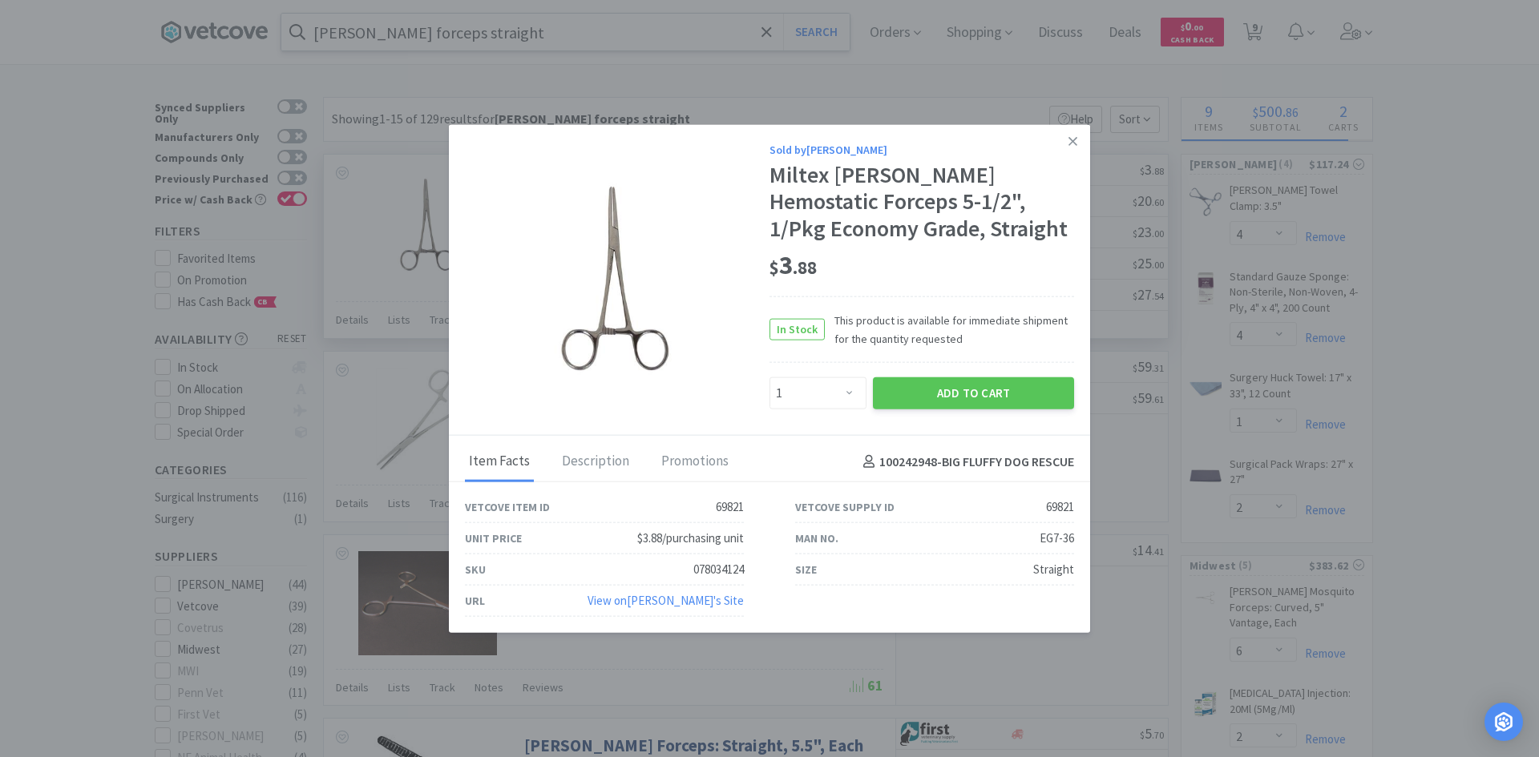
click at [843, 410] on div "Enter Quantity 1 2 3 4 5 6 7 8 9 10 11 12 13 14 15 16 17 18 19 20 Enter Quantity" at bounding box center [817, 393] width 103 height 38
click at [852, 390] on select "Enter Quantity 1 2 3 4 5 6 7 8 9 10 11 12 13 14 15 16 17 18 19 20 Enter Quantity" at bounding box center [817, 394] width 97 height 32
select select "6"
click at [769, 378] on select "Enter Quantity 1 2 3 4 5 6 7 8 9 10 11 12 13 14 15 16 17 18 19 20 Enter Quantity" at bounding box center [817, 394] width 97 height 32
click at [914, 390] on button "Add to Cart" at bounding box center [973, 394] width 201 height 32
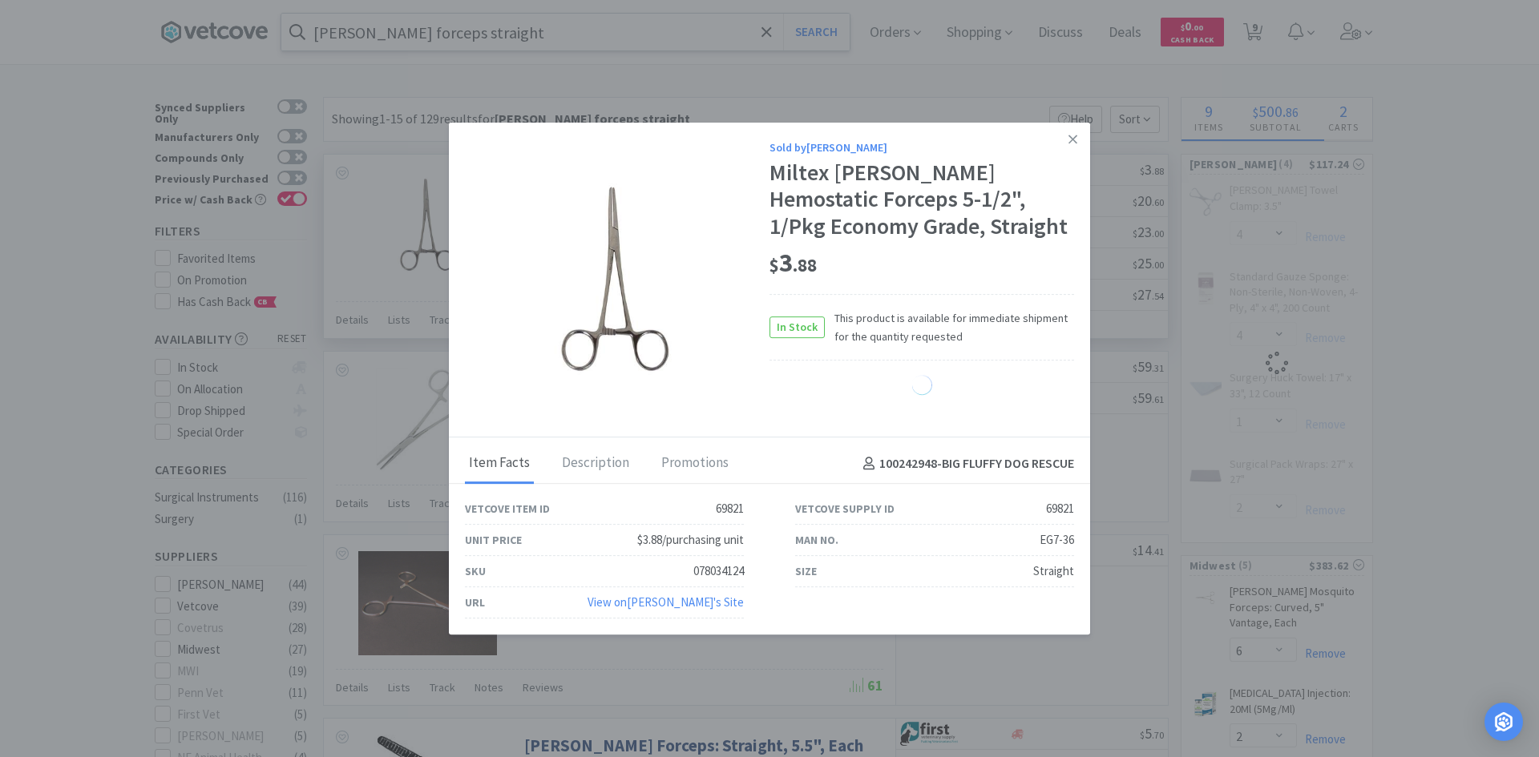
select select "6"
select select "4"
select select "1"
select select "2"
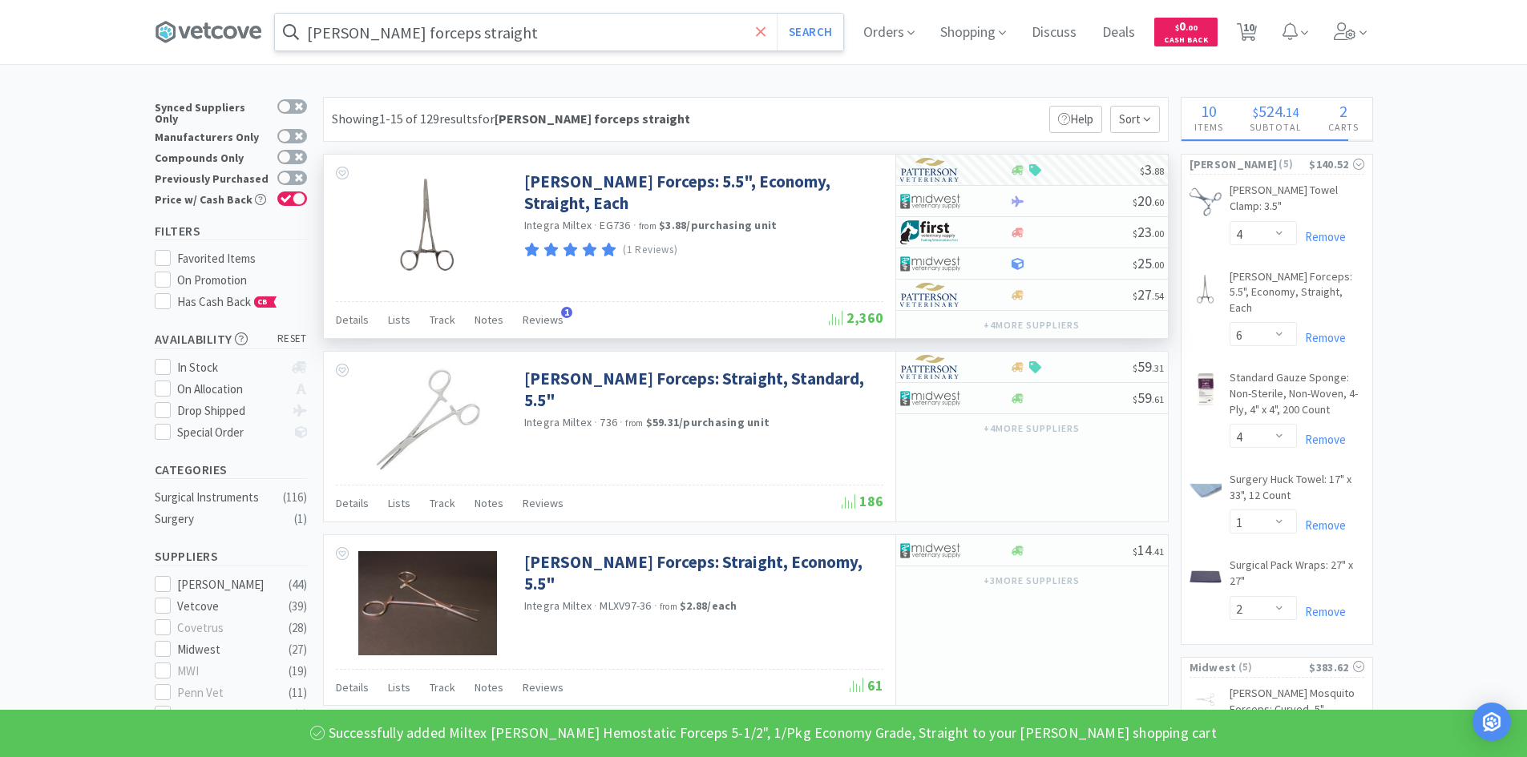
click at [765, 24] on icon at bounding box center [761, 32] width 10 height 16
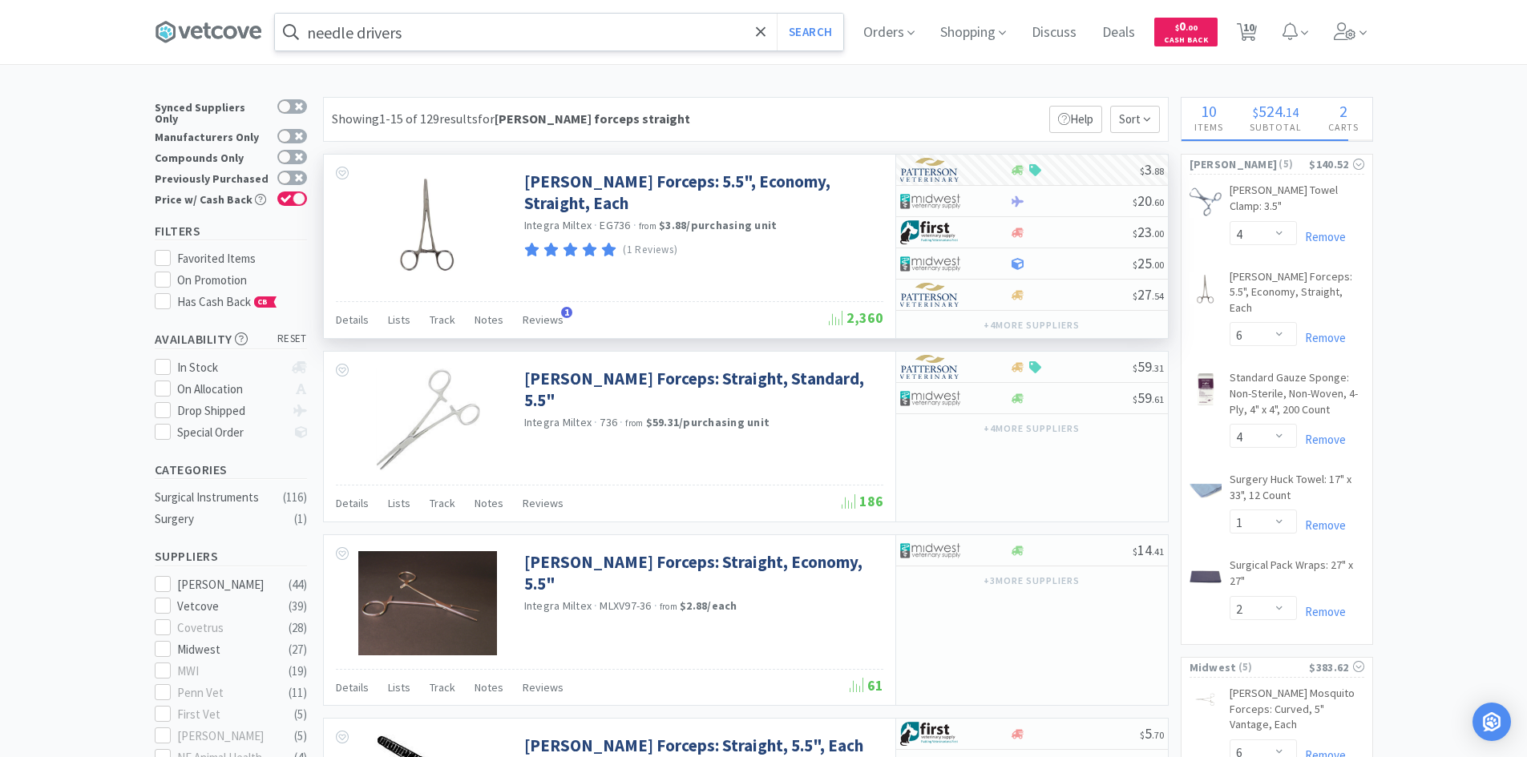
click at [661, 126] on div at bounding box center [763, 378] width 1527 height 757
click at [796, 37] on button "Search" at bounding box center [810, 32] width 67 height 37
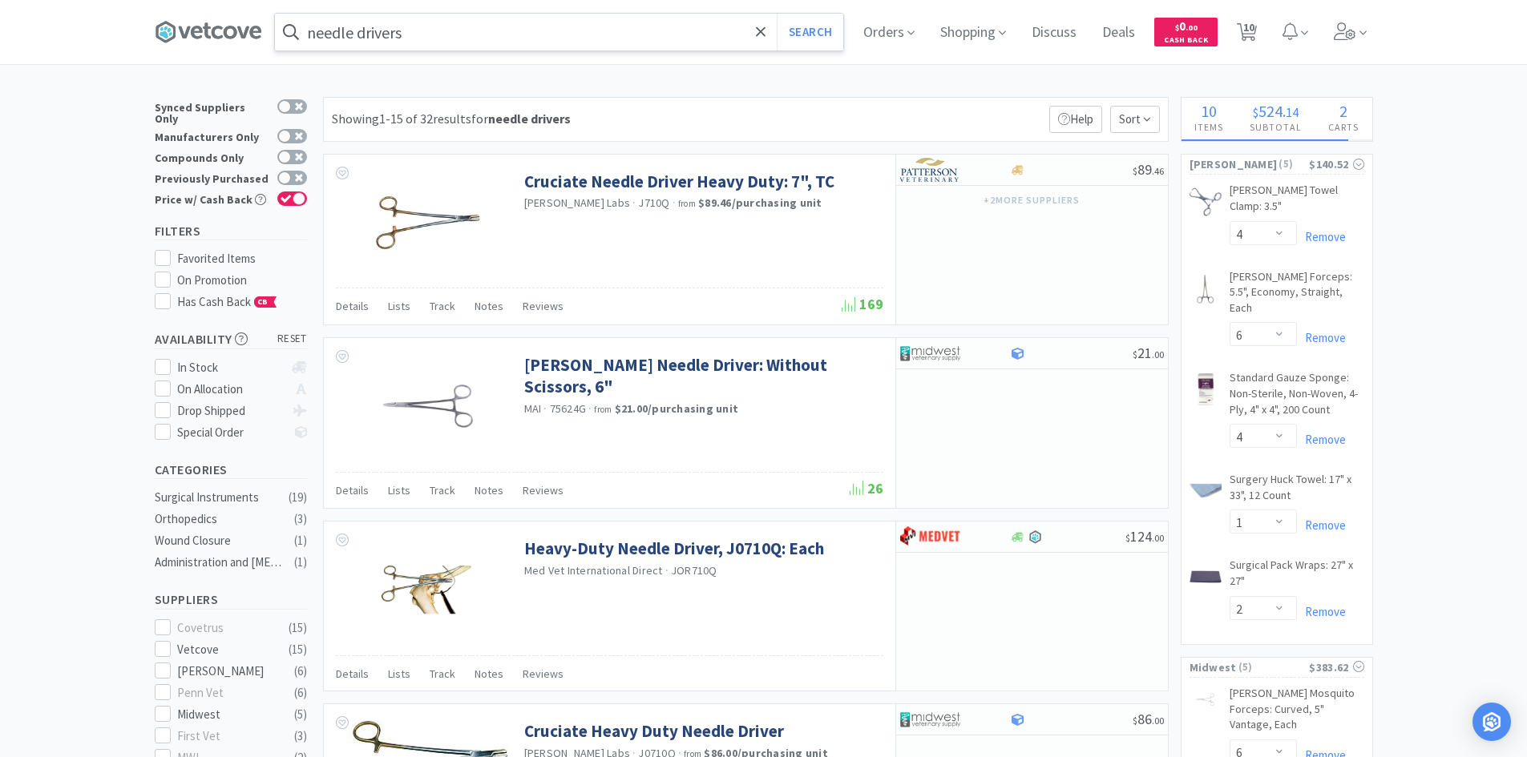
click at [560, 36] on input "needle drivers" at bounding box center [559, 32] width 568 height 37
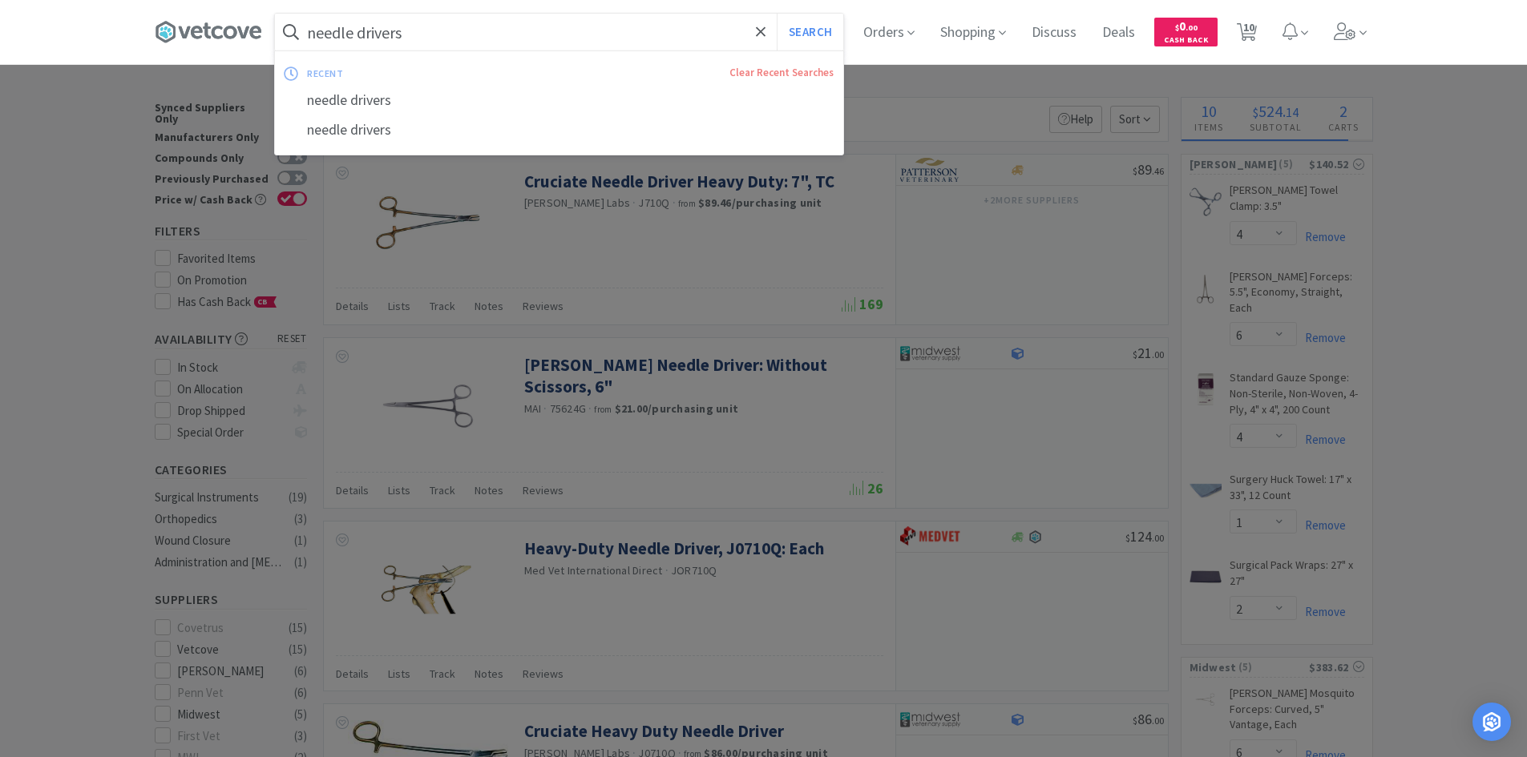
click at [560, 36] on input "needle drivers" at bounding box center [559, 32] width 568 height 37
drag, startPoint x: 560, startPoint y: 36, endPoint x: 220, endPoint y: -51, distance: 351.7
click at [220, 0] on html "needle drivers Search recent Clear Recent Searches needle drivers needle driver…" at bounding box center [763, 378] width 1527 height 757
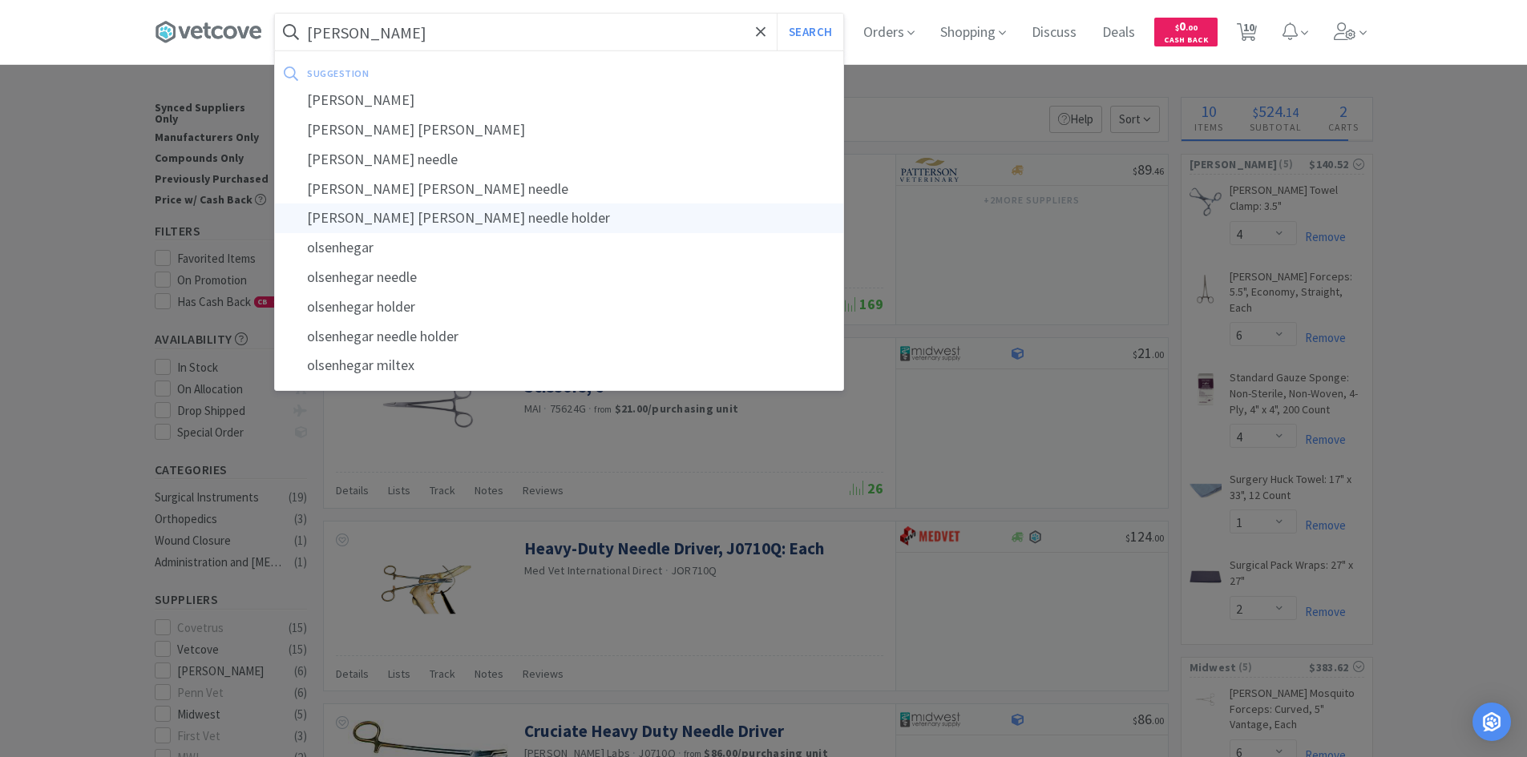
click at [362, 212] on div "[PERSON_NAME] [PERSON_NAME] needle holder" at bounding box center [559, 219] width 568 height 30
type input "[PERSON_NAME] [PERSON_NAME] needle holder"
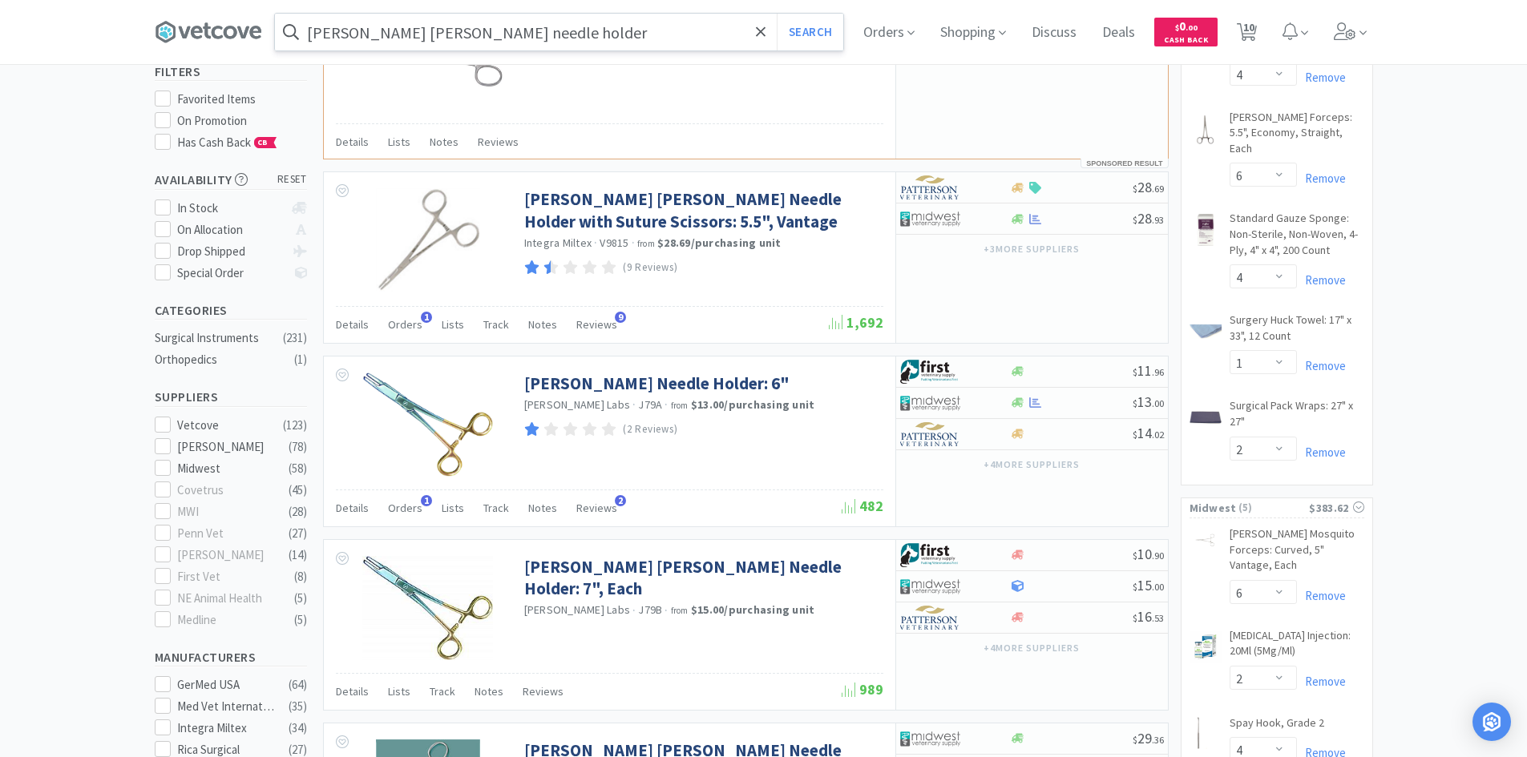
scroll to position [167, 0]
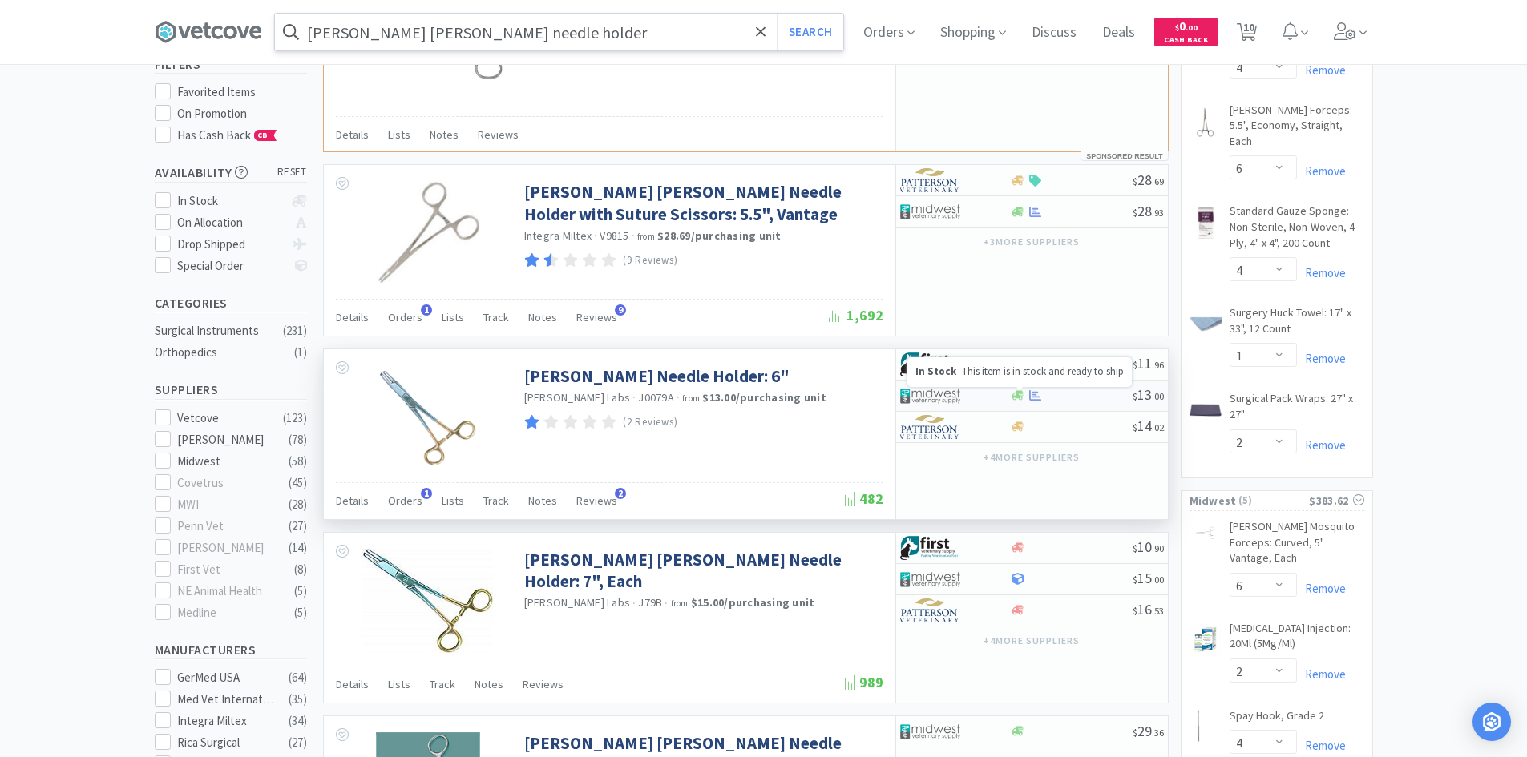
click at [1020, 393] on icon at bounding box center [1018, 396] width 12 height 10
select select "1"
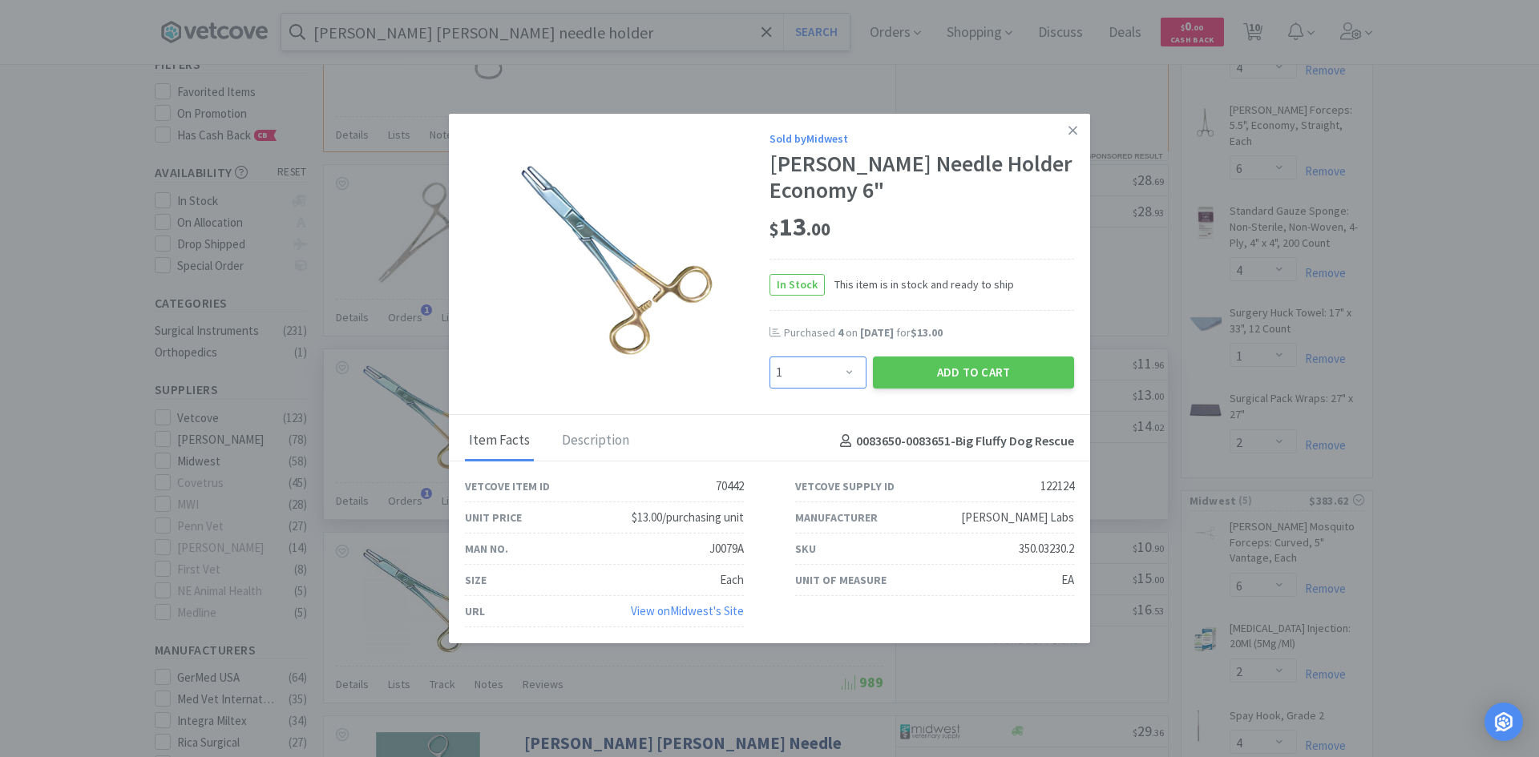
click at [852, 369] on select "Enter Quantity 1 2 3 4 5 6 7 8 9 10 11 12 13 14 15 16 17 18 19 20 Enter Quantity" at bounding box center [817, 373] width 97 height 32
click at [997, 297] on div "In Stock This item is in stock and ready to ship" at bounding box center [921, 285] width 305 height 52
click at [1071, 132] on icon at bounding box center [1072, 130] width 9 height 9
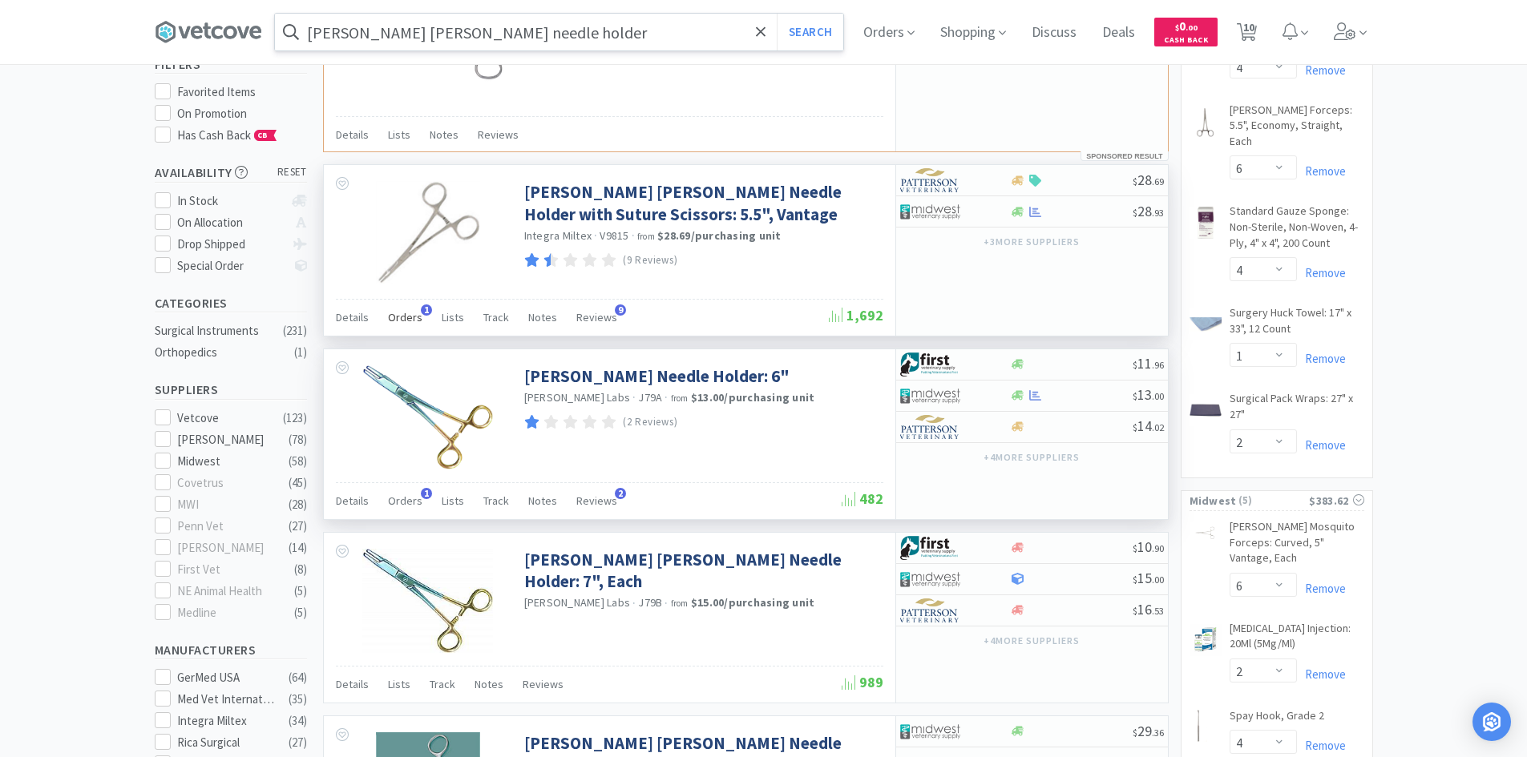
click at [402, 313] on span "Orders" at bounding box center [405, 317] width 34 height 14
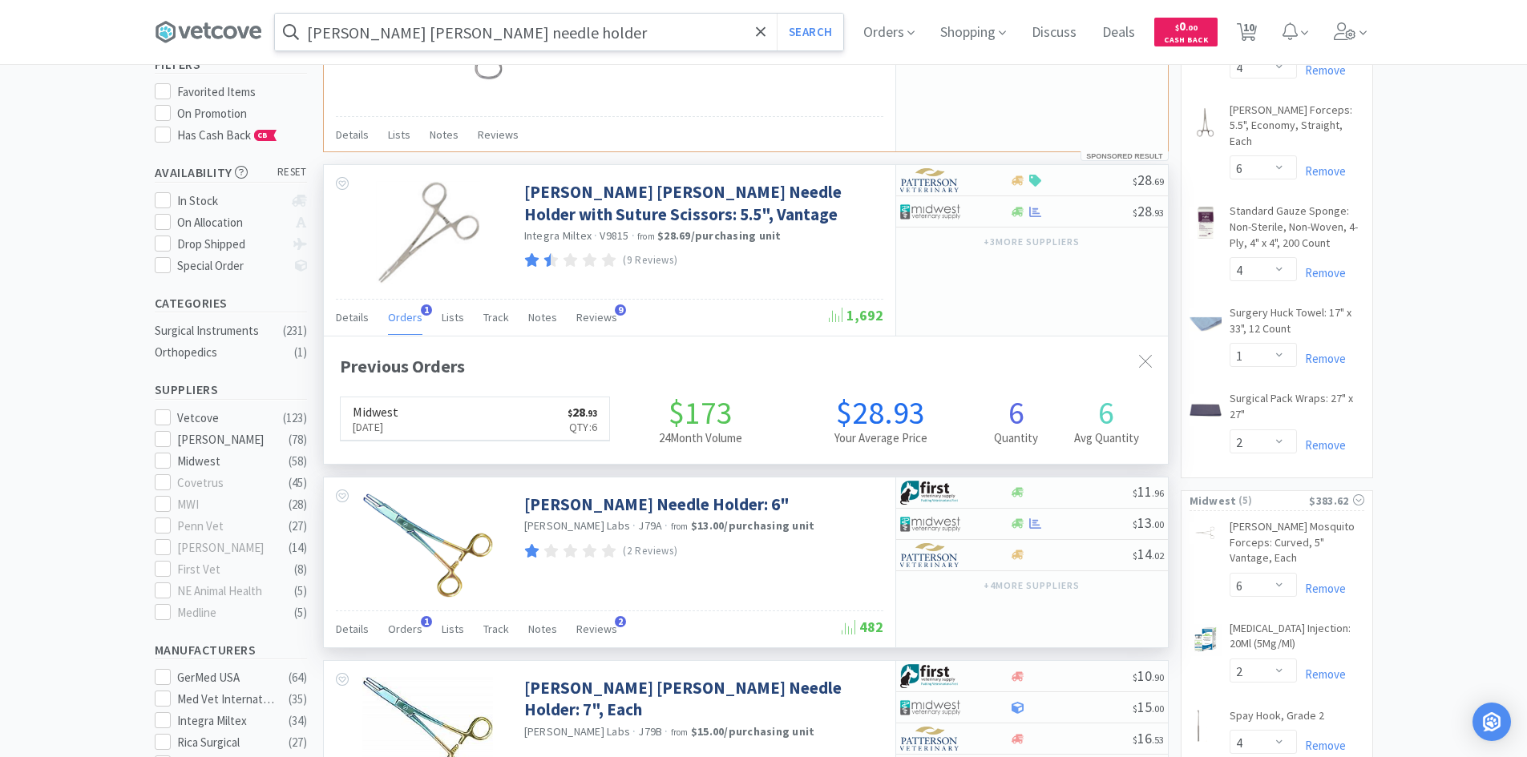
scroll to position [415, 844]
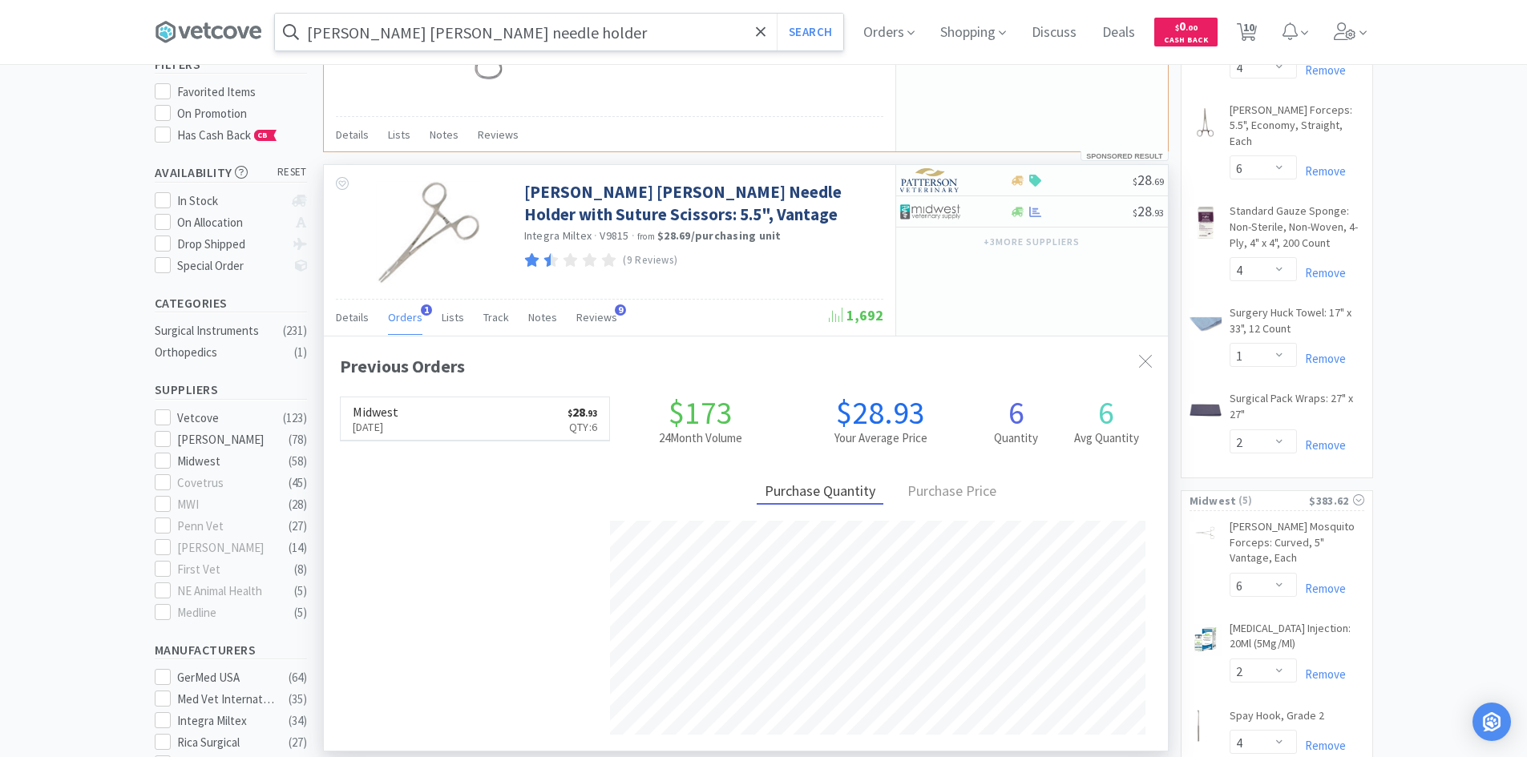
click at [409, 321] on span "Orders" at bounding box center [405, 317] width 34 height 14
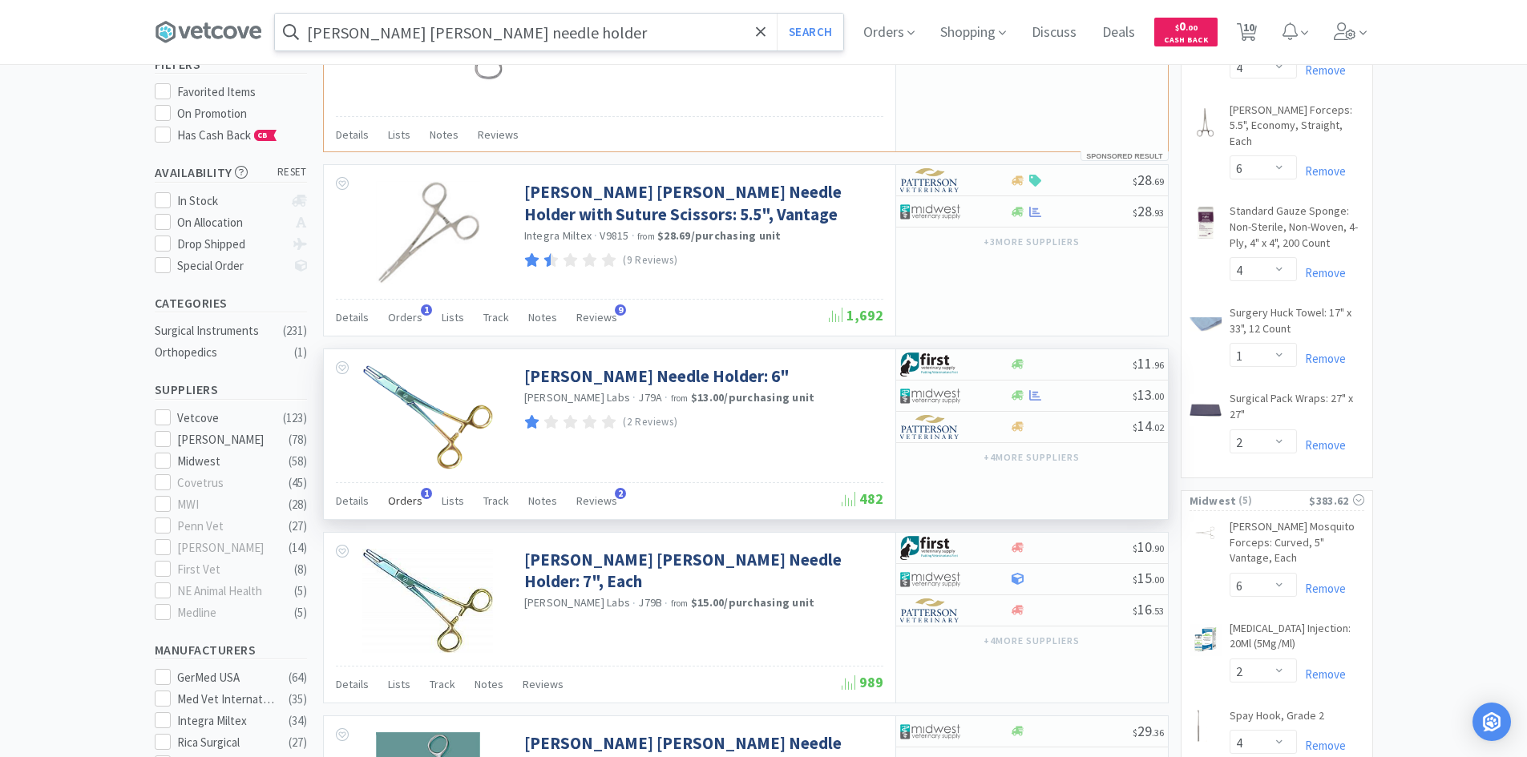
click at [408, 505] on span "Orders" at bounding box center [405, 501] width 34 height 14
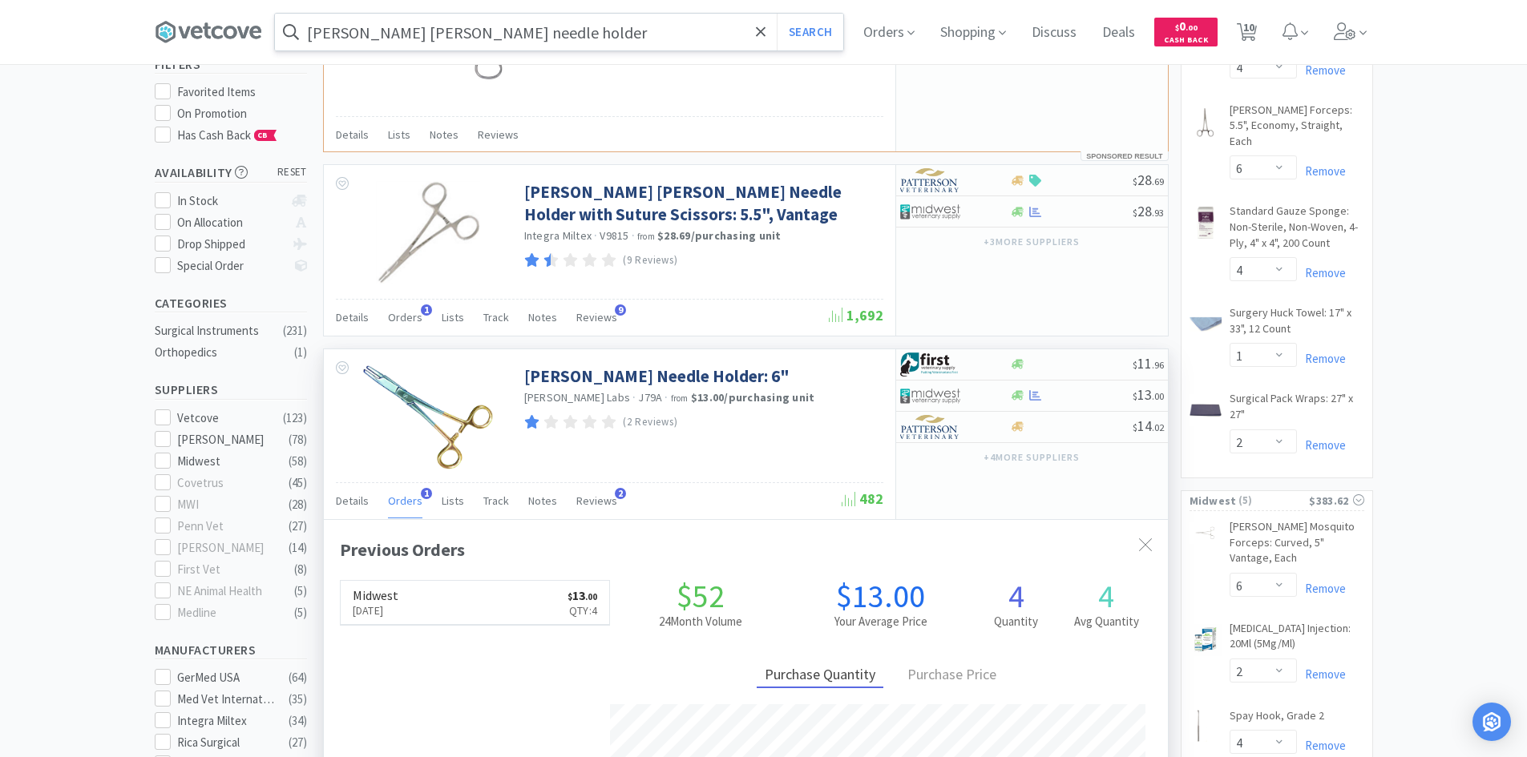
click at [407, 503] on span "Orders" at bounding box center [405, 501] width 34 height 14
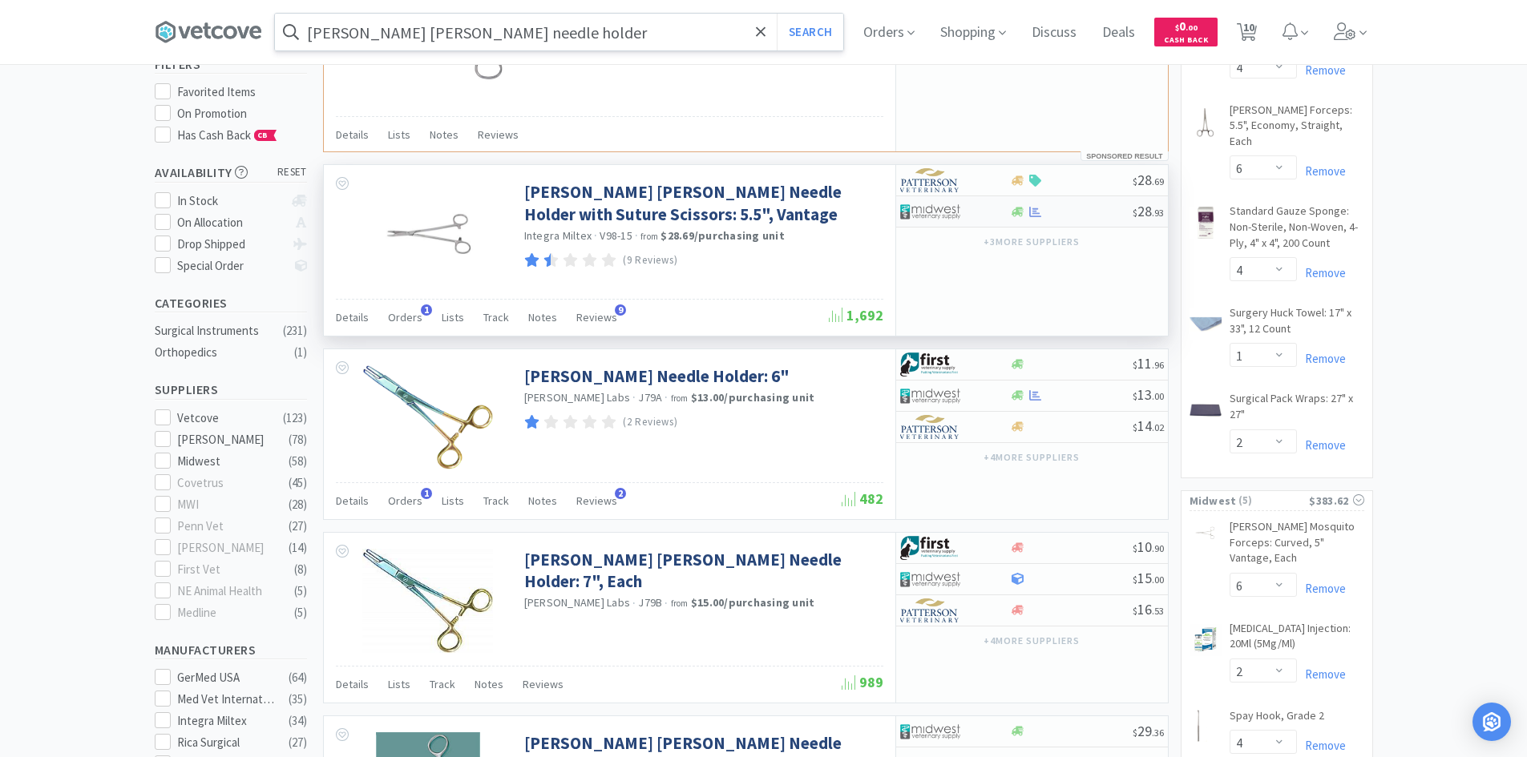
click at [1013, 219] on div "$ 28 . 93" at bounding box center [1032, 211] width 272 height 31
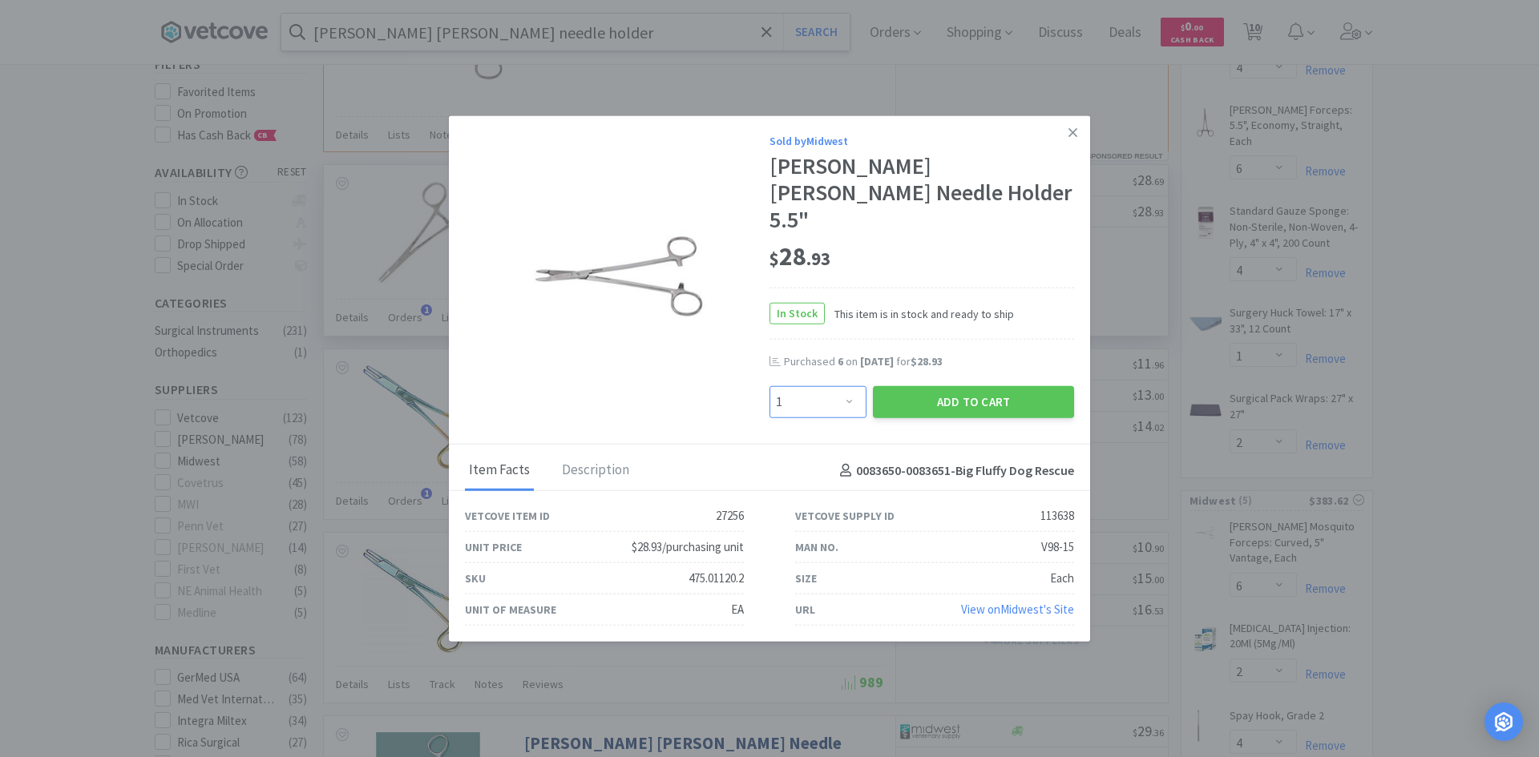
click at [839, 386] on select "Enter Quantity 1 2 3 4 5 6 7 8 9 10 11 12 13 14 15 16 17 18 19 20 Enter Quantity" at bounding box center [817, 402] width 97 height 32
select select "5"
click at [769, 386] on select "Enter Quantity 1 2 3 4 5 6 7 8 9 10 11 12 13 14 15 16 17 18 19 20 Enter Quantity" at bounding box center [817, 402] width 97 height 32
click at [1006, 386] on button "Add to Cart" at bounding box center [973, 402] width 201 height 32
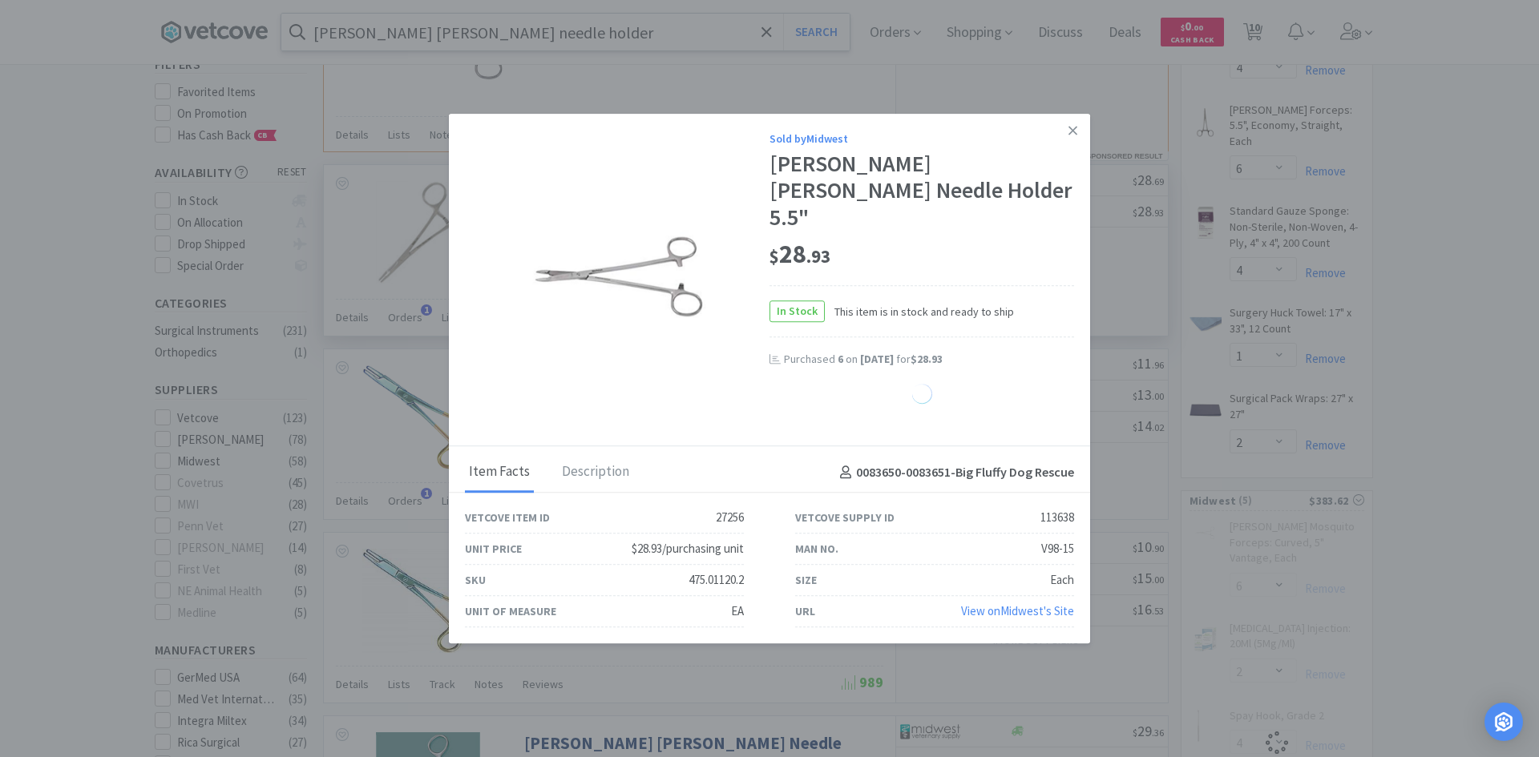
select select "5"
select select "4"
select select "1"
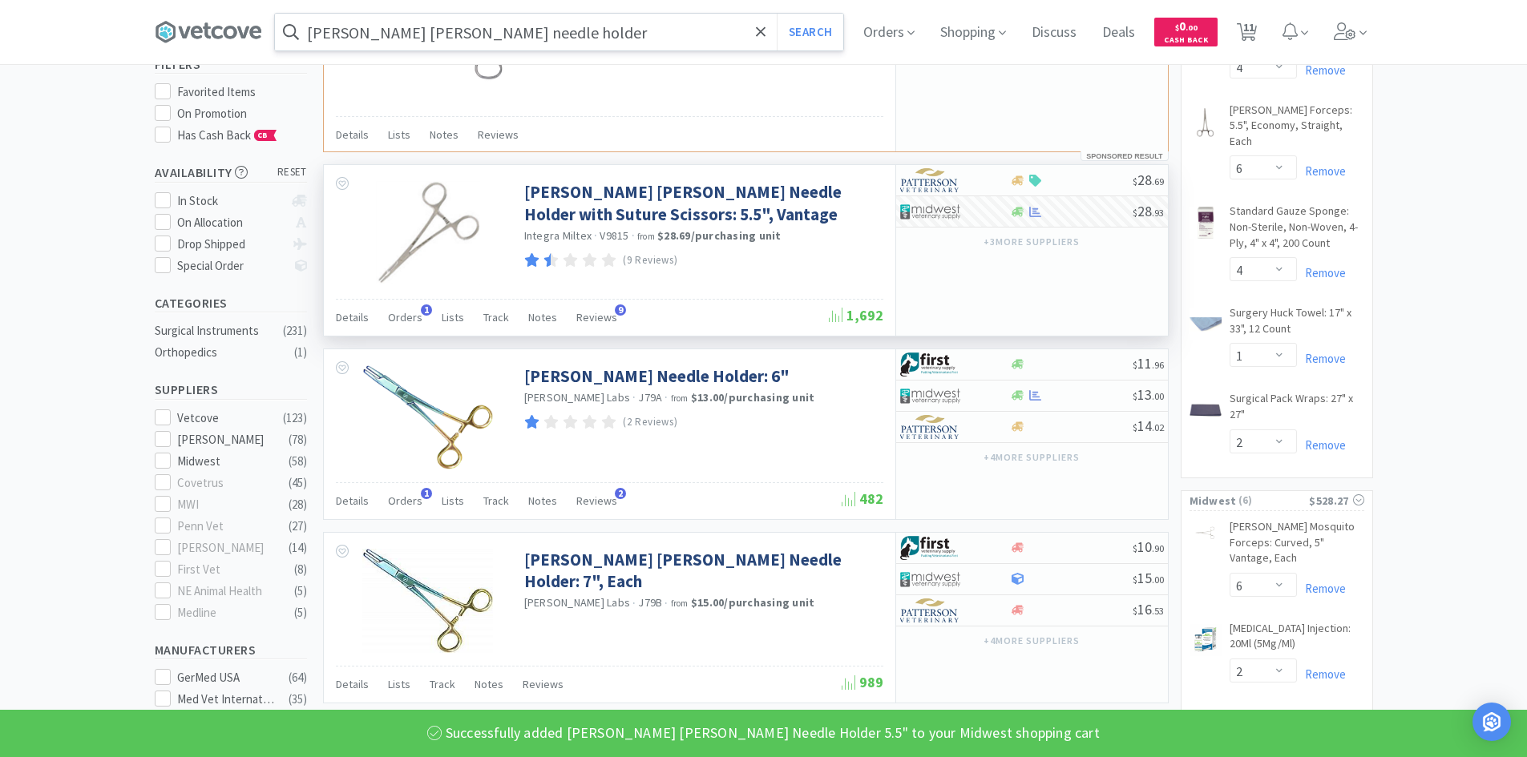
scroll to position [0, 0]
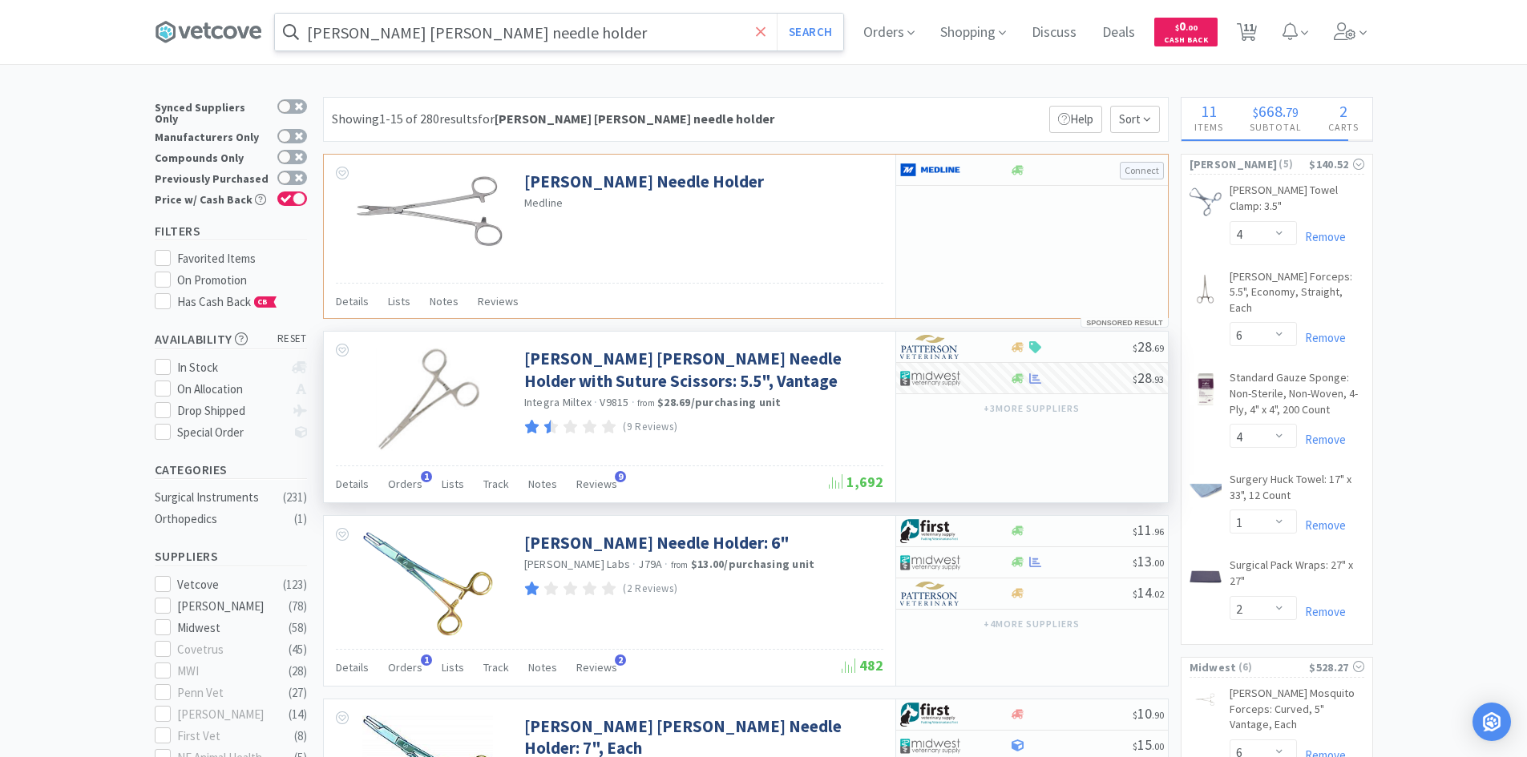
click at [766, 31] on icon at bounding box center [761, 32] width 10 height 16
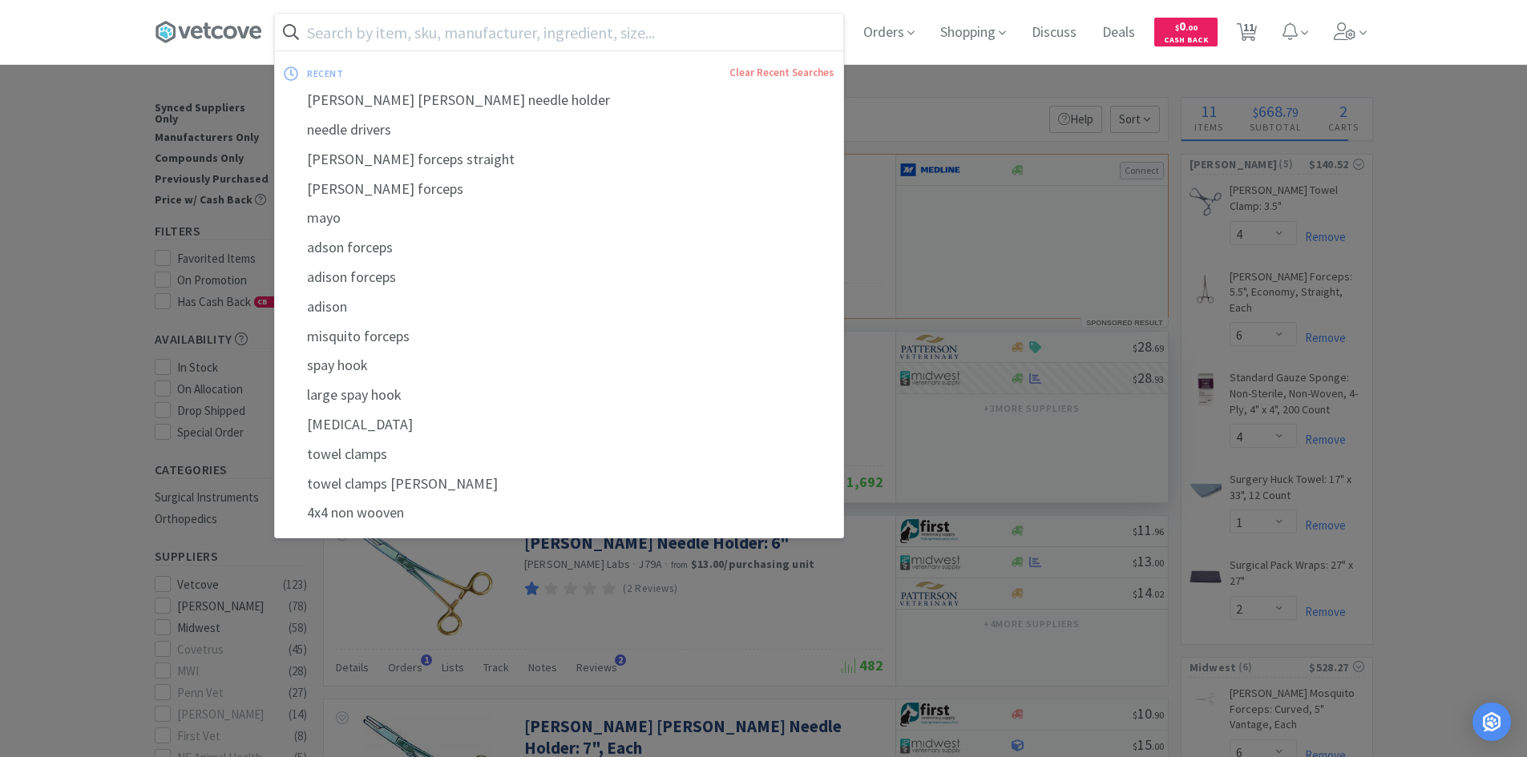
click at [694, 30] on input "text" at bounding box center [559, 32] width 568 height 37
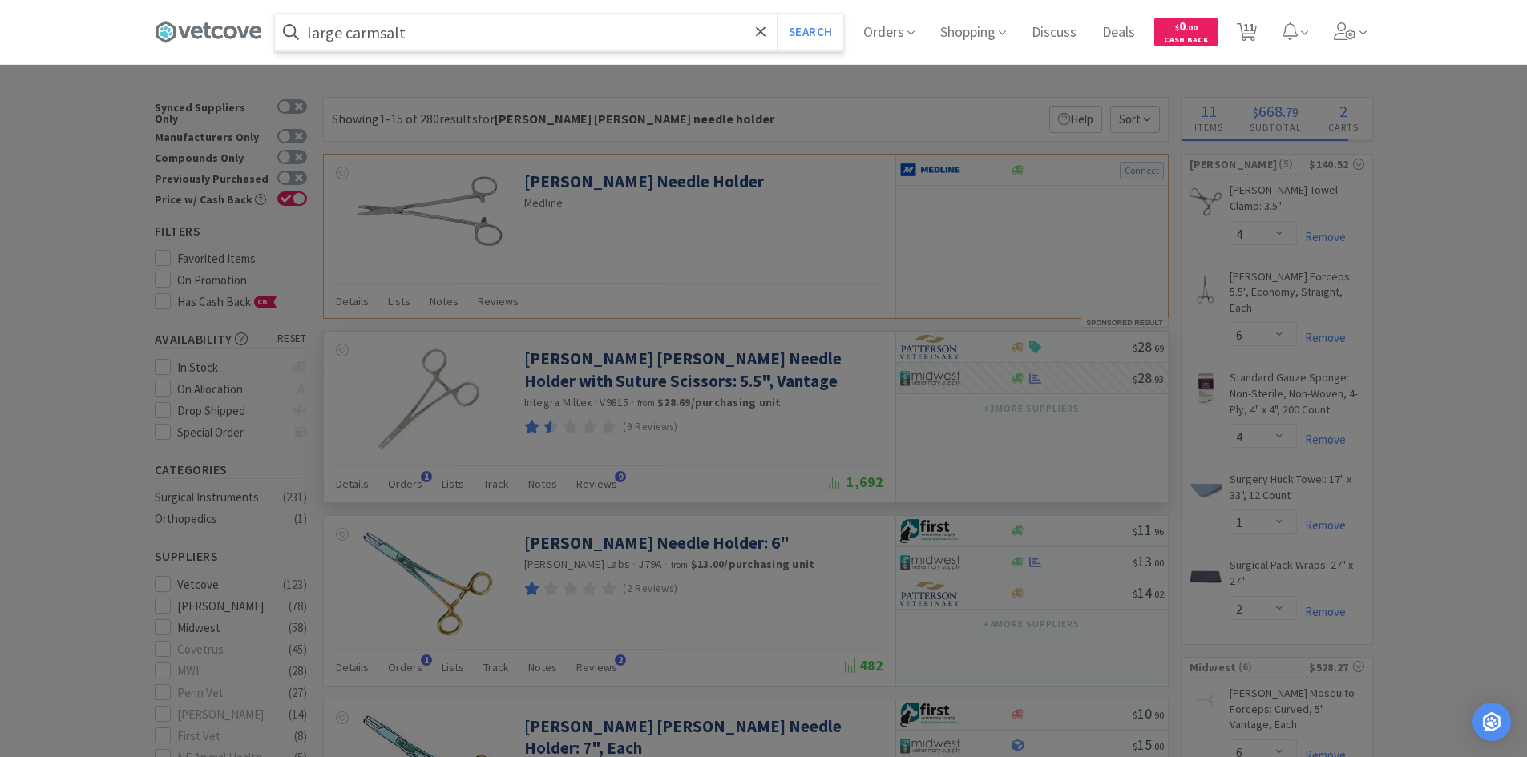
click at [777, 14] on button "Search" at bounding box center [810, 32] width 67 height 37
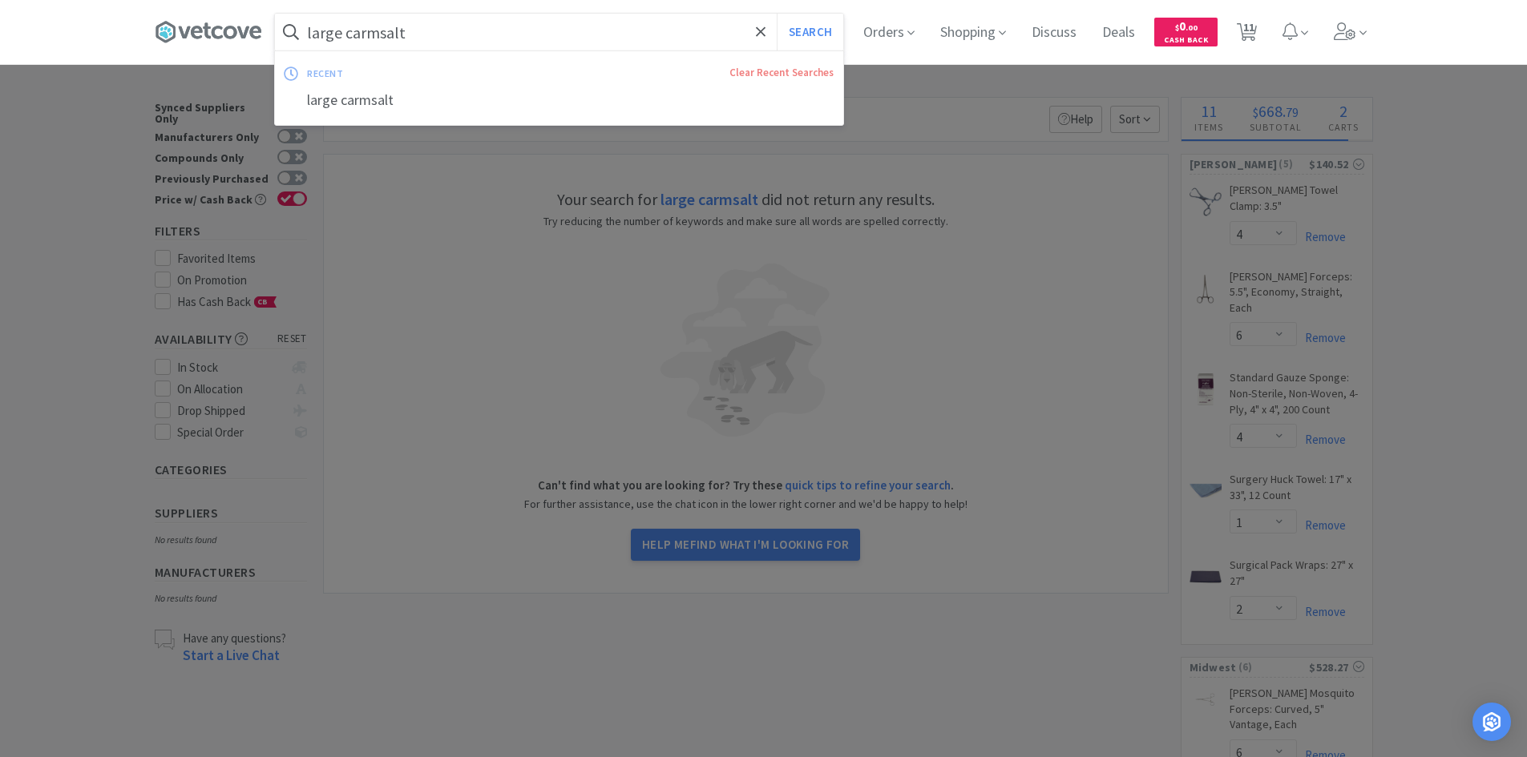
click at [390, 40] on input "large carmsalt" at bounding box center [559, 32] width 568 height 37
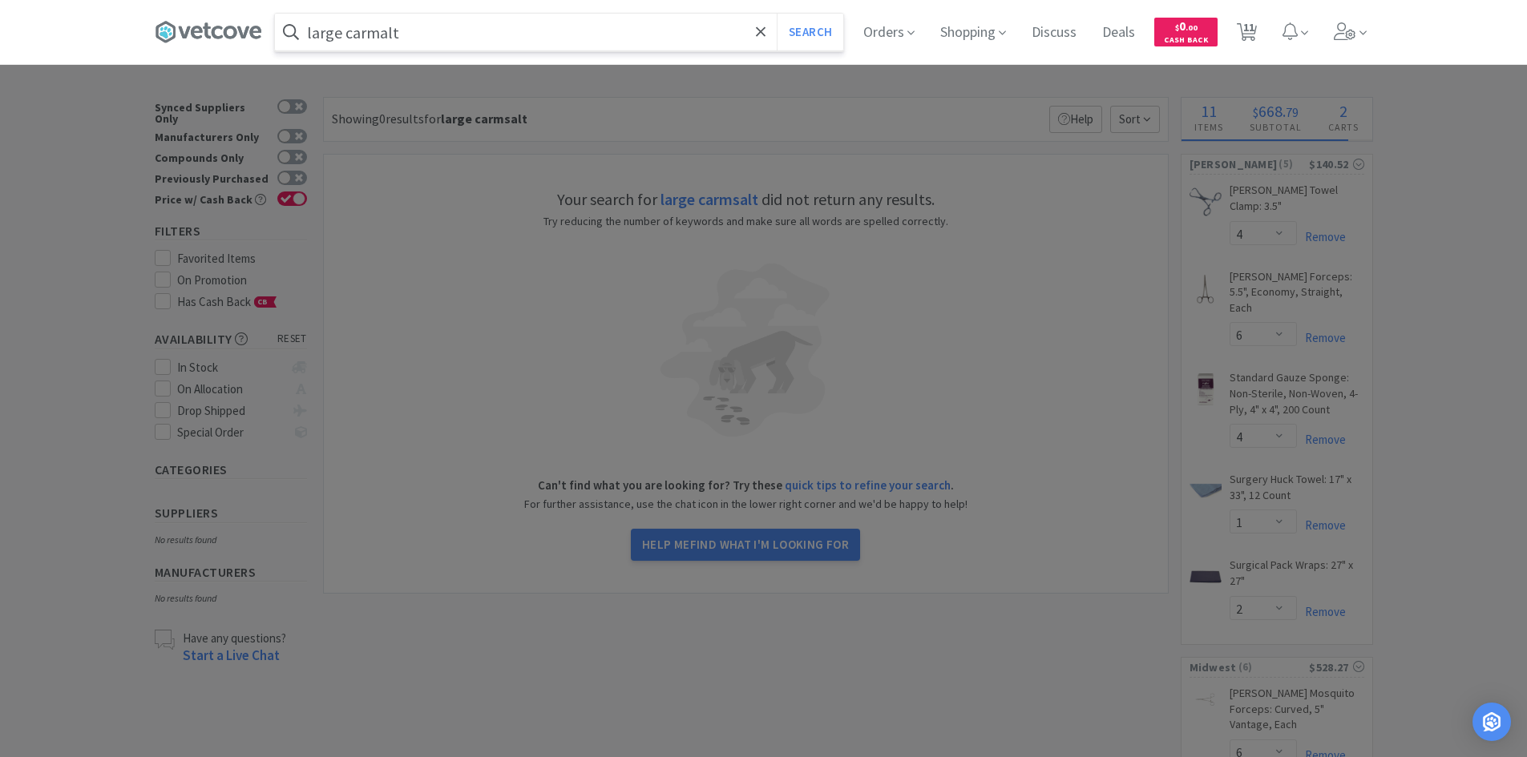
click at [777, 14] on button "Search" at bounding box center [810, 32] width 67 height 37
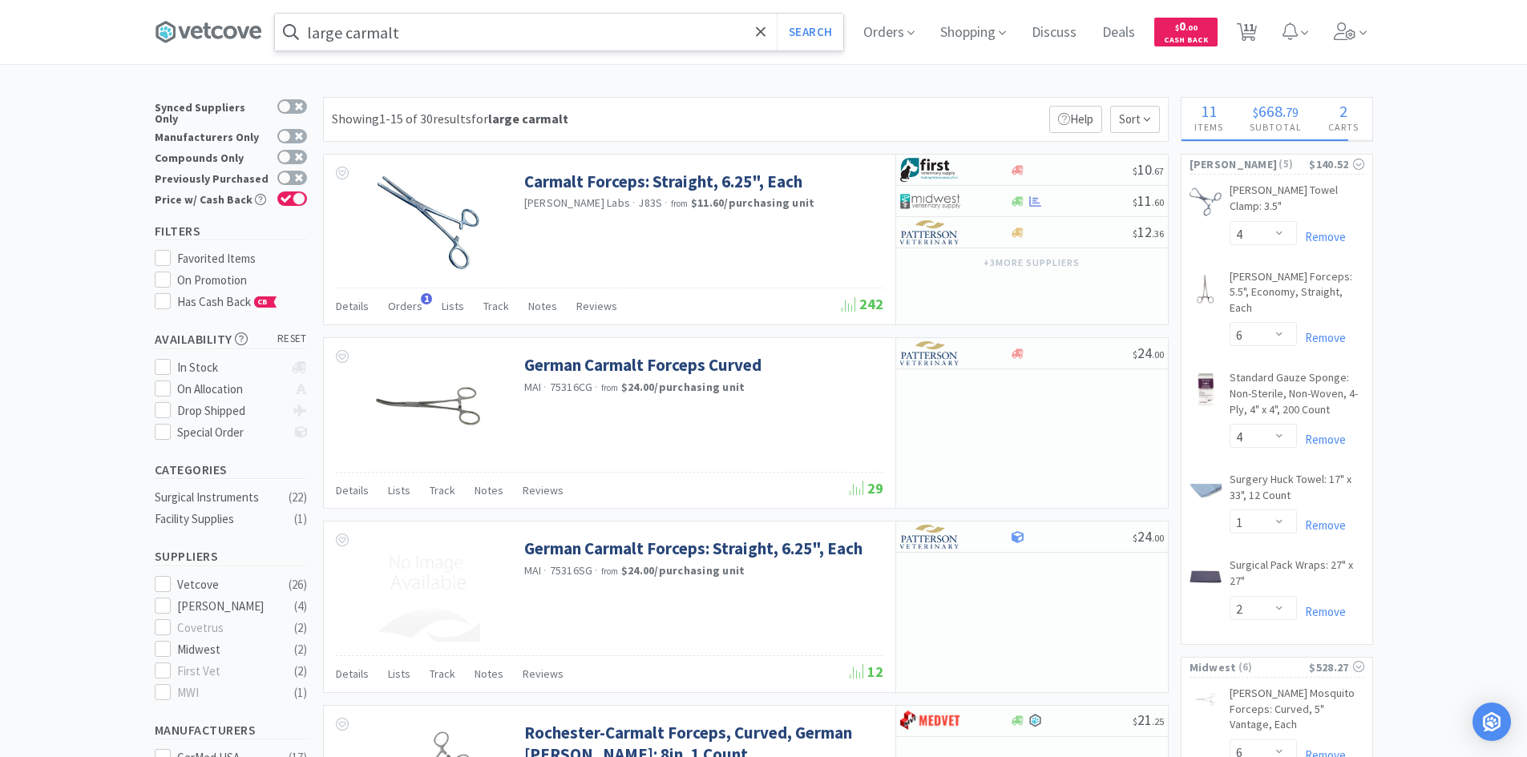
click at [437, 39] on input "large carmalt" at bounding box center [559, 32] width 568 height 37
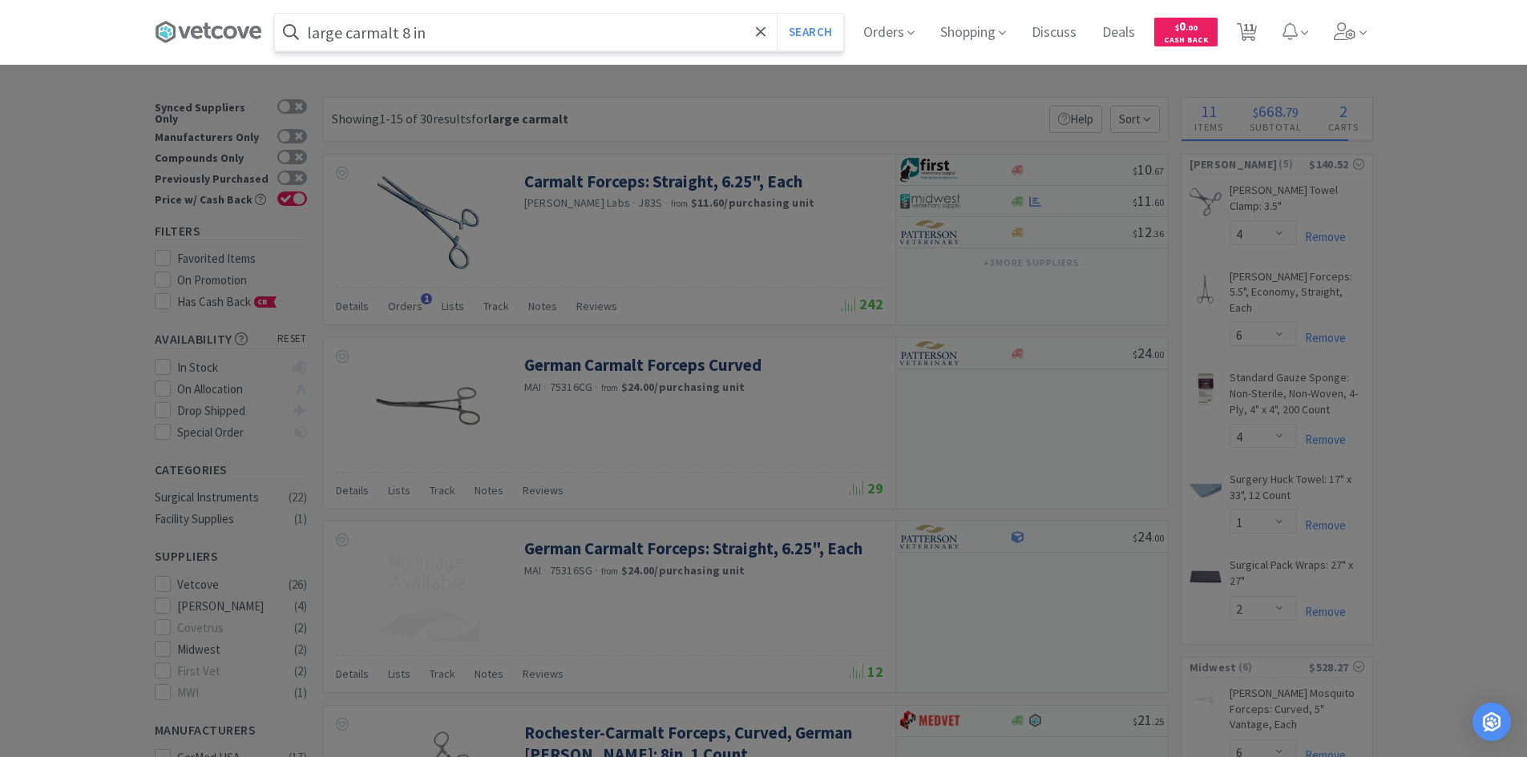
click at [777, 14] on button "Search" at bounding box center [810, 32] width 67 height 37
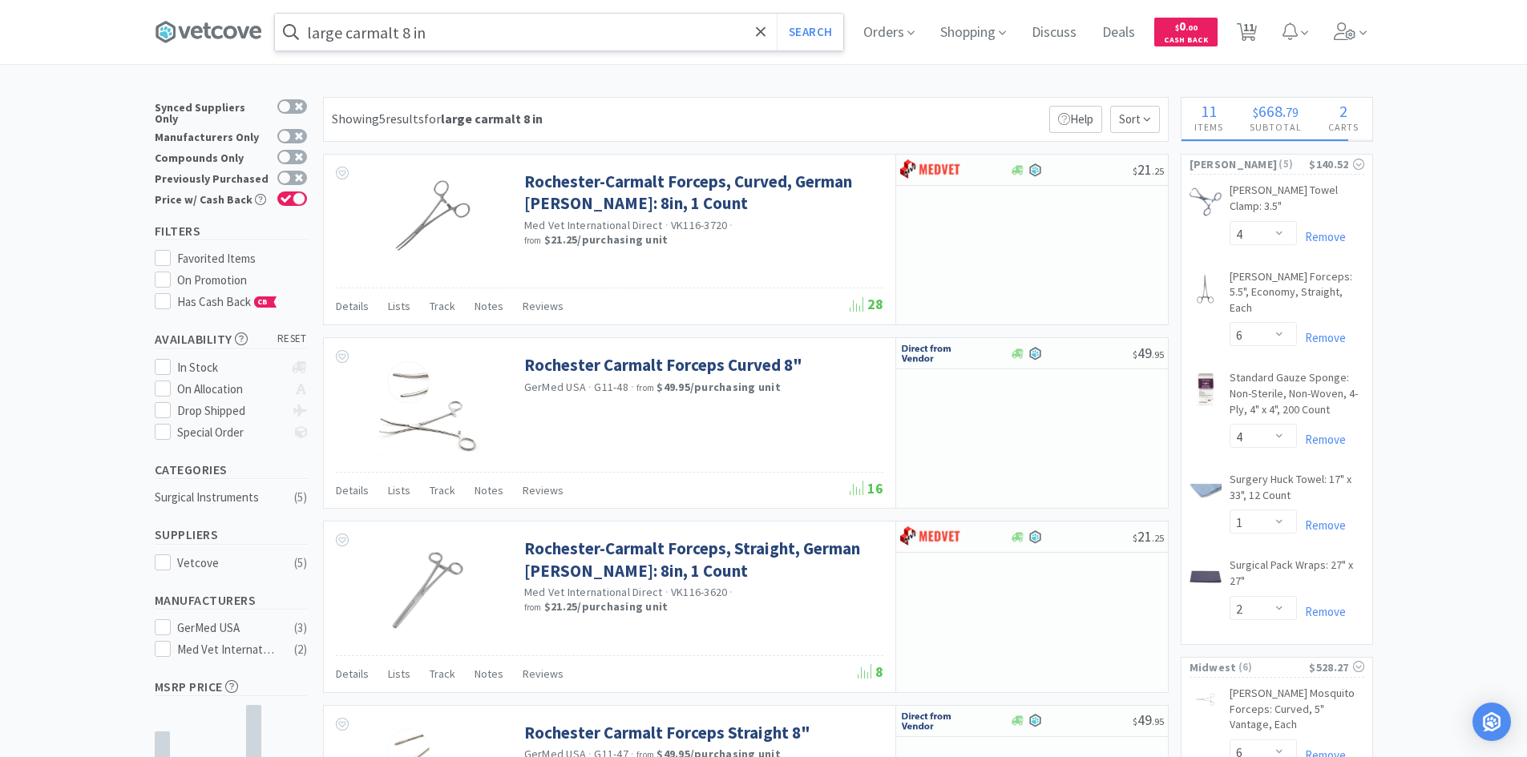
scroll to position [1, 0]
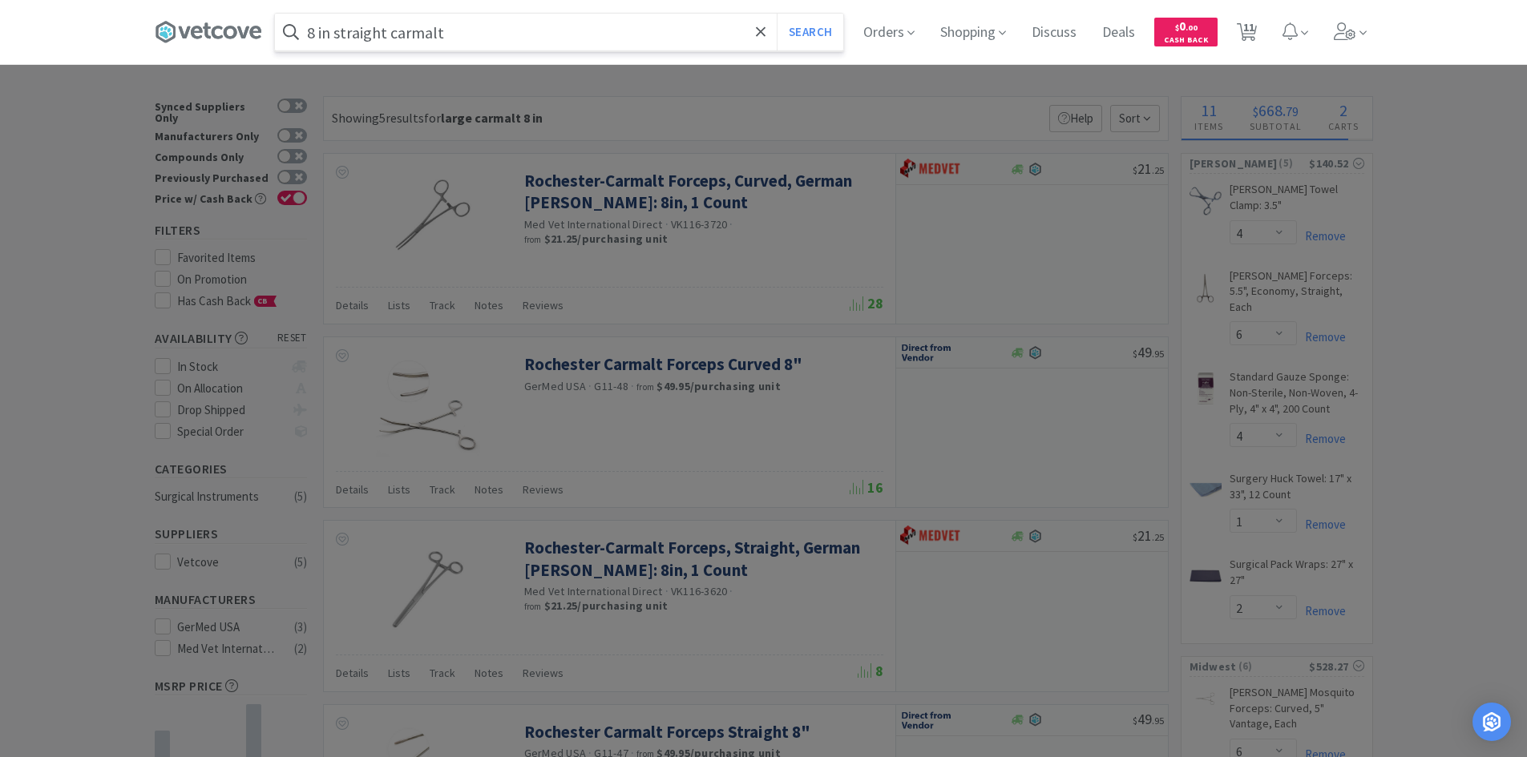
type input "8 in straight carmalt"
click at [777, 14] on button "Search" at bounding box center [810, 32] width 67 height 37
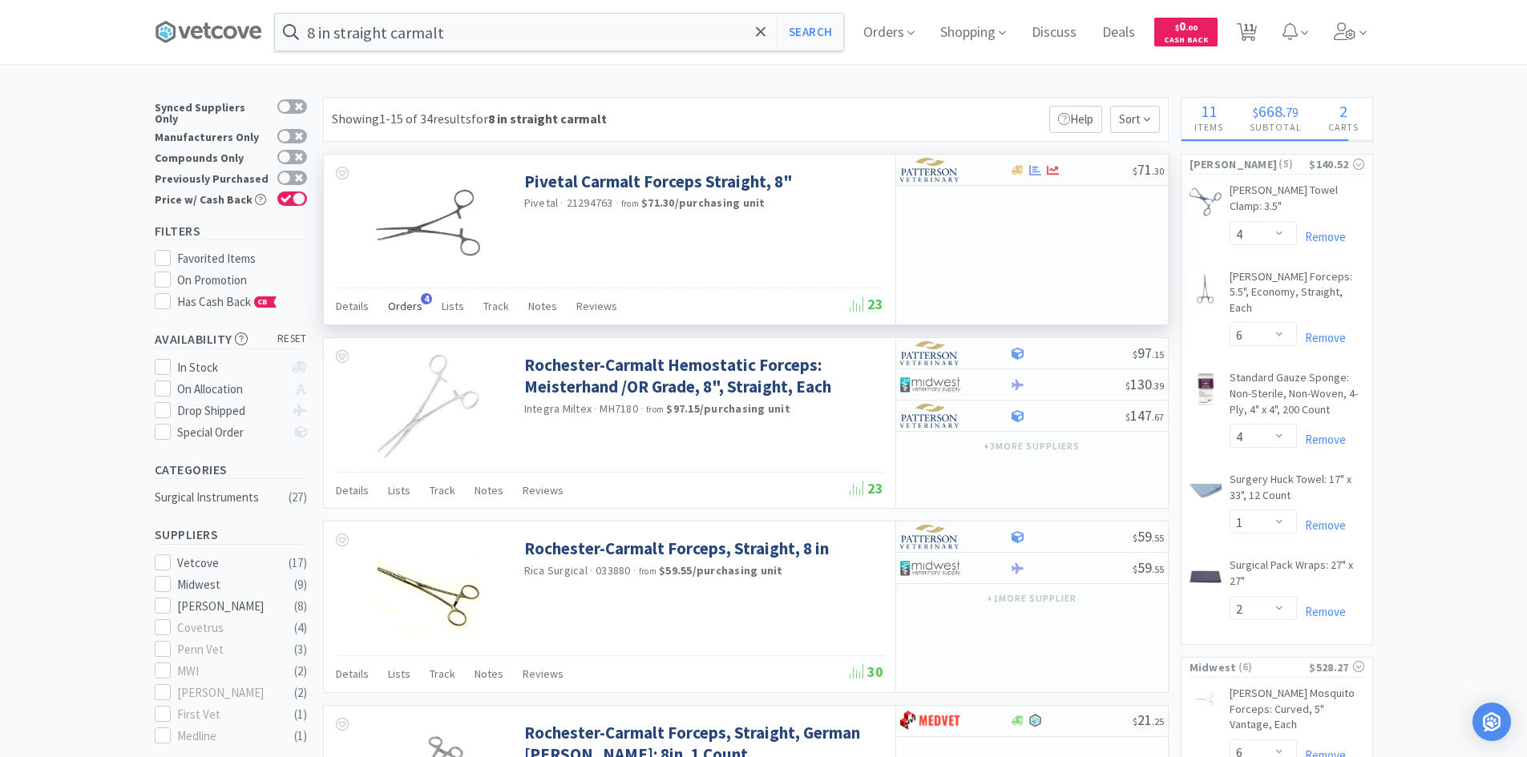
click at [394, 305] on span "Orders" at bounding box center [405, 306] width 34 height 14
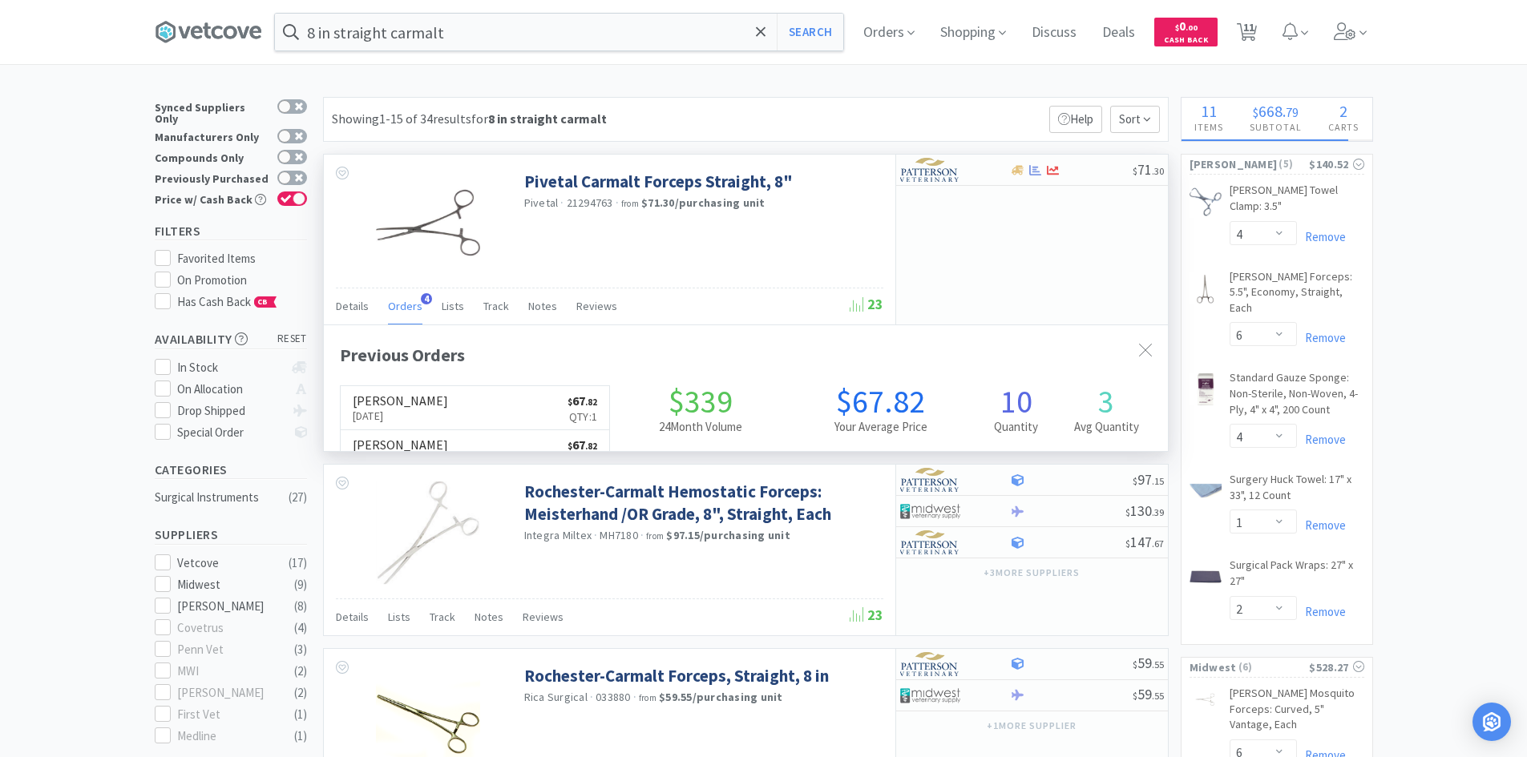
scroll to position [415, 844]
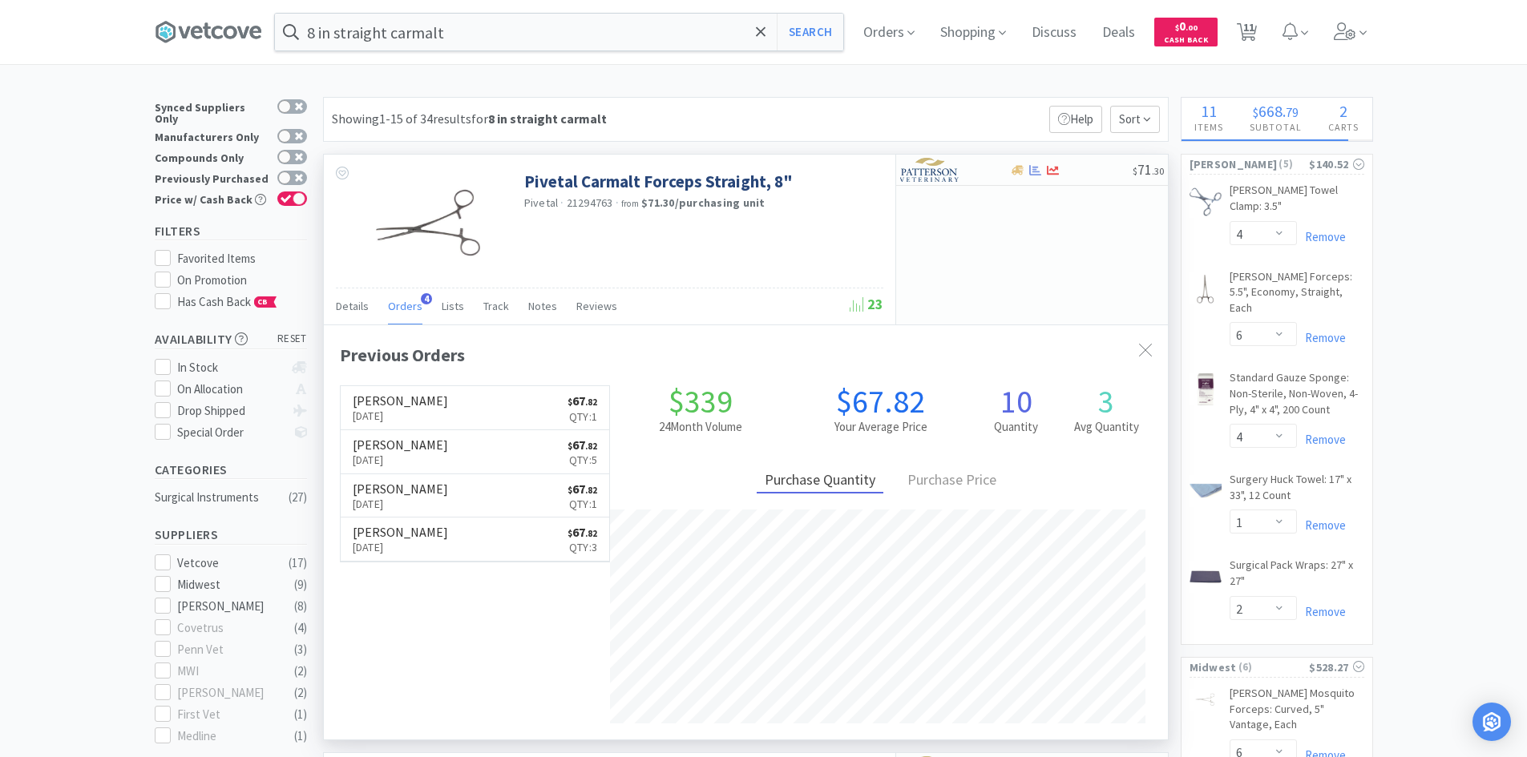
click at [394, 305] on span "Orders" at bounding box center [405, 306] width 34 height 14
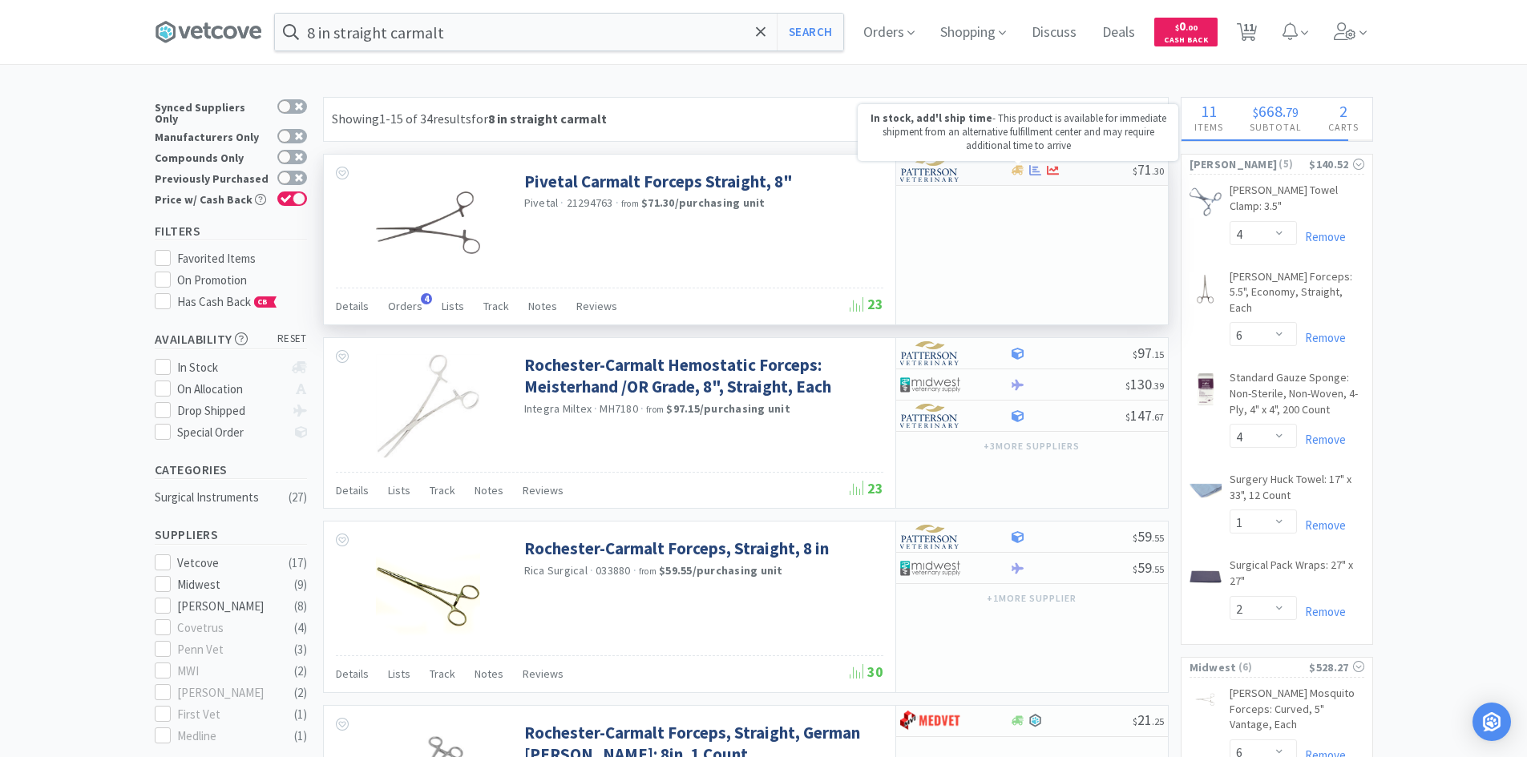
click at [1015, 168] on icon at bounding box center [1018, 170] width 12 height 12
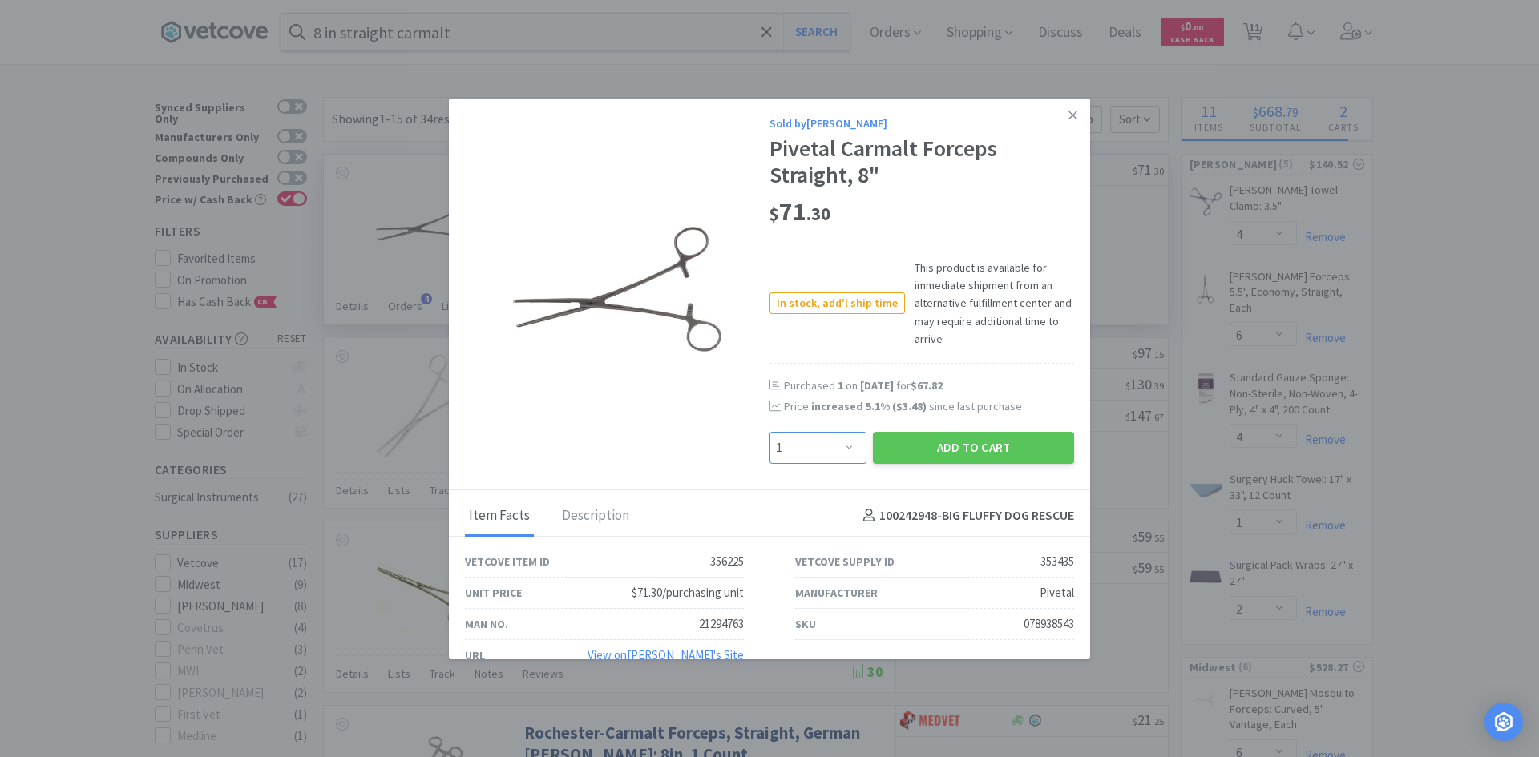
click at [847, 442] on select "Enter Quantity 1 2 3 4 5 6 7 8 9 10 11 12 13 14 15 16 17 18 19 20 Enter Quantity" at bounding box center [817, 448] width 97 height 32
select select "2"
click at [769, 432] on select "Enter Quantity 1 2 3 4 5 6 7 8 9 10 11 12 13 14 15 16 17 18 19 20 Enter Quantity" at bounding box center [817, 448] width 97 height 32
click at [933, 438] on button "Add to Cart" at bounding box center [973, 448] width 201 height 32
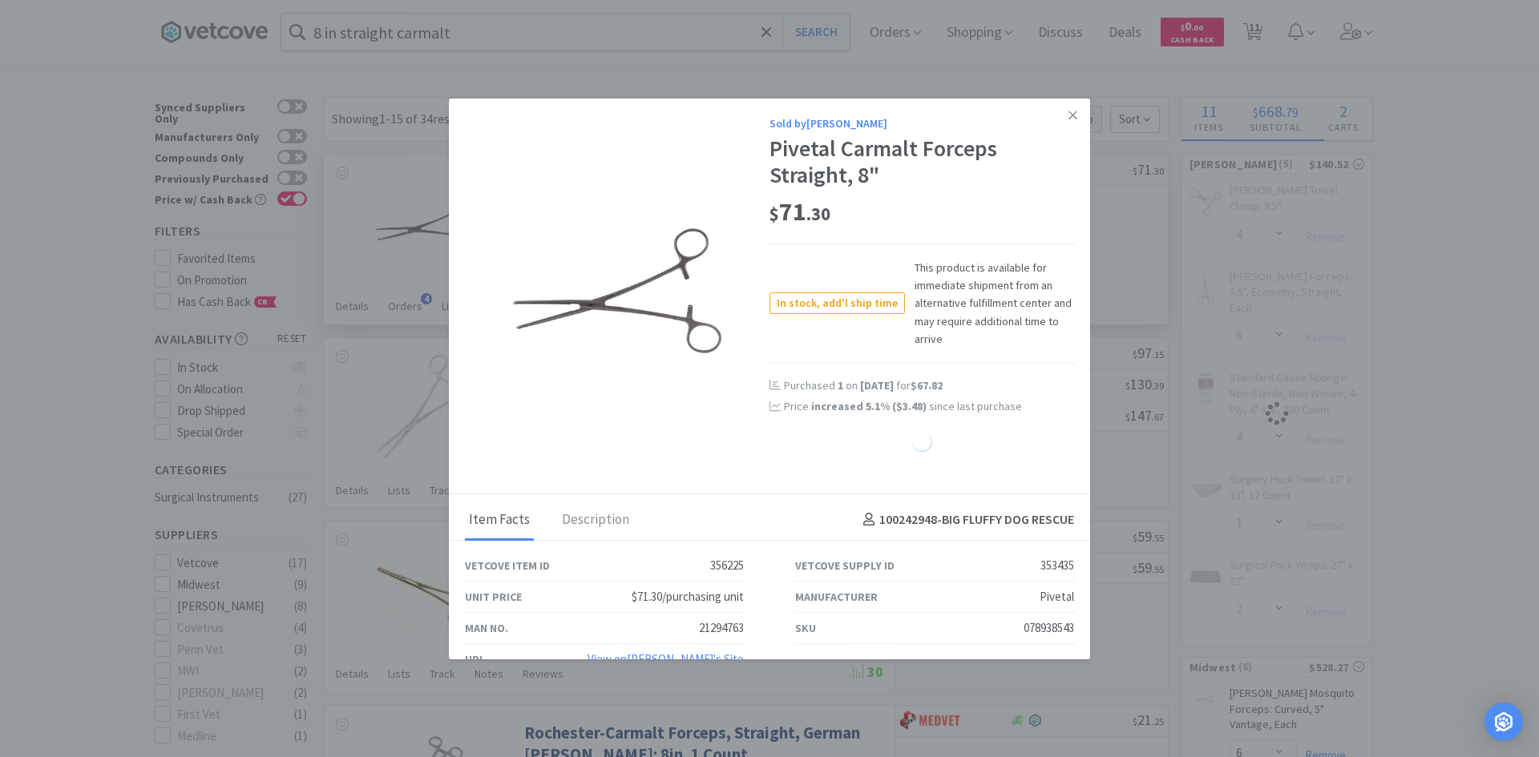
select select "2"
select select "4"
select select "1"
select select "2"
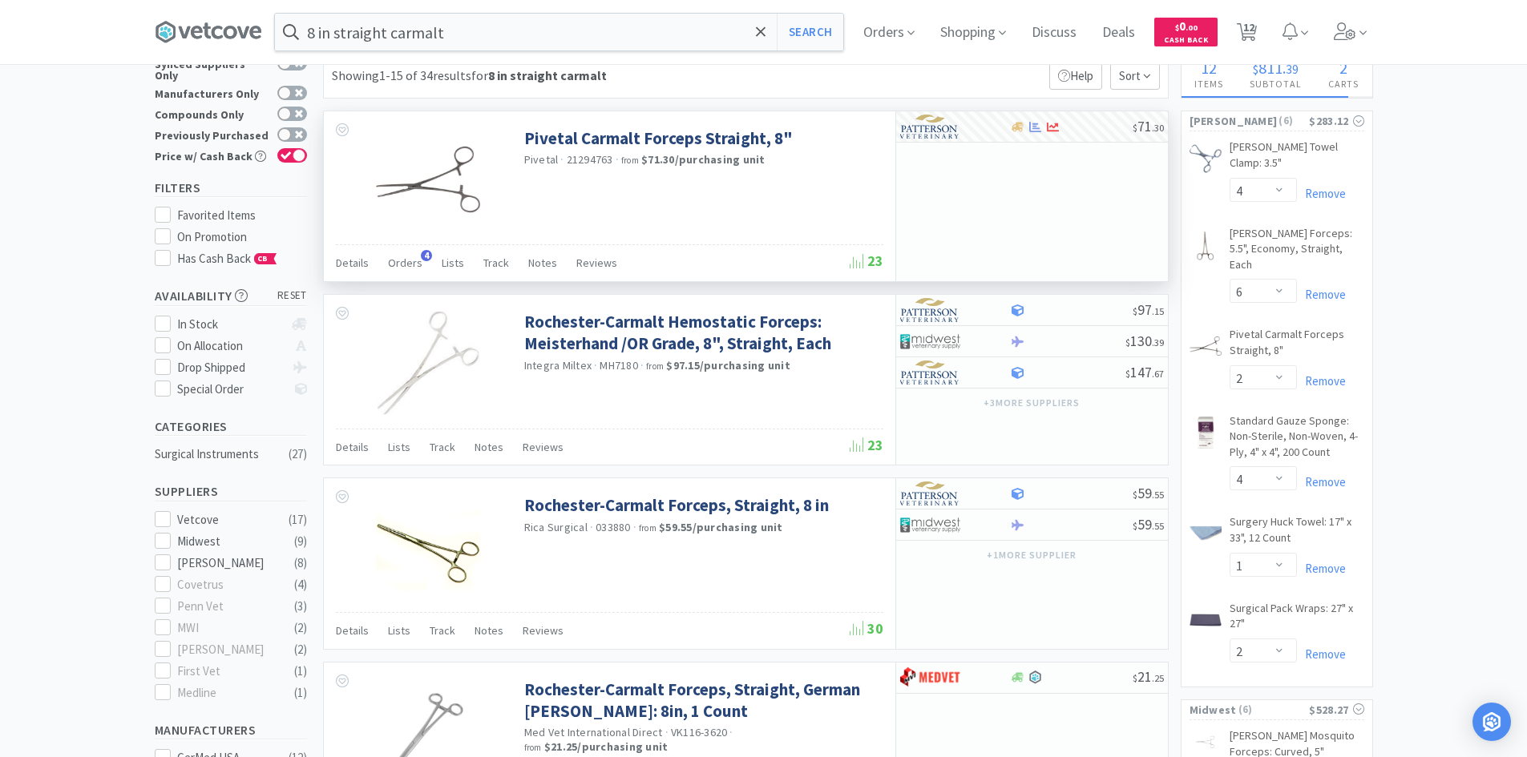
scroll to position [0, 0]
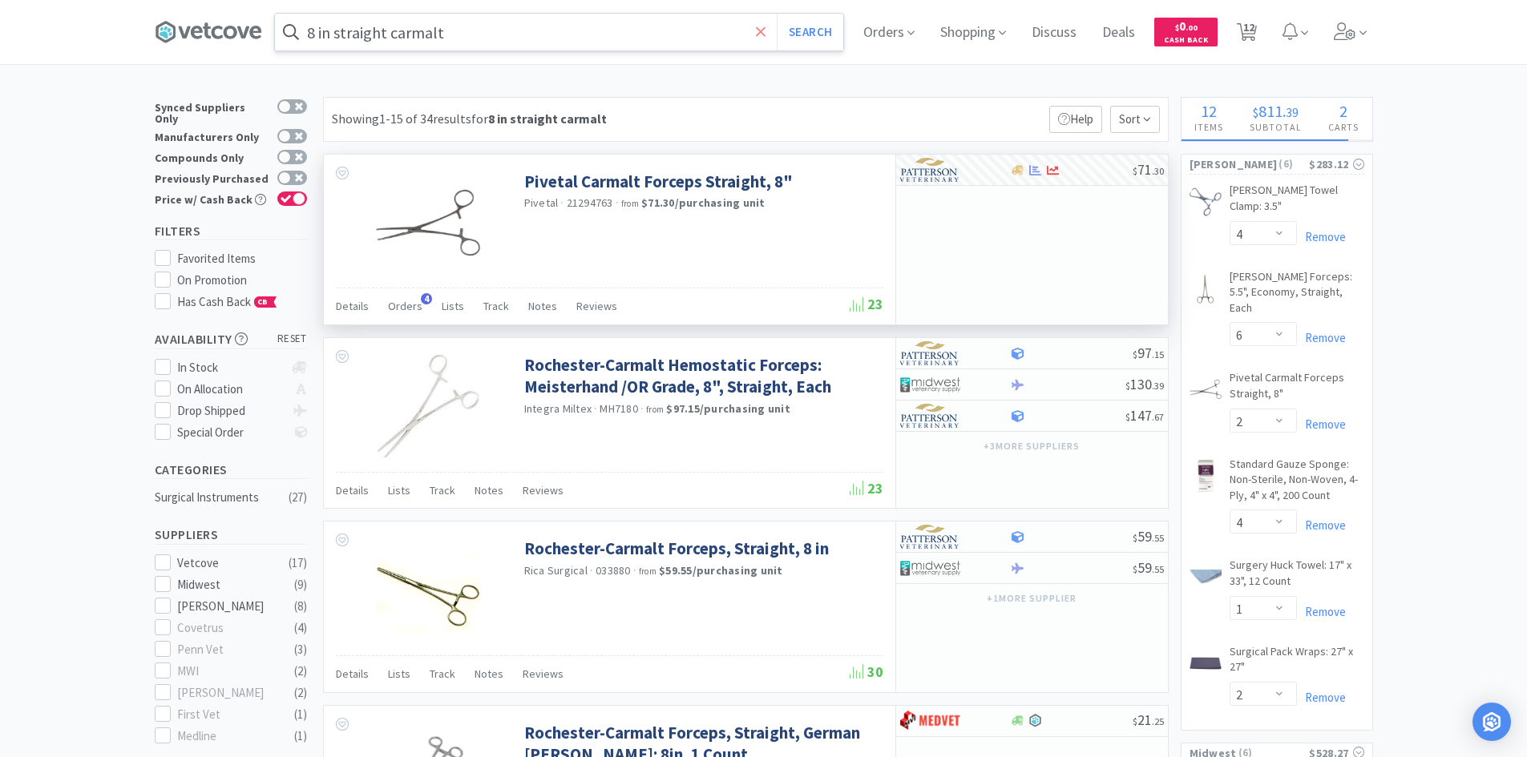
click at [766, 38] on icon at bounding box center [761, 32] width 10 height 16
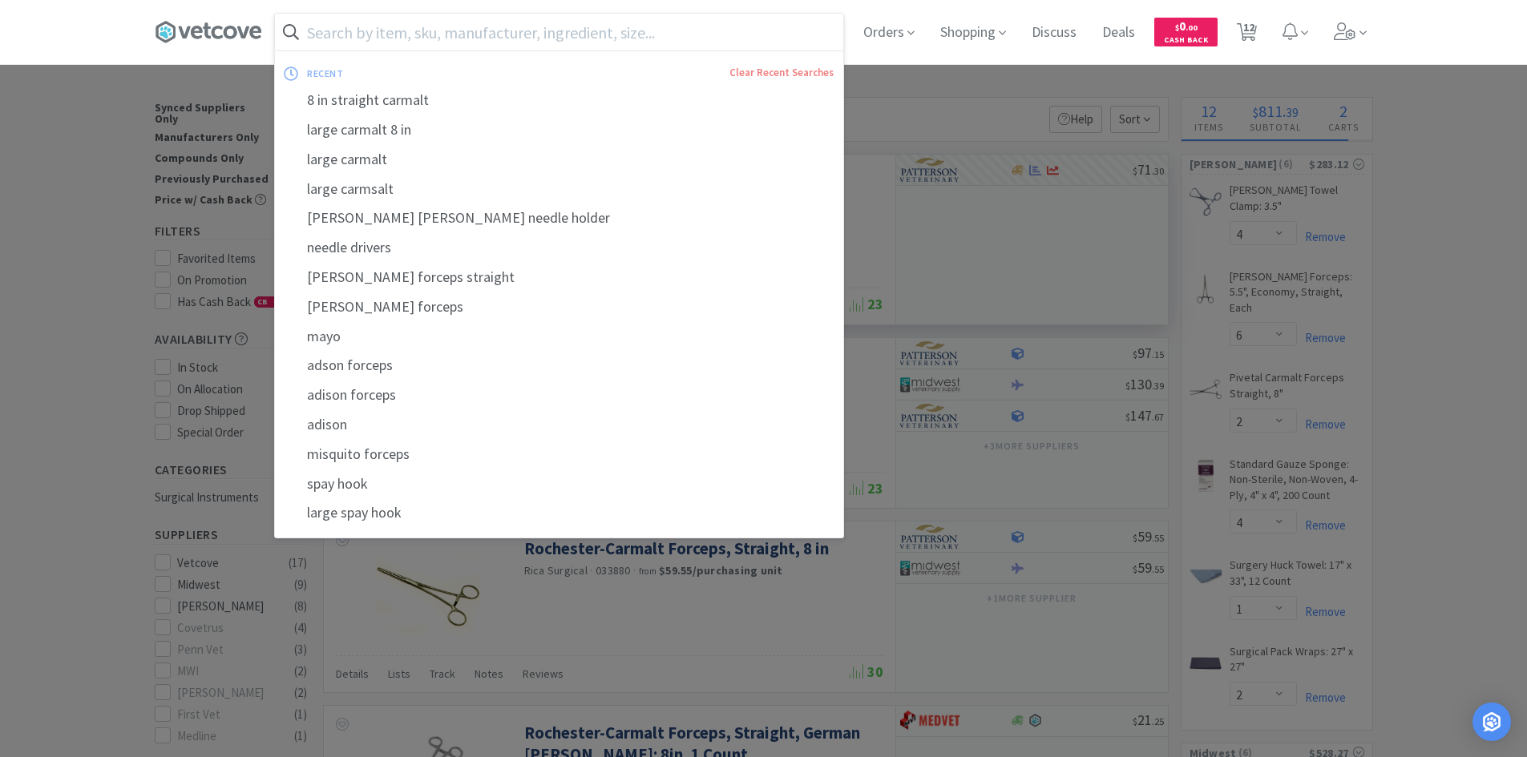
click at [700, 34] on input "text" at bounding box center [559, 32] width 568 height 37
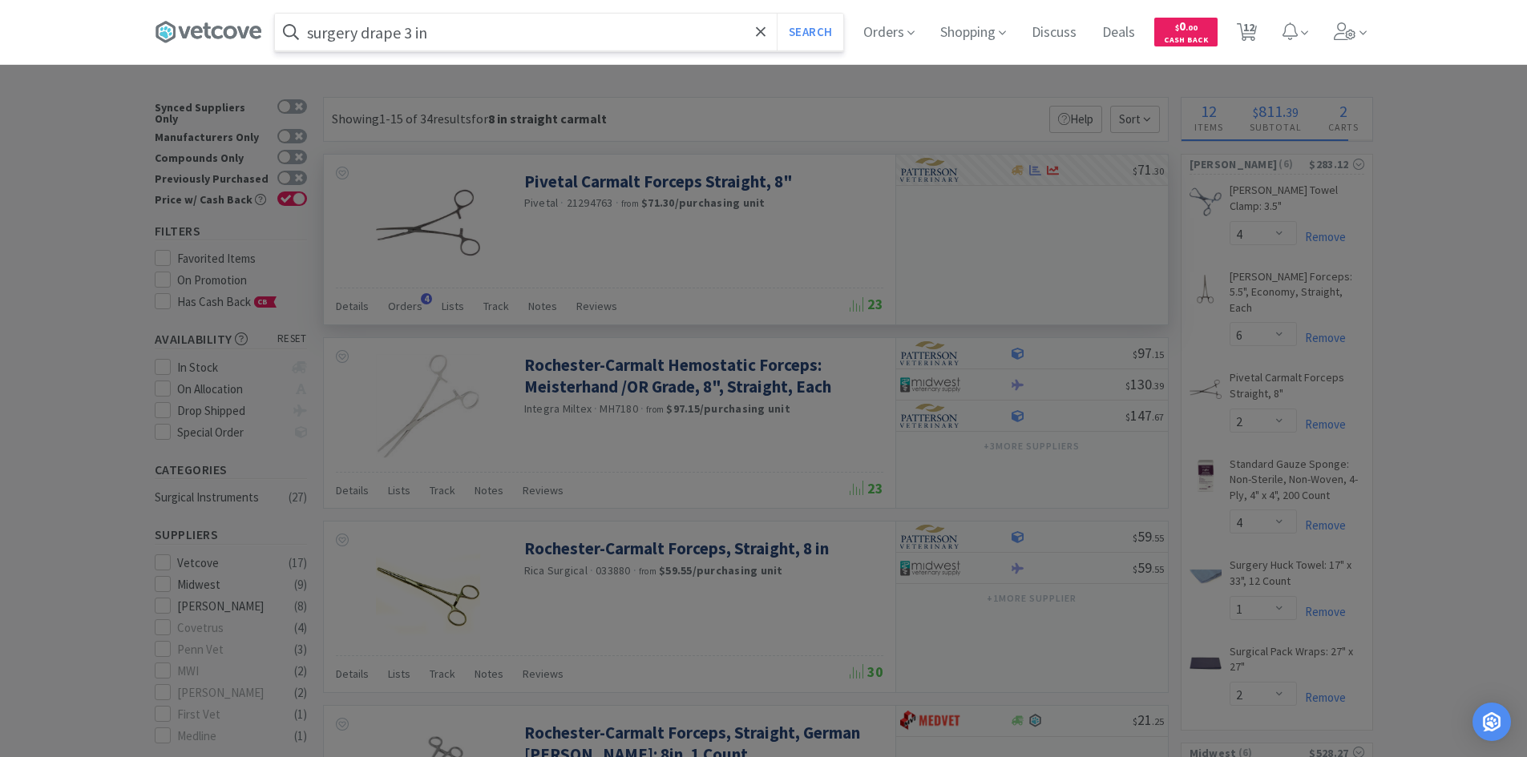
click at [777, 14] on button "Search" at bounding box center [810, 32] width 67 height 37
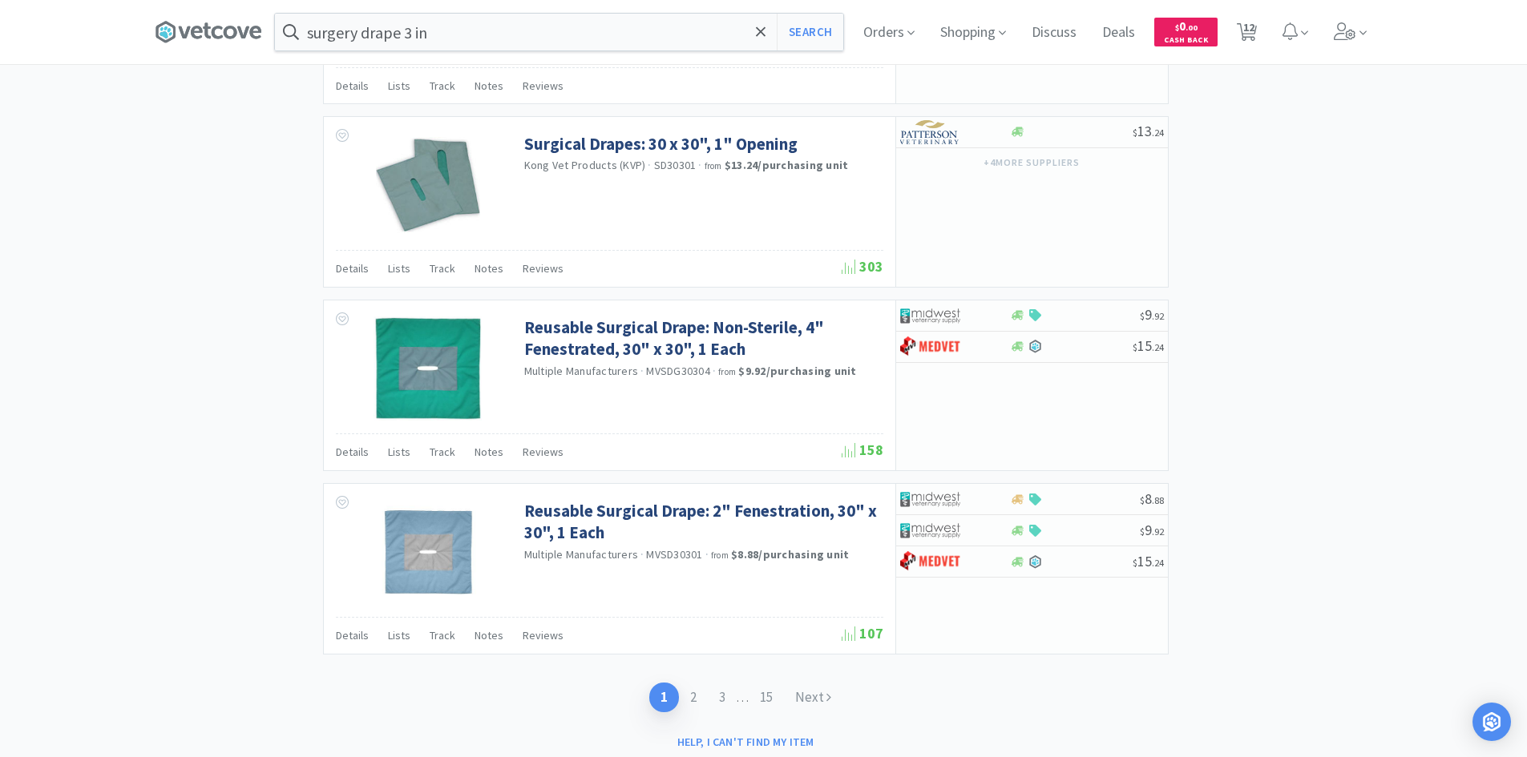
scroll to position [2259, 0]
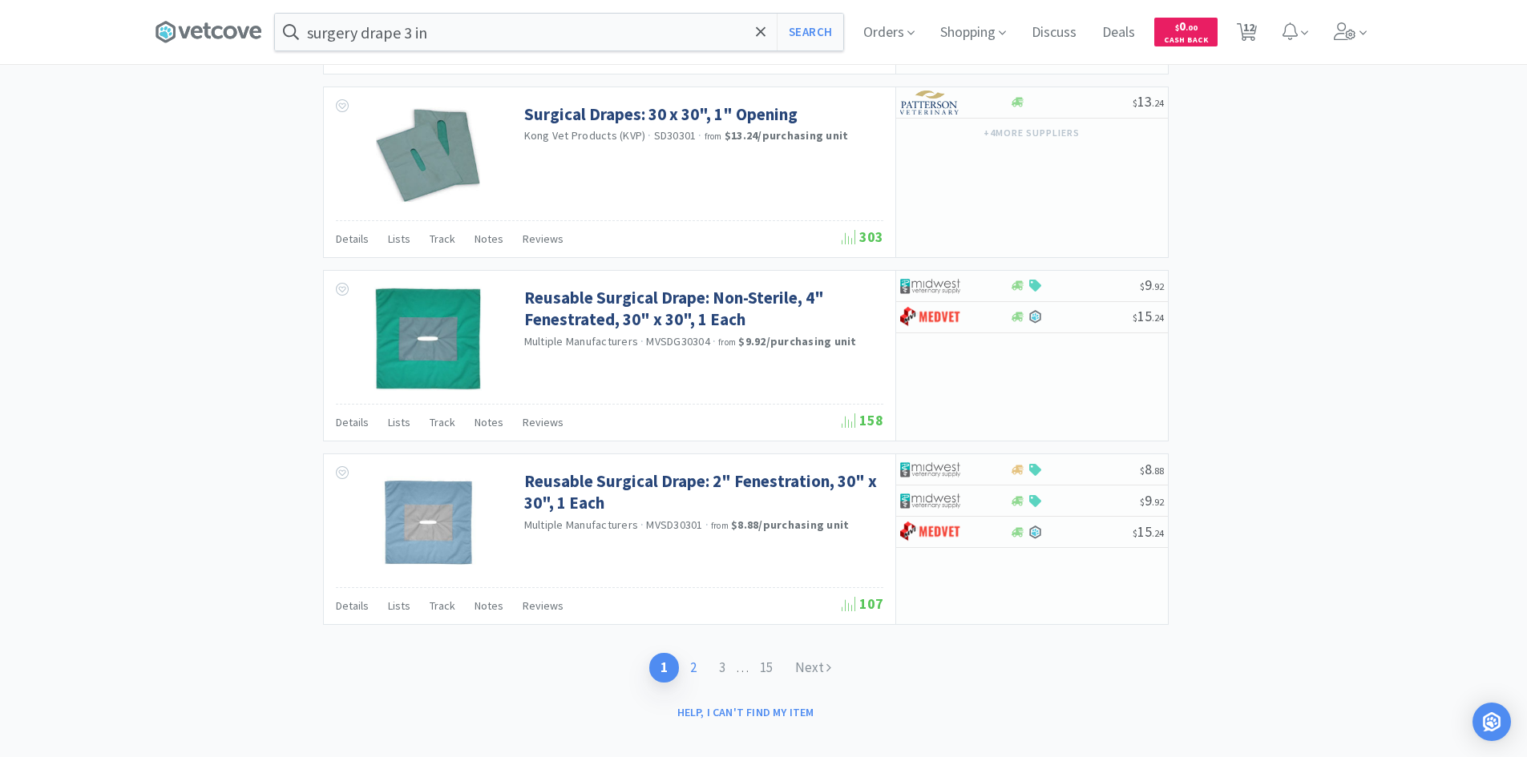
click at [688, 660] on link "2" at bounding box center [693, 668] width 29 height 30
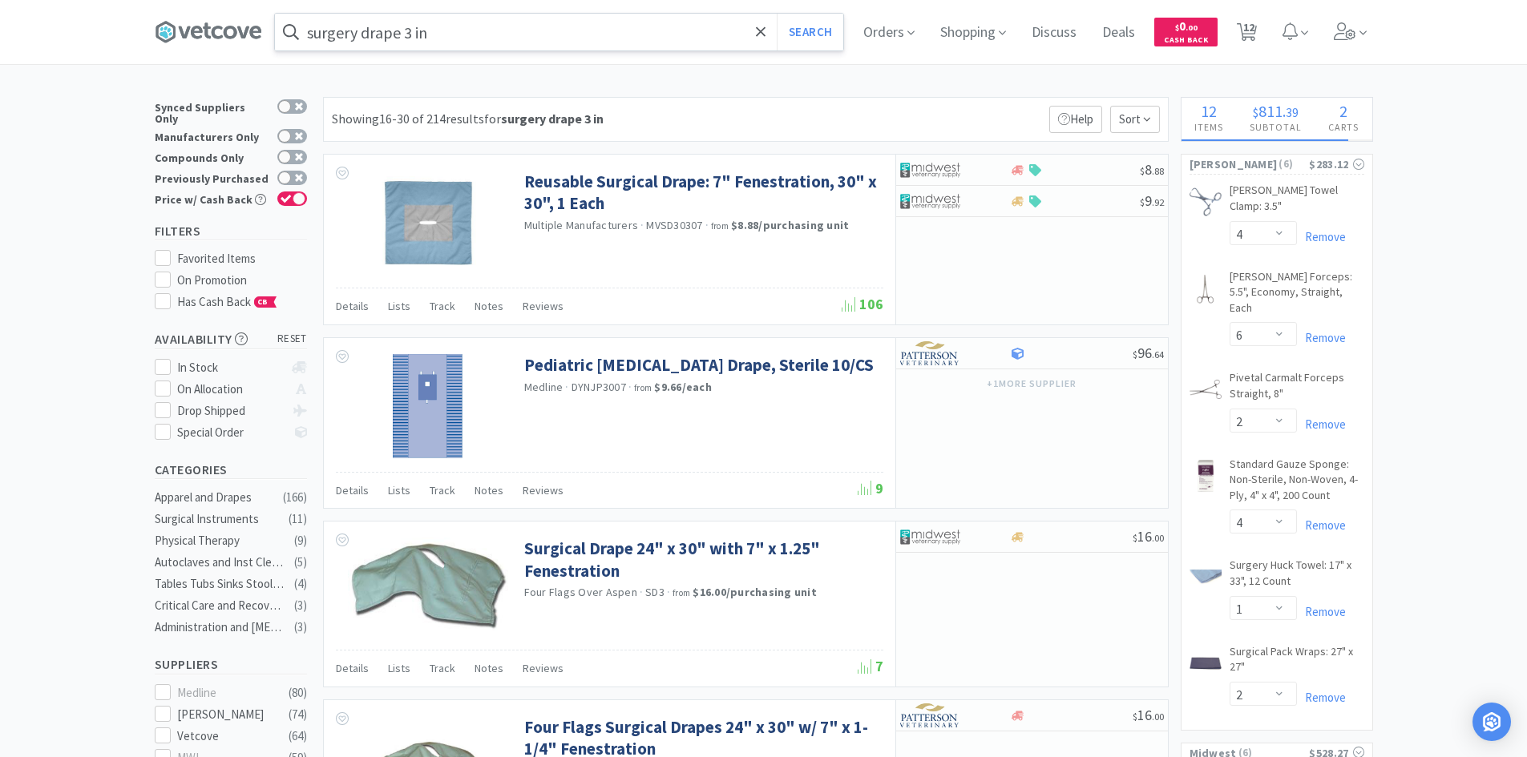
click at [511, 34] on input "surgery drape 3 in" at bounding box center [559, 32] width 568 height 37
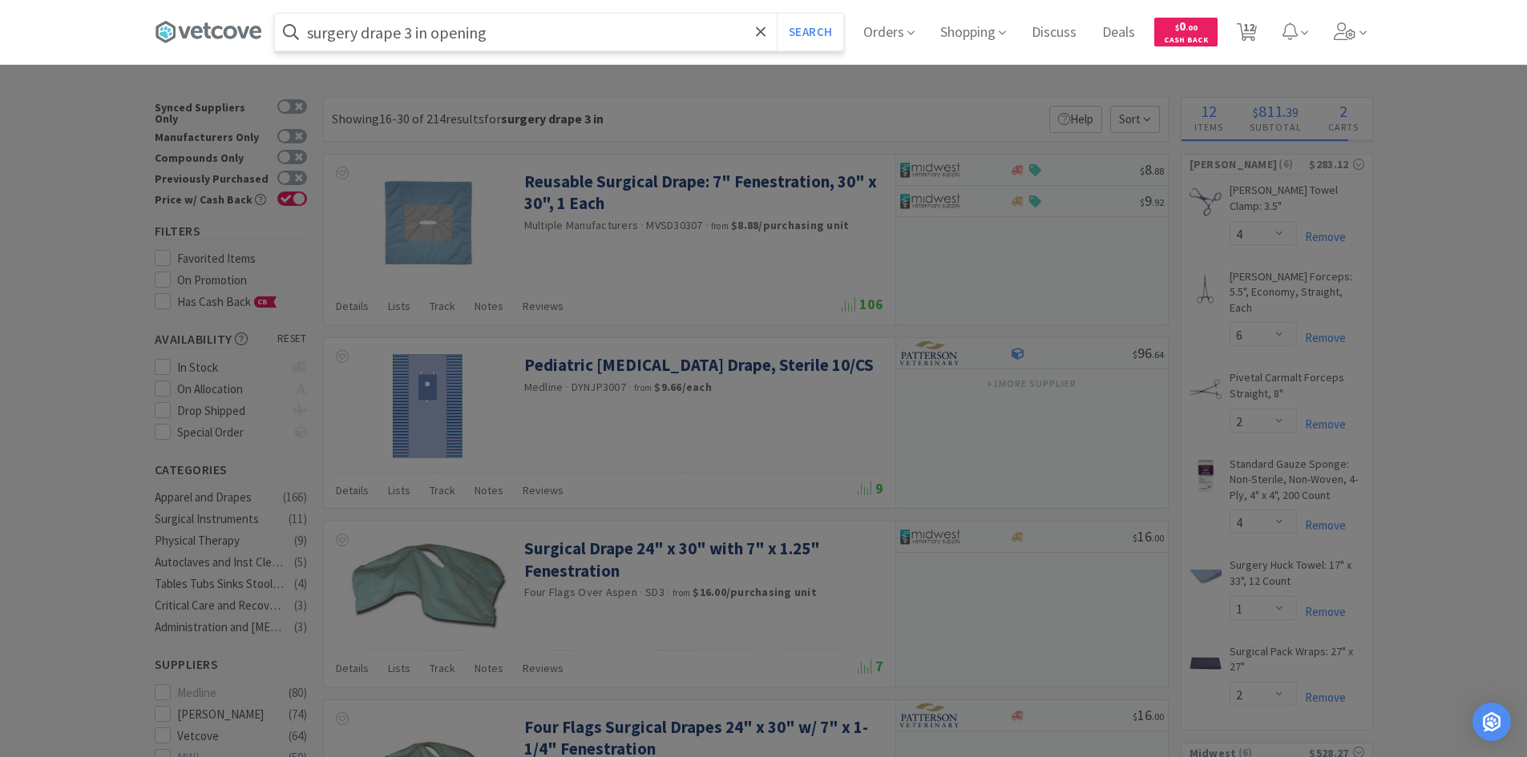
type input "surgery drape 3 in opening"
click at [777, 14] on button "Search" at bounding box center [810, 32] width 67 height 37
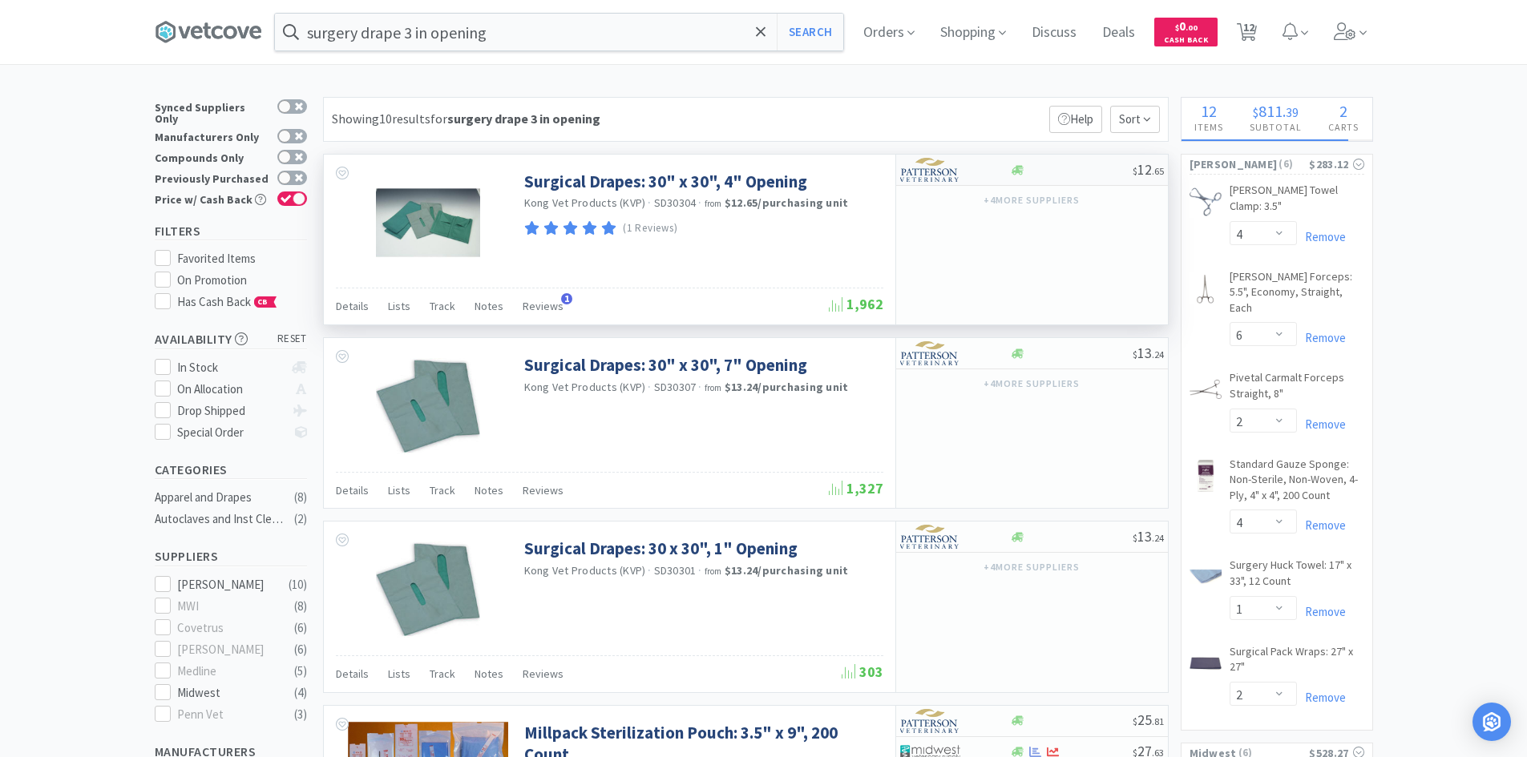
click at [1052, 183] on div "$ 12 . 65" at bounding box center [1032, 170] width 272 height 31
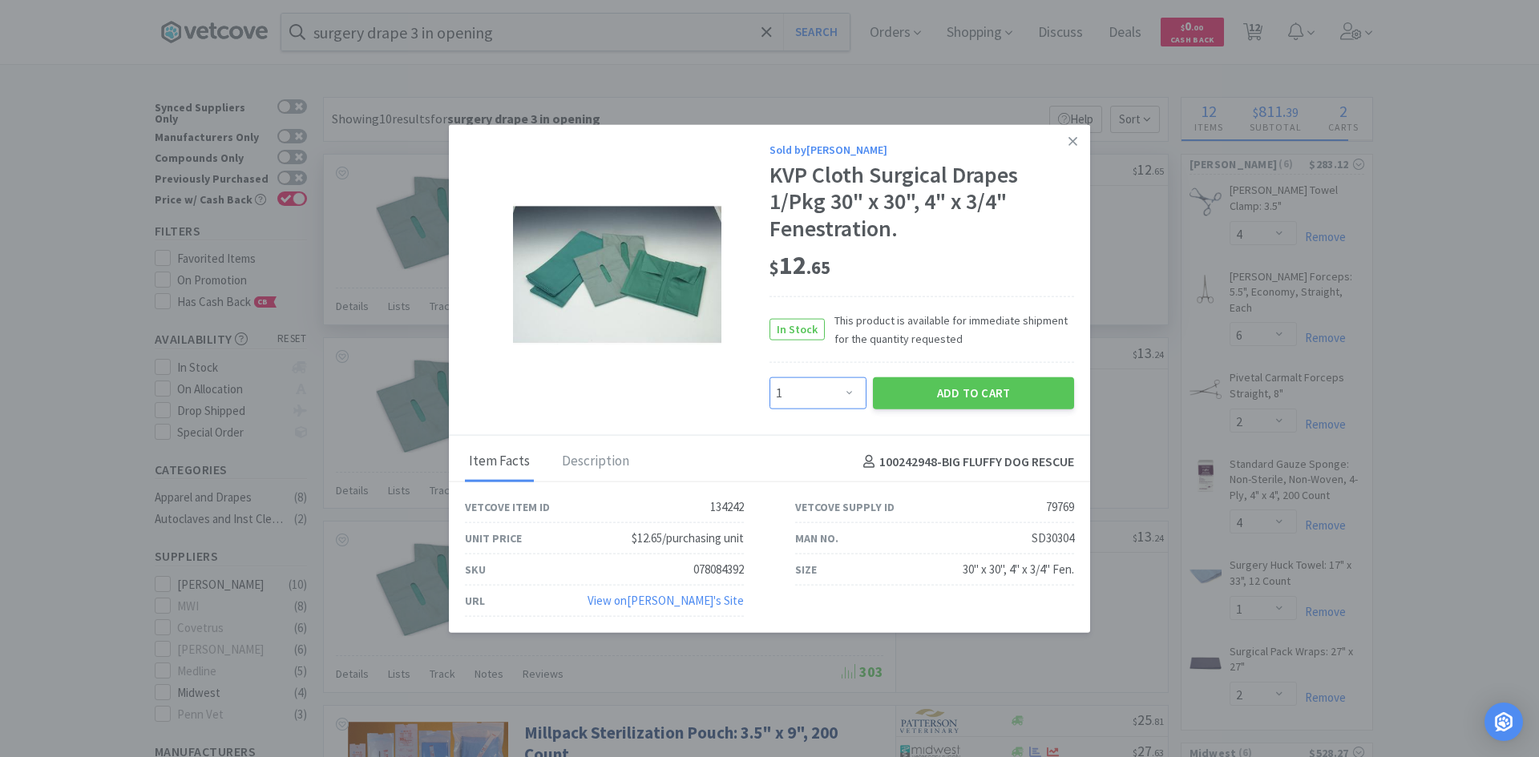
click at [839, 389] on select "Enter Quantity 1 2 3 4 5 6 7 8 9 10 11 12 13 14 15 16 17 18 19 20 Enter Quantity" at bounding box center [817, 394] width 97 height 32
select select "5"
click at [769, 378] on select "Enter Quantity 1 2 3 4 5 6 7 8 9 10 11 12 13 14 15 16 17 18 19 20 Enter Quantity" at bounding box center [817, 394] width 97 height 32
click at [967, 406] on button "Add to Cart" at bounding box center [973, 394] width 201 height 32
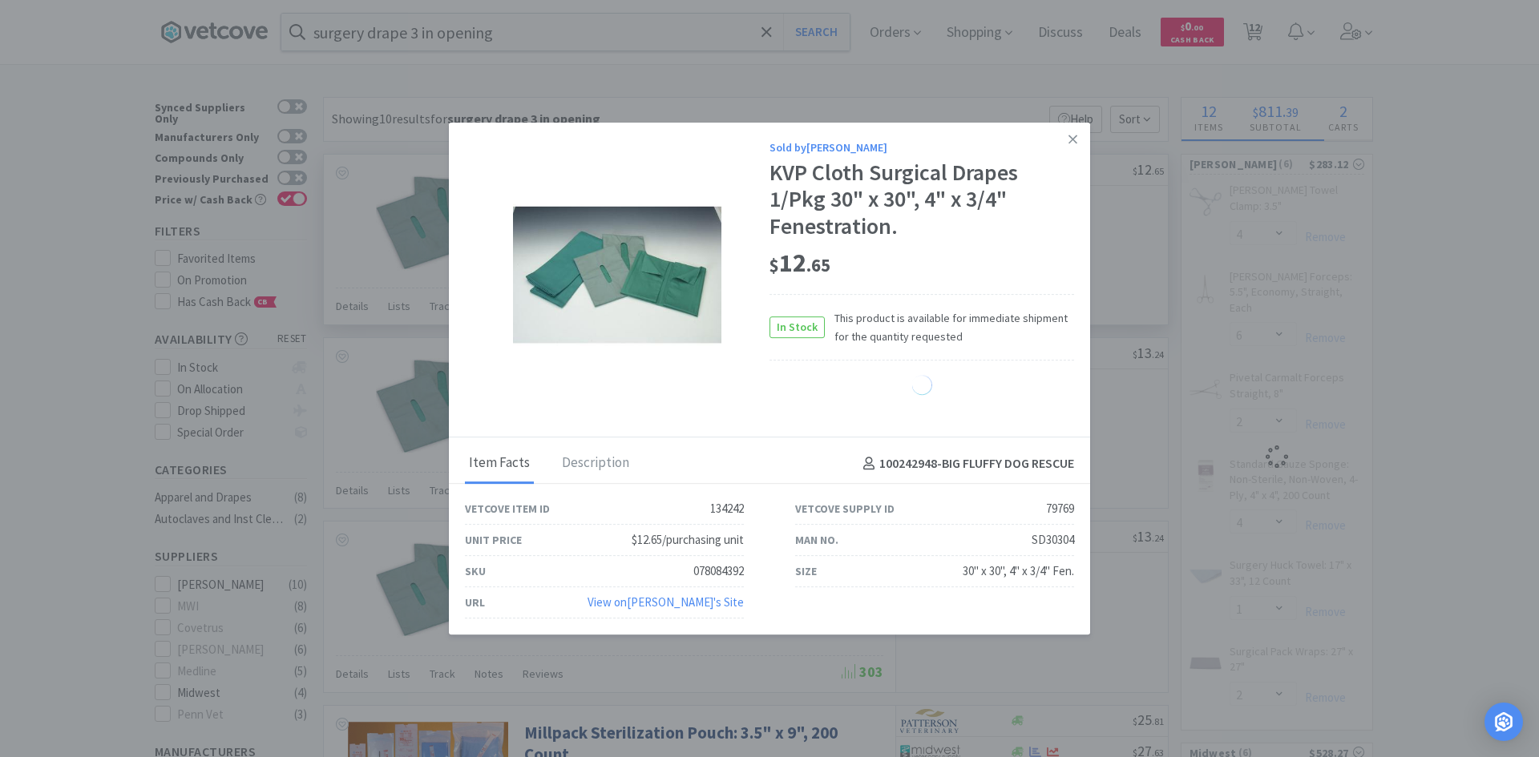
select select "5"
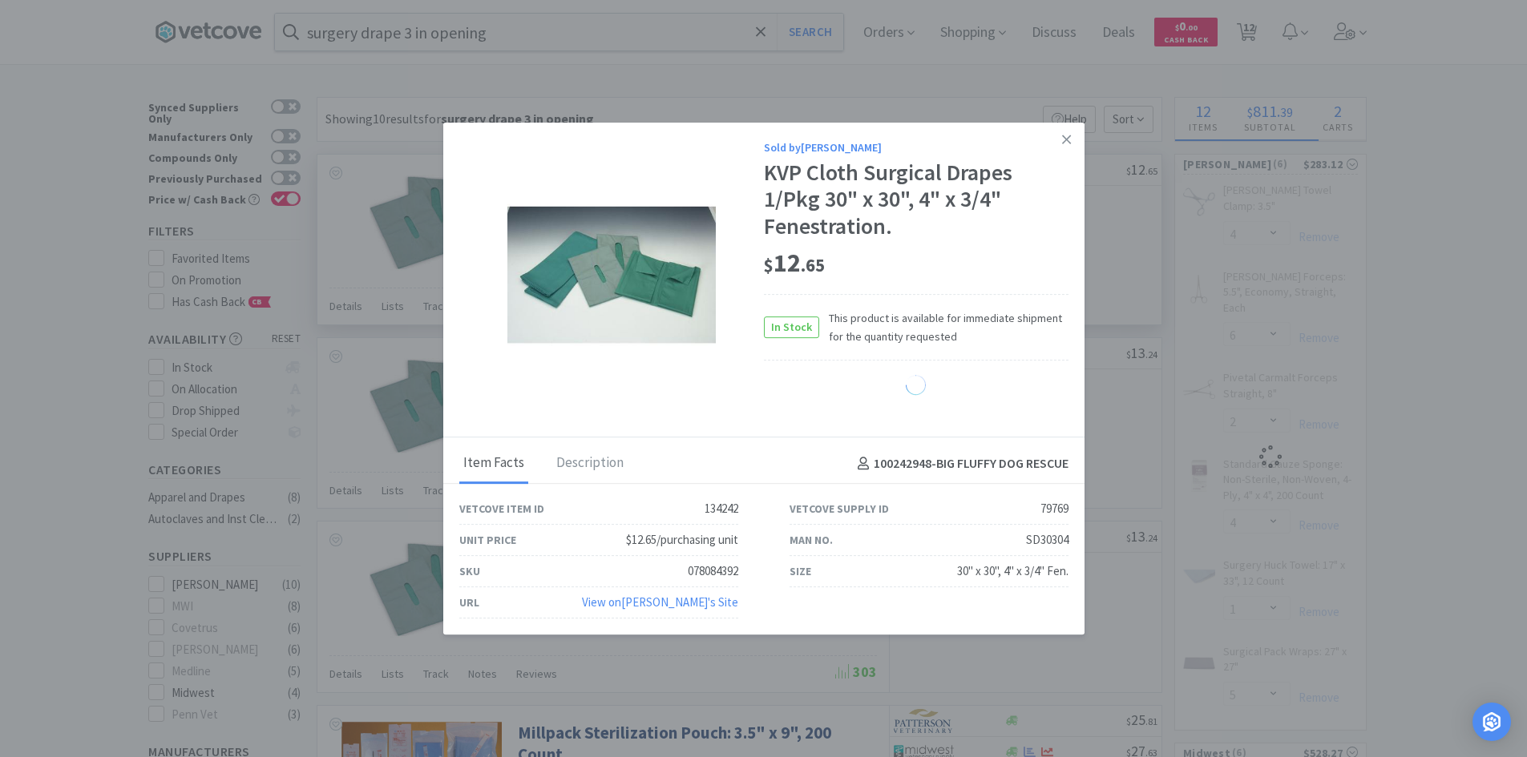
select select "2"
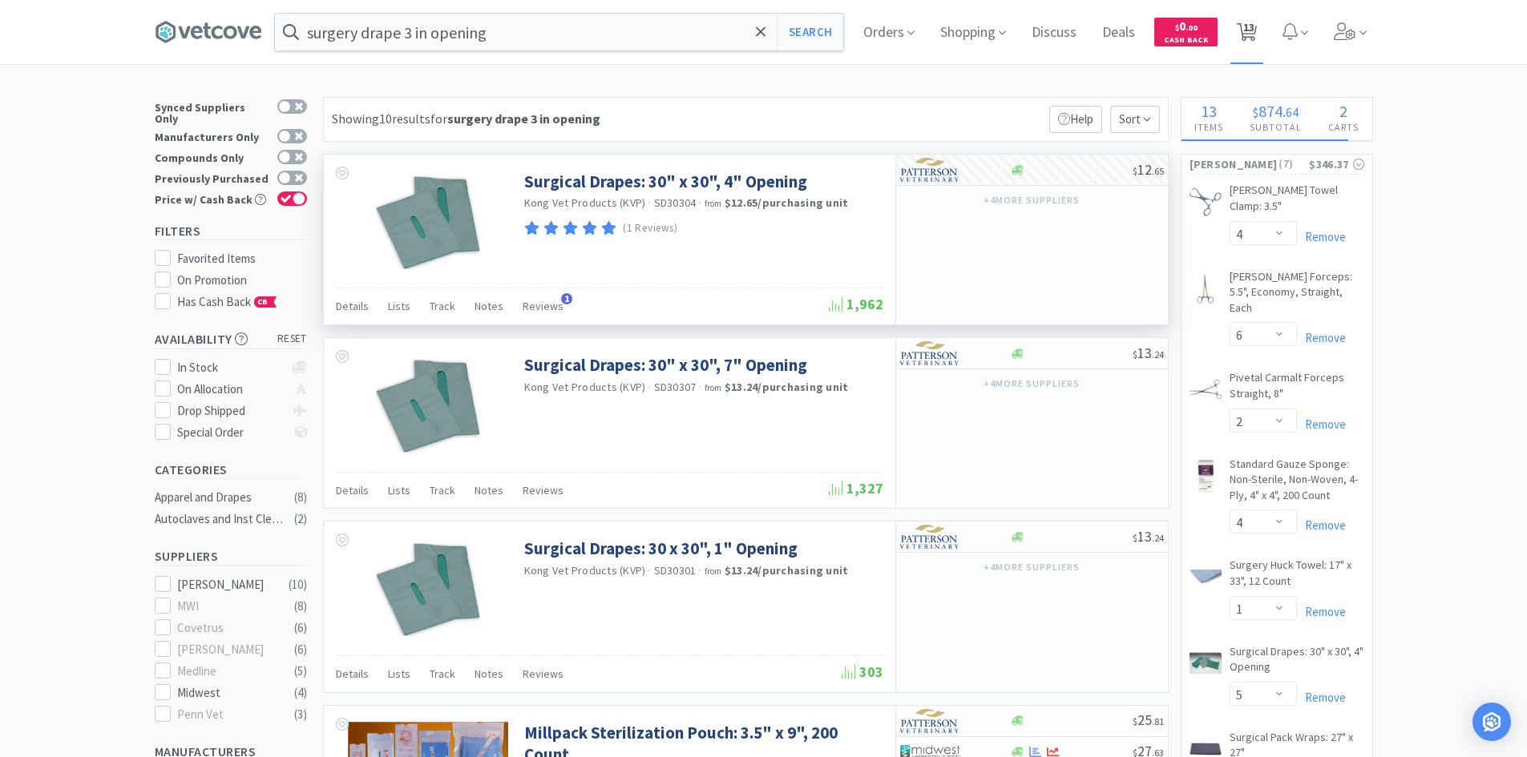
click at [1254, 26] on span "13" at bounding box center [1248, 27] width 11 height 64
select select "4"
select select "6"
select select "2"
select select "4"
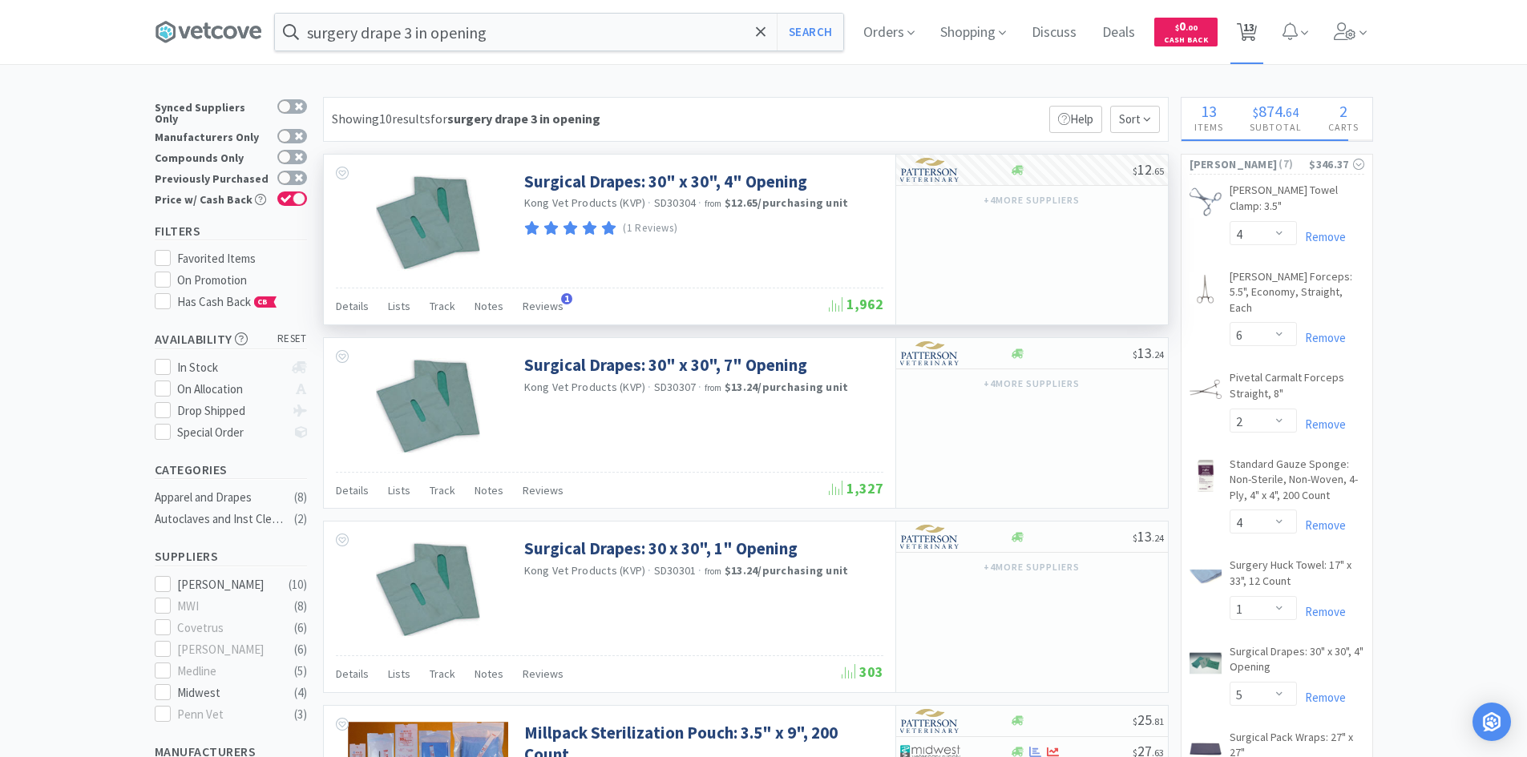
select select "1"
select select "5"
select select "2"
select select "6"
select select "2"
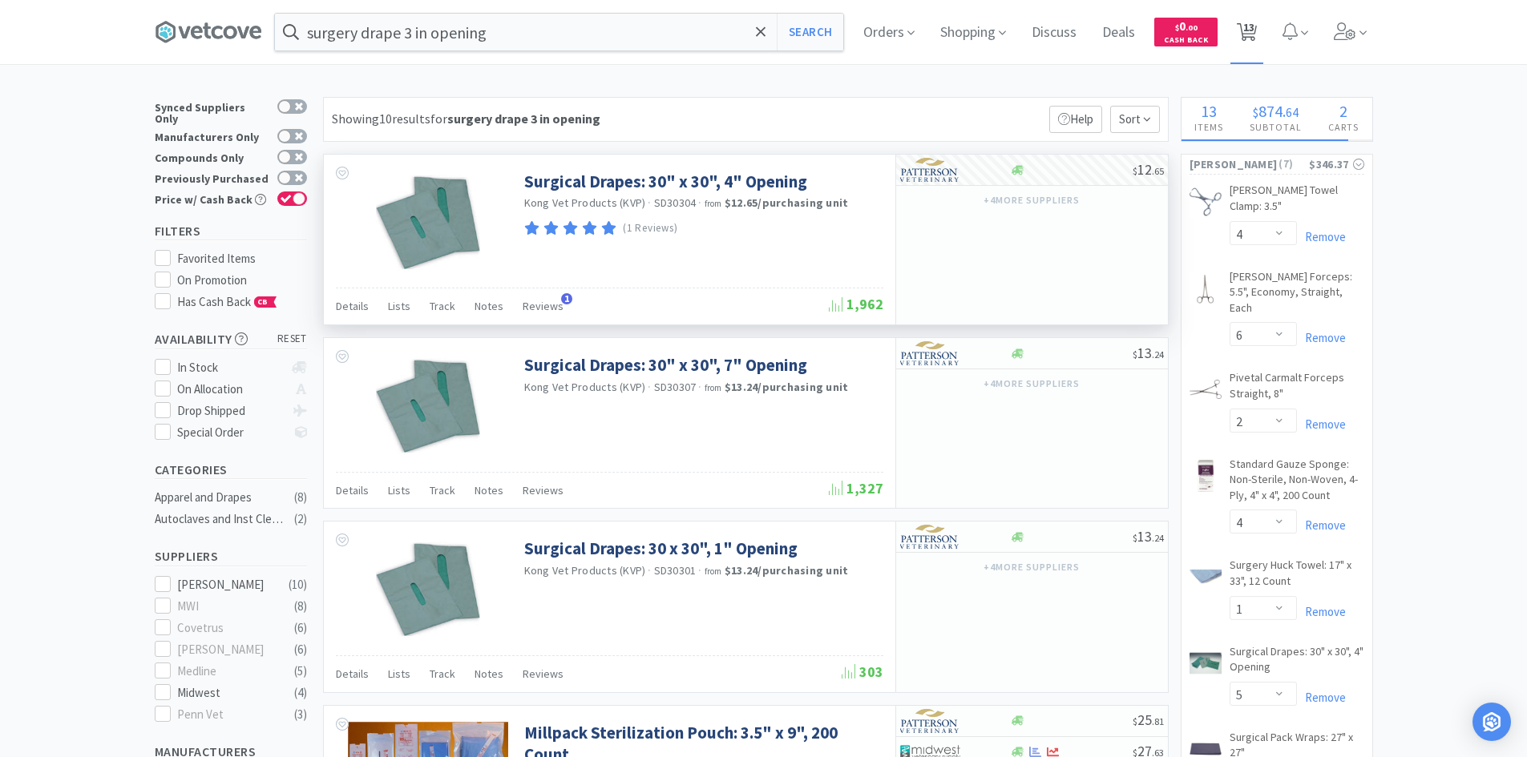
select select "5"
select select "4"
select select "1"
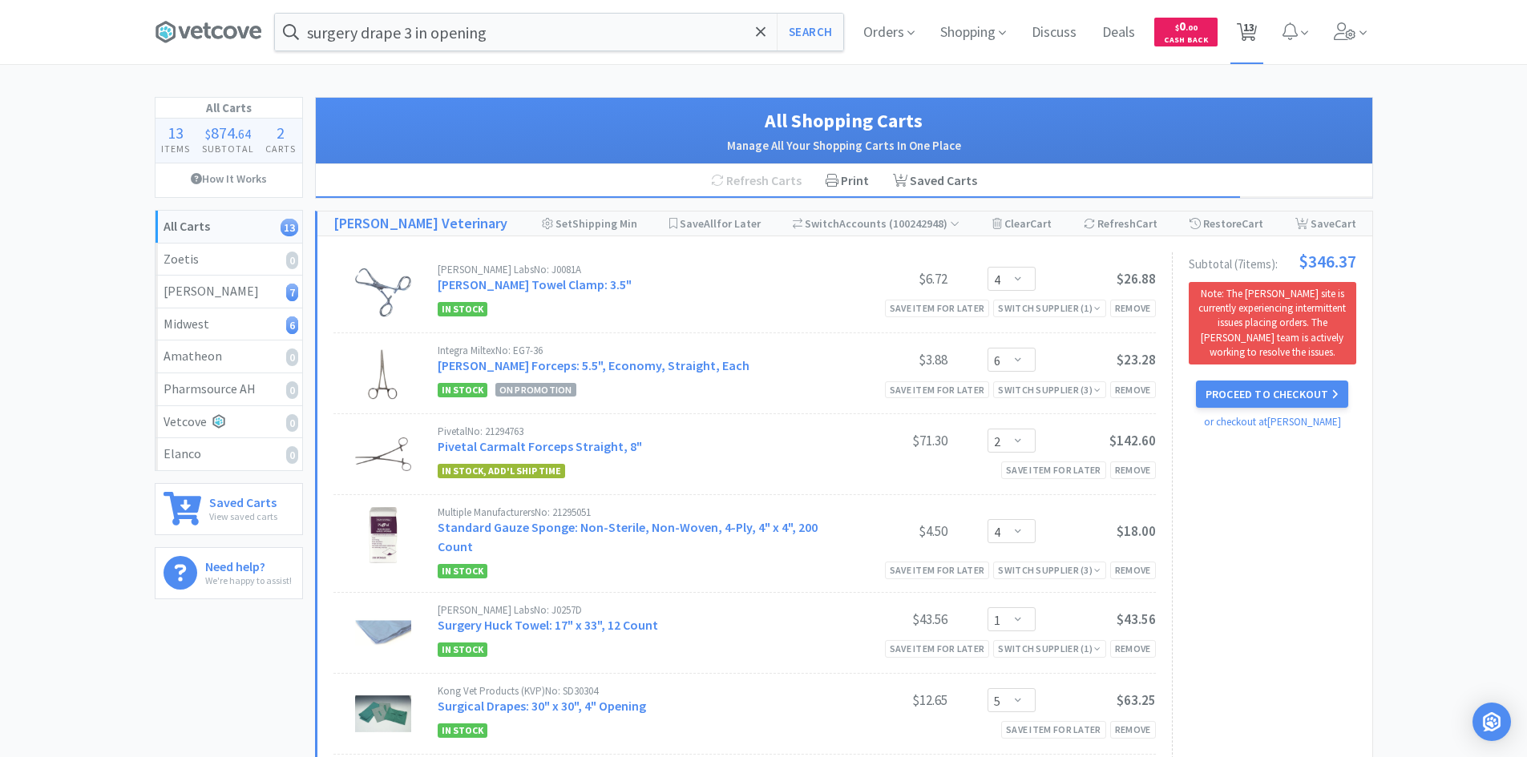
click at [1254, 36] on span "13" at bounding box center [1248, 27] width 11 height 64
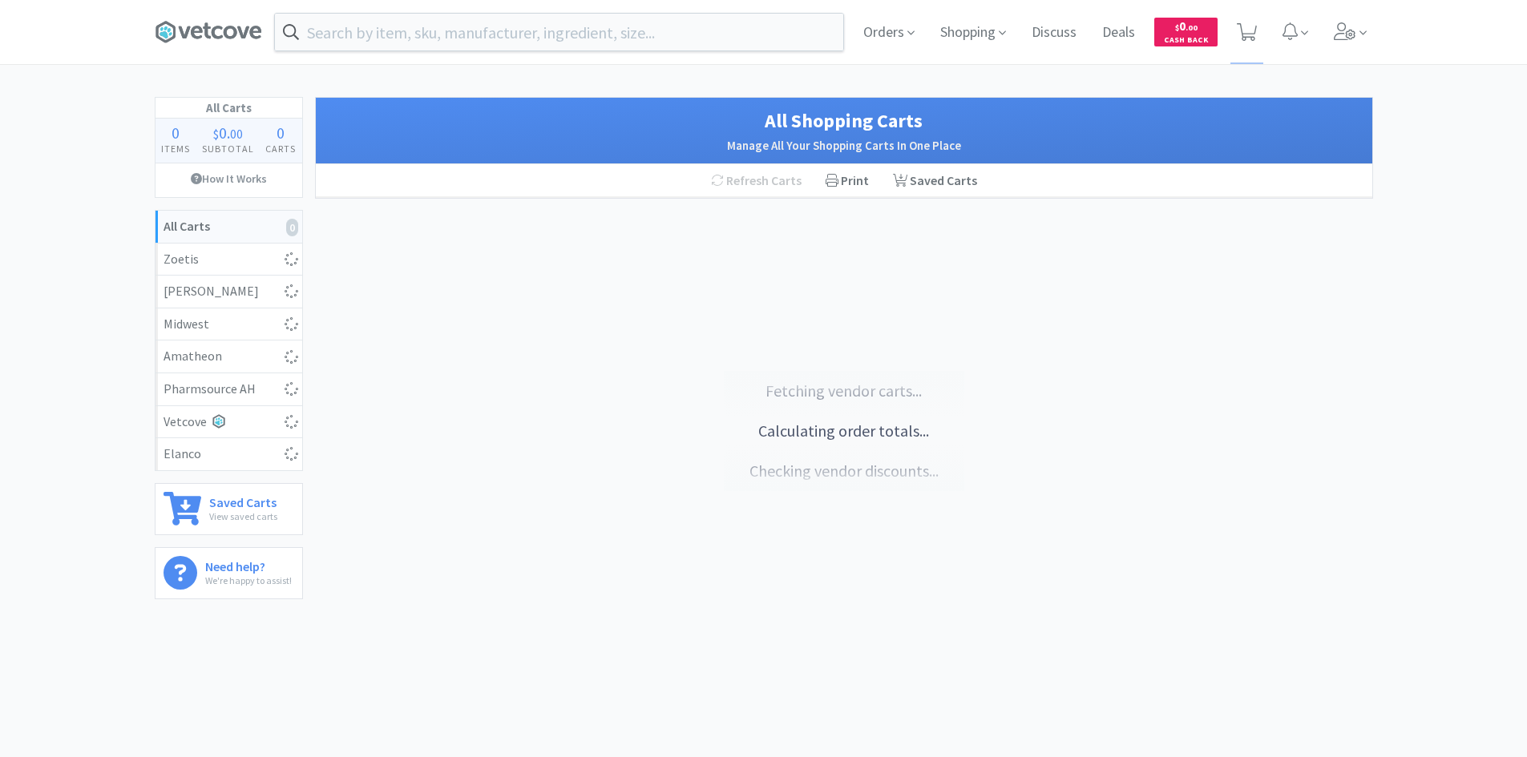
select select "4"
select select "6"
select select "2"
select select "4"
select select "1"
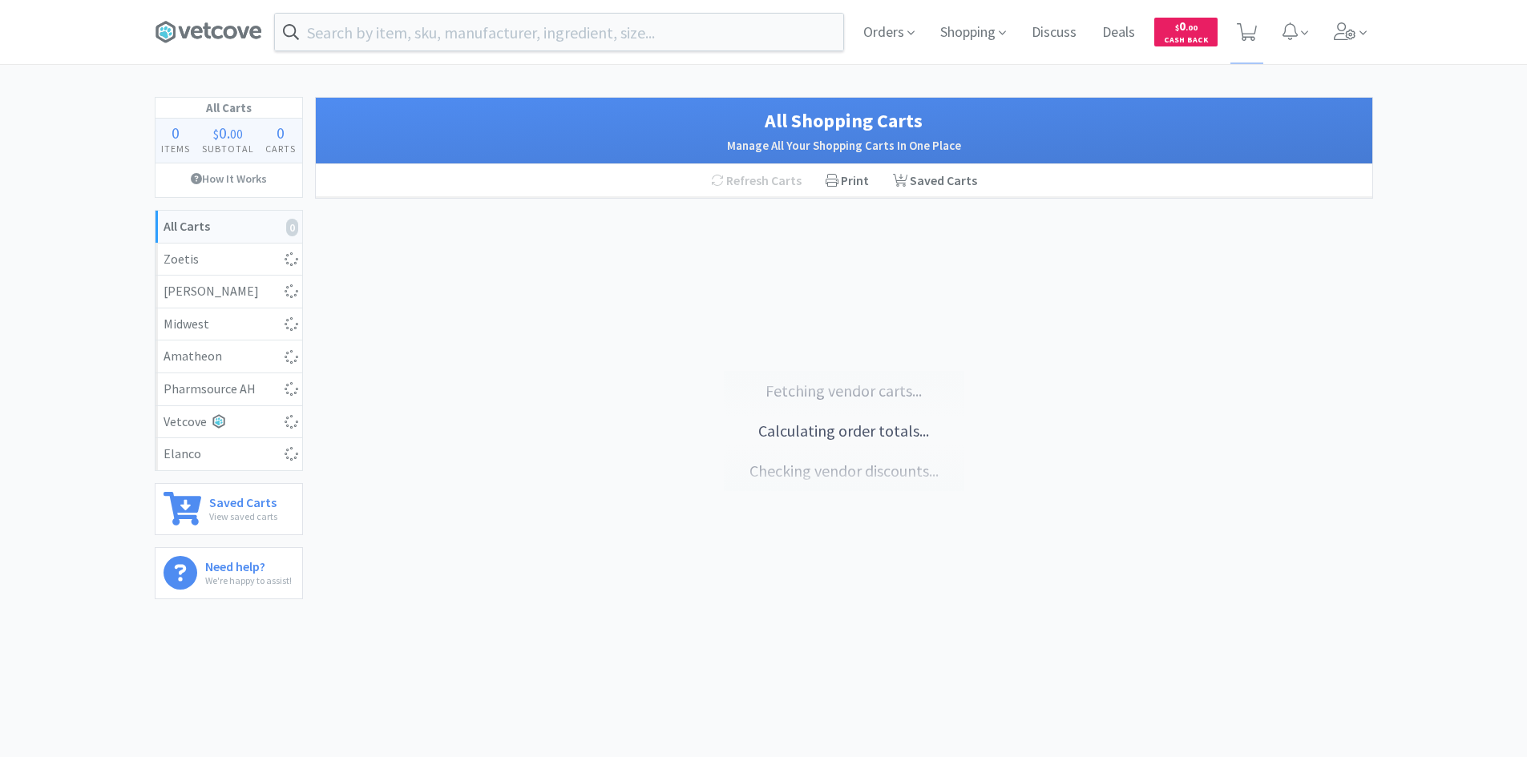
select select "5"
select select "2"
select select "6"
select select "2"
select select "5"
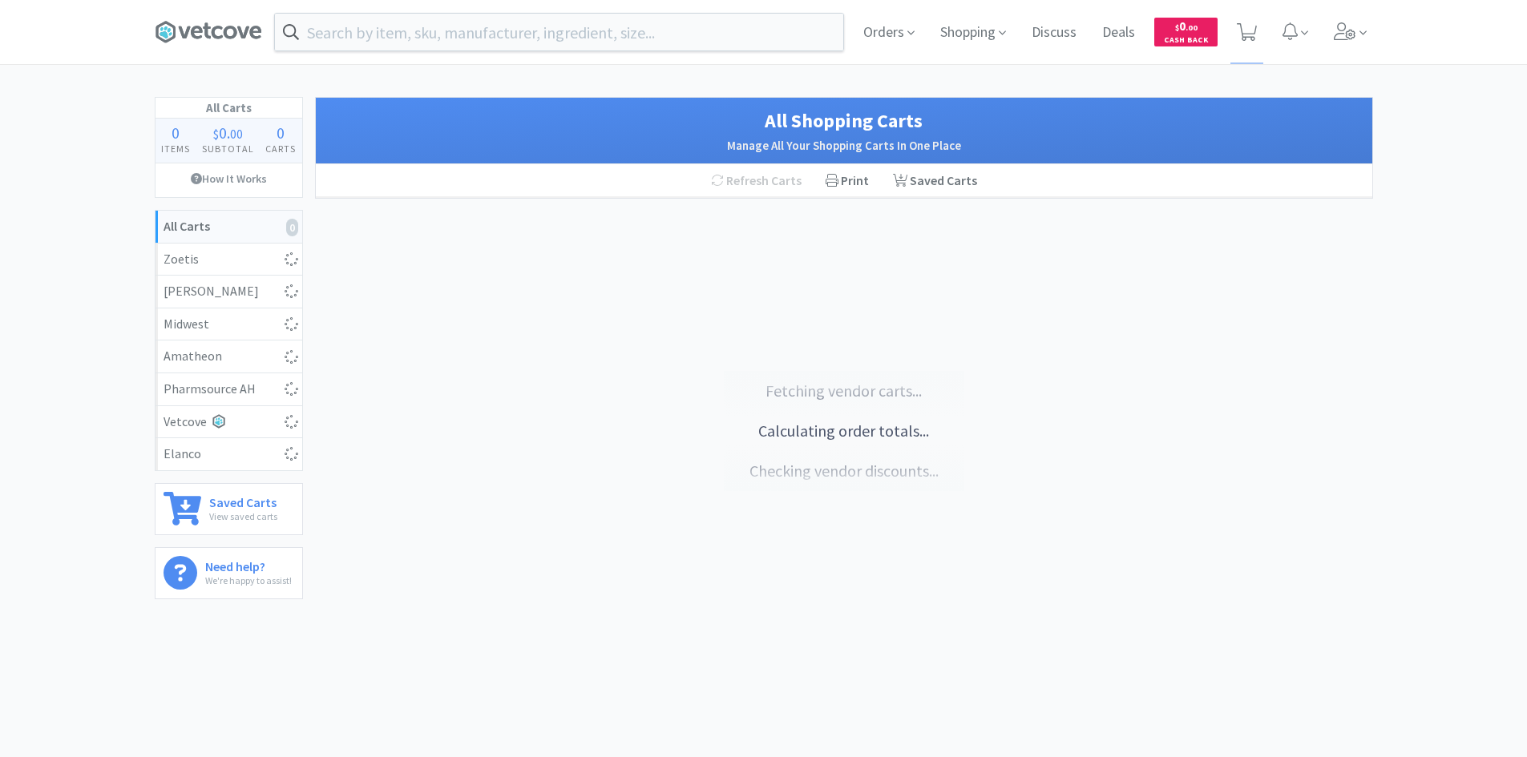
select select "4"
select select "1"
